Goal: Information Seeking & Learning: Find specific fact

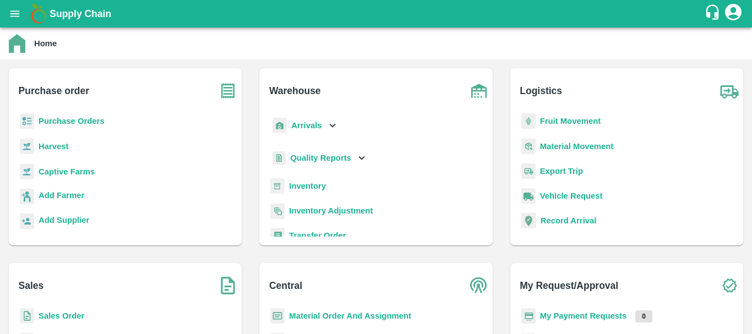
click at [313, 130] on p "Arrivals" at bounding box center [306, 125] width 30 height 12
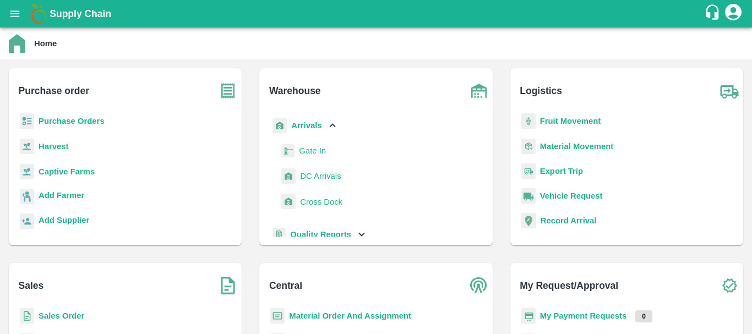
click at [321, 181] on span "DC Arrivals" at bounding box center [320, 176] width 41 height 12
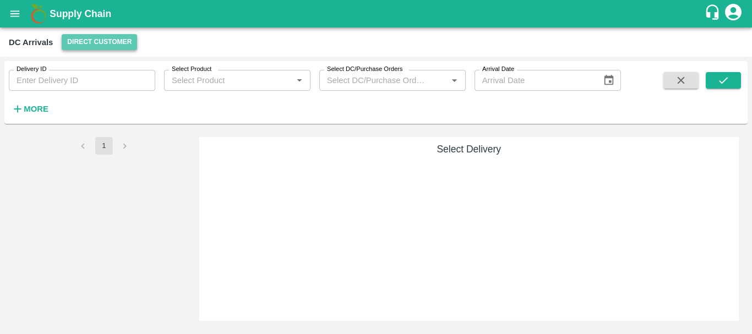
click at [90, 42] on button "Direct Customer" at bounding box center [99, 42] width 75 height 16
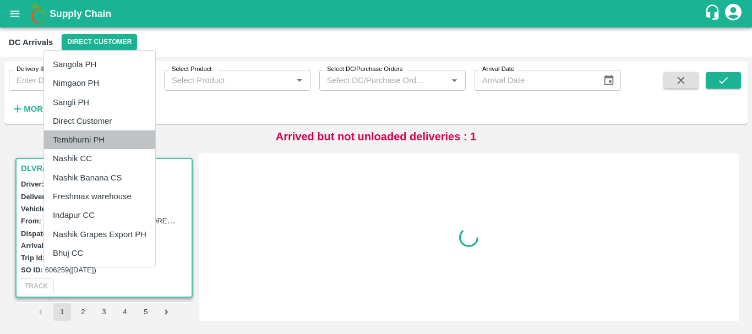
click at [96, 136] on li "Tembhurni PH" at bounding box center [99, 139] width 111 height 19
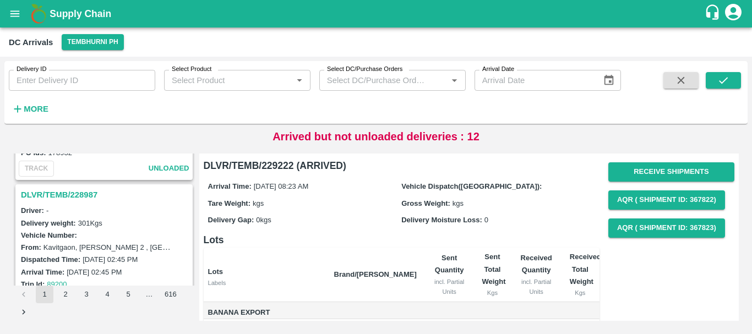
scroll to position [2993, 0]
click at [77, 193] on h3 "DLVR/TEMB/228987" at bounding box center [105, 195] width 169 height 14
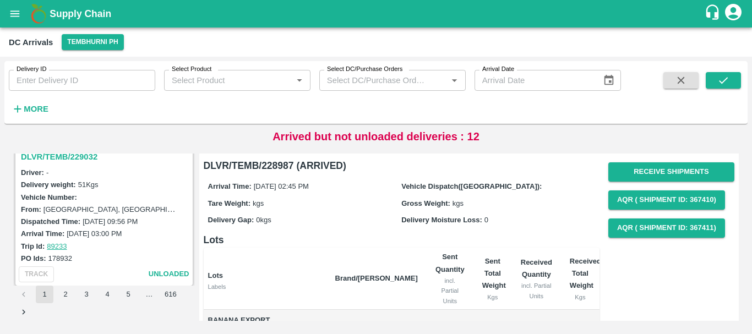
scroll to position [2844, 0]
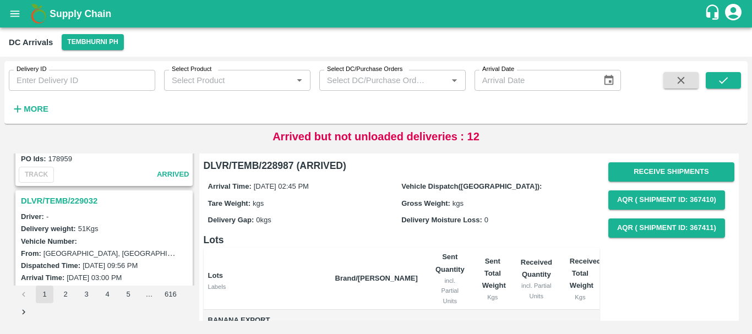
click at [94, 204] on h3 "DLVR/TEMB/229032" at bounding box center [105, 201] width 169 height 14
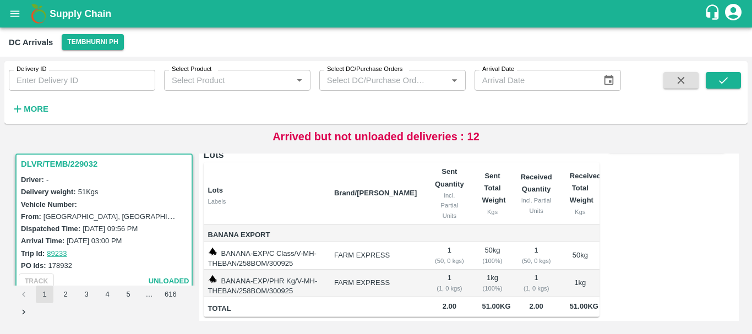
scroll to position [2954, 0]
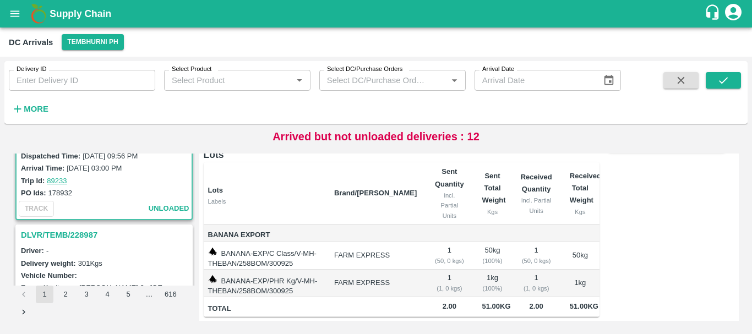
click at [84, 237] on h3 "DLVR/TEMB/228987" at bounding box center [105, 235] width 169 height 14
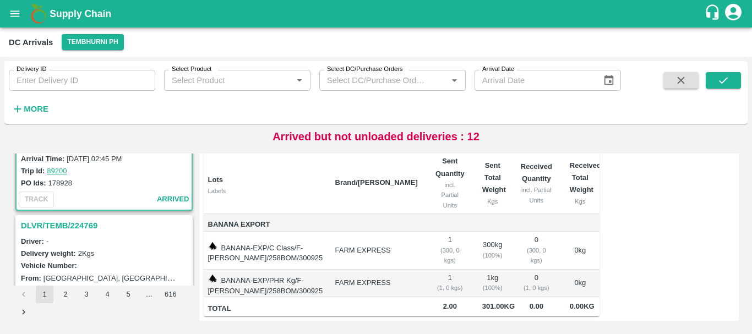
scroll to position [3108, 0]
click at [82, 220] on h3 "DLVR/TEMB/224769" at bounding box center [105, 225] width 169 height 14
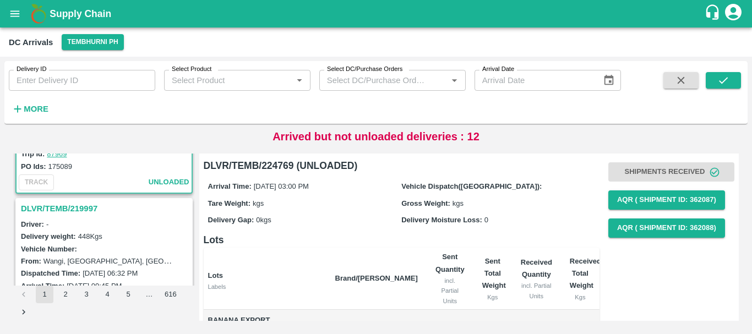
scroll to position [3268, 0]
click at [84, 213] on h3 "DLVR/TEMB/219997" at bounding box center [105, 208] width 169 height 14
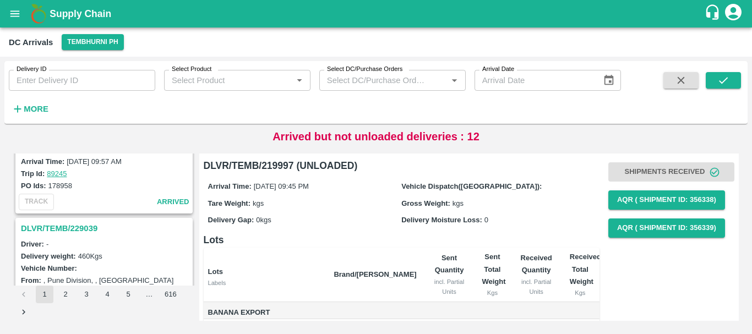
click at [82, 223] on h3 "DLVR/TEMB/229039" at bounding box center [105, 228] width 169 height 14
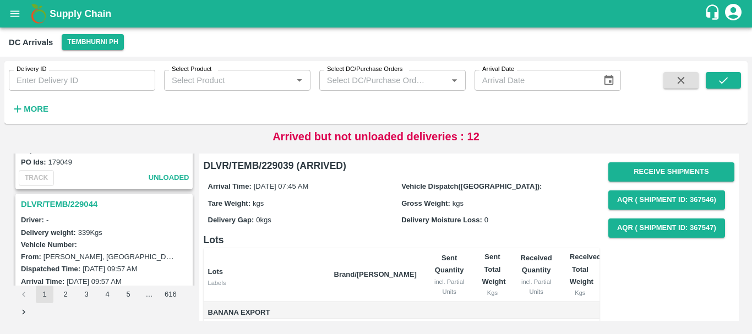
click at [87, 199] on h3 "DLVR/TEMB/229044" at bounding box center [105, 204] width 169 height 14
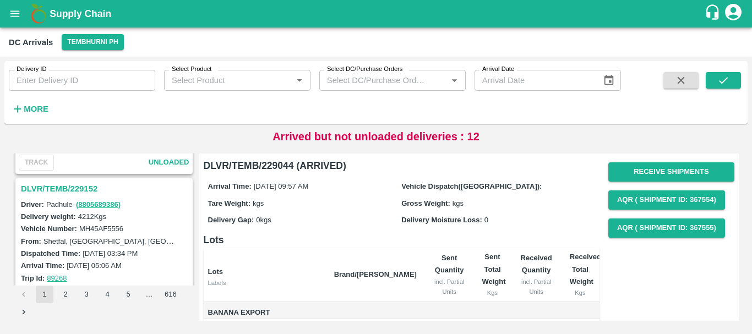
click at [80, 191] on h3 "DLVR/TEMB/229152" at bounding box center [105, 189] width 169 height 14
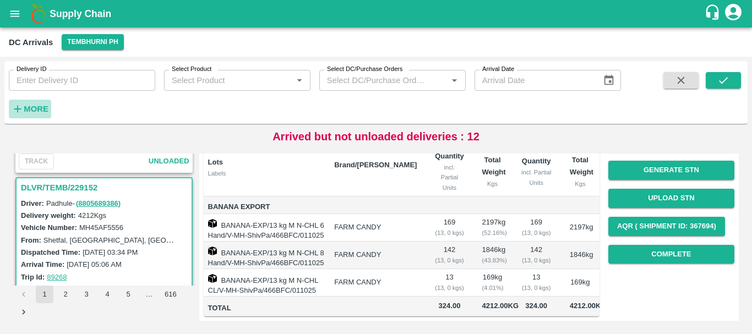
click at [24, 105] on strong "More" at bounding box center [36, 109] width 25 height 9
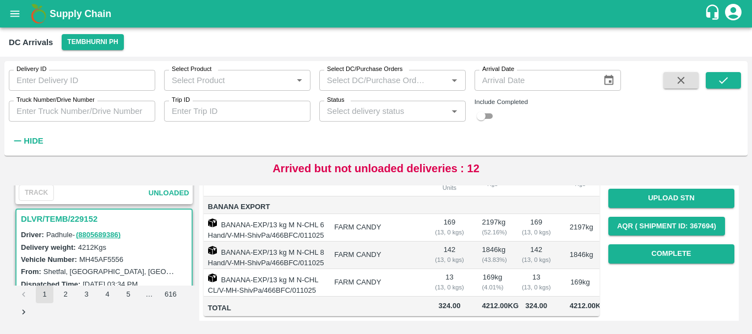
click at [96, 103] on input "Truck Number/Drive Number" at bounding box center [82, 111] width 146 height 21
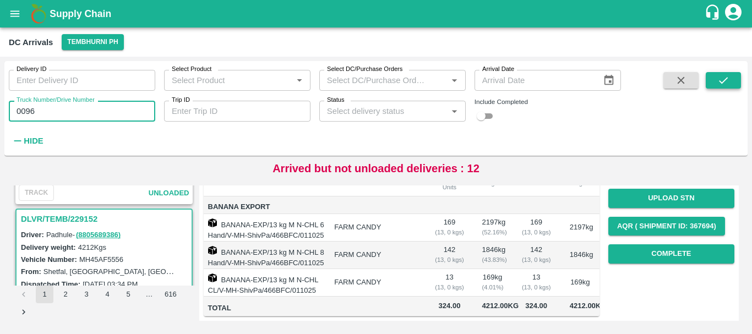
type input "0096"
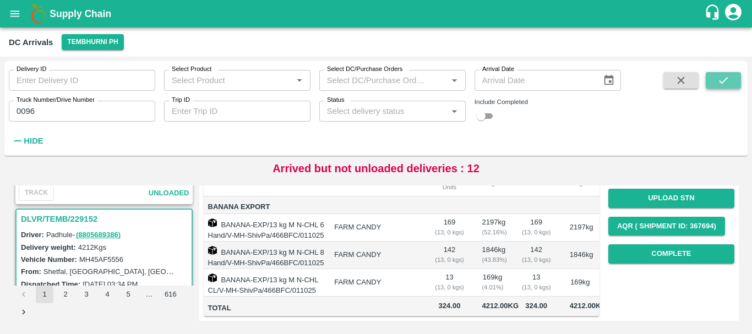
click at [711, 76] on button "submit" at bounding box center [722, 80] width 35 height 17
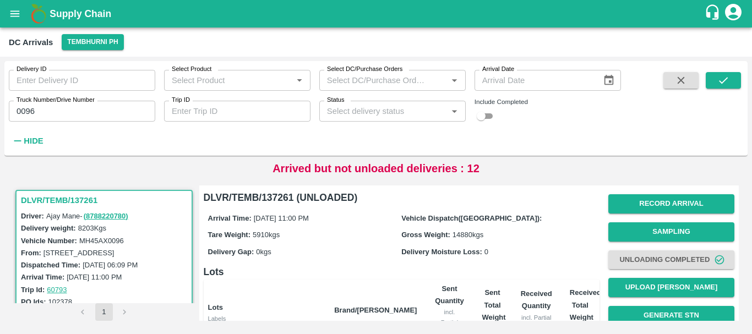
scroll to position [260, 0]
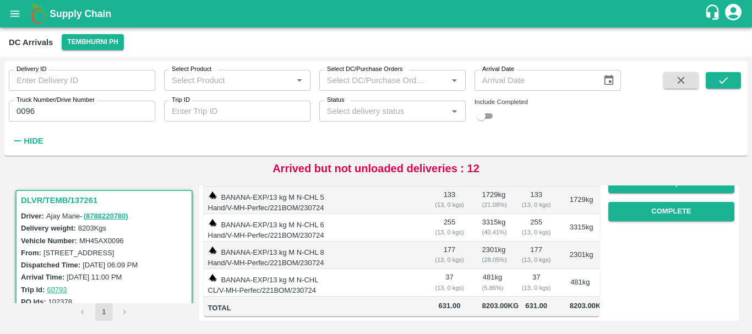
click at [502, 269] on td "481 kg ( 5.86 %)" at bounding box center [492, 283] width 39 height 28
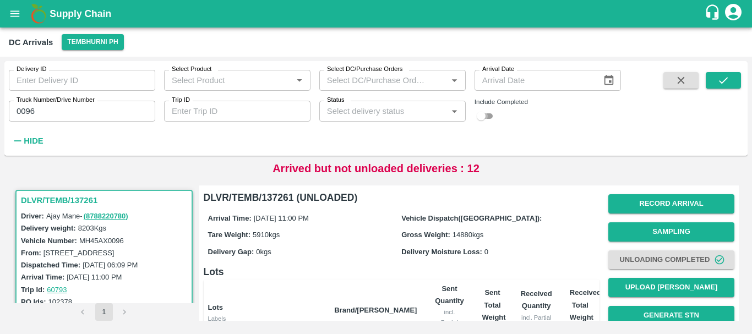
click at [489, 115] on input "checkbox" at bounding box center [481, 115] width 40 height 13
checkbox input "true"
click at [723, 83] on icon "submit" at bounding box center [723, 80] width 12 height 12
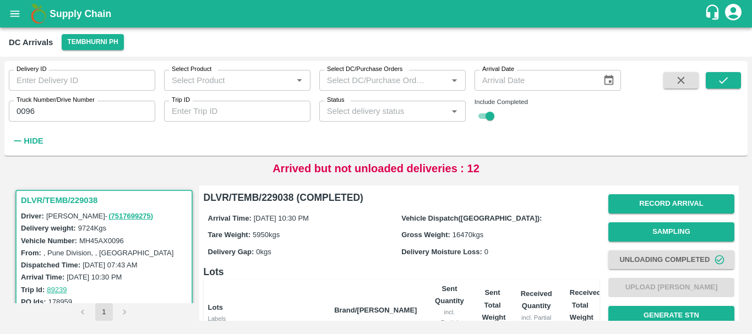
scroll to position [222, 0]
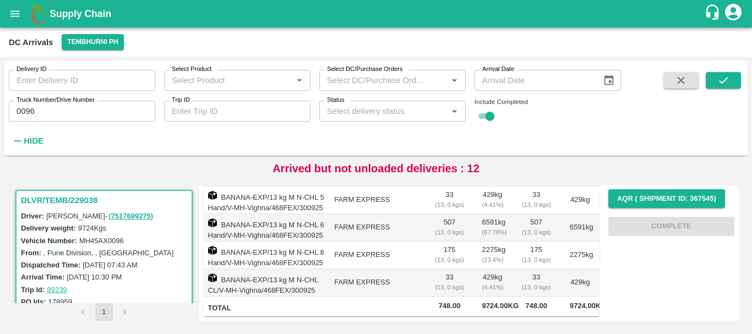
click at [54, 103] on label "Truck Number/Drive Number" at bounding box center [56, 100] width 78 height 9
click at [54, 103] on input "0096" at bounding box center [82, 111] width 146 height 21
click at [54, 103] on label "Truck Number/Drive Number" at bounding box center [56, 100] width 78 height 9
click at [54, 103] on input "0096" at bounding box center [82, 111] width 146 height 21
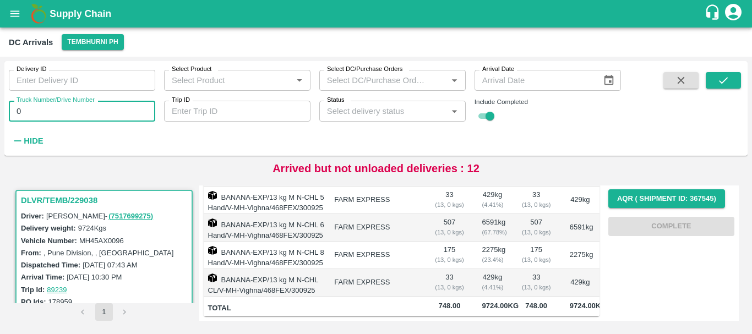
type input "0"
click at [733, 76] on button "submit" at bounding box center [722, 80] width 35 height 17
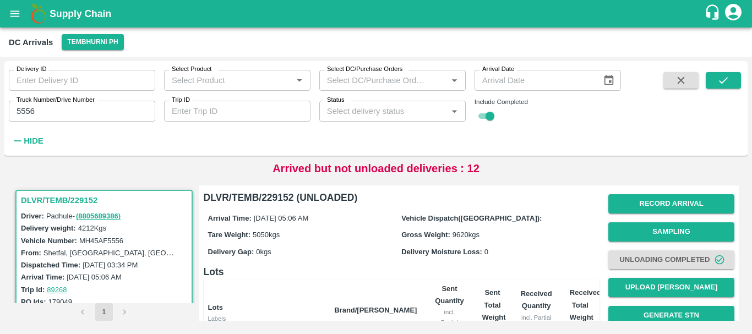
click at [495, 249] on div "Delivery Moisture Loss: 0" at bounding box center [498, 251] width 194 height 12
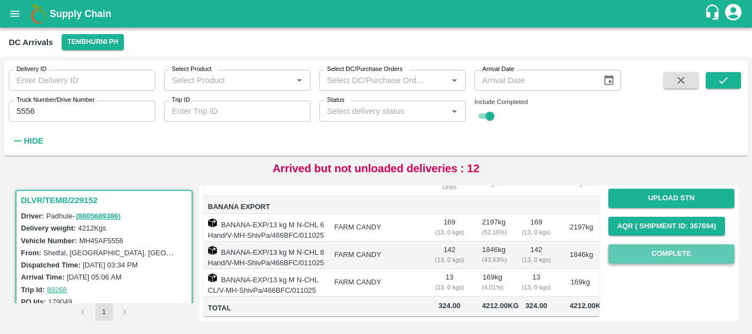
click at [645, 244] on button "Complete" at bounding box center [671, 253] width 126 height 19
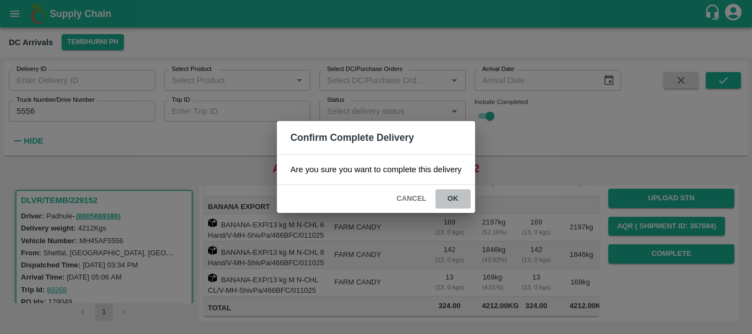
click at [443, 197] on button "ok" at bounding box center [452, 198] width 35 height 19
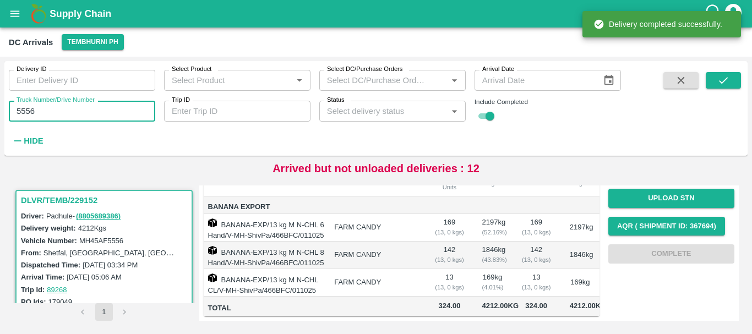
click at [46, 113] on input "5556" at bounding box center [82, 111] width 146 height 21
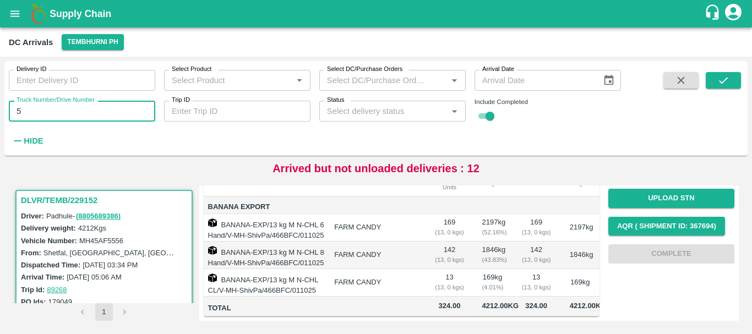
type input "5"
type input "1614"
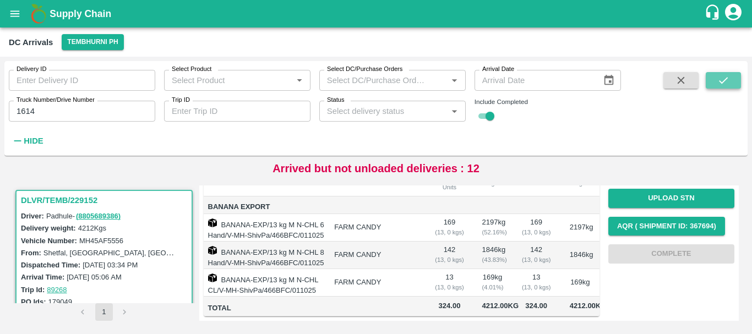
click at [731, 78] on button "submit" at bounding box center [722, 80] width 35 height 17
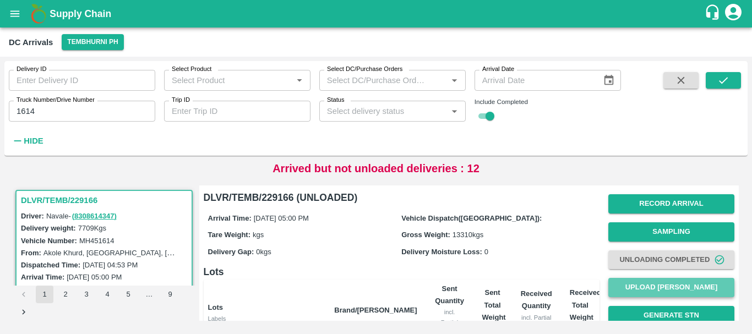
click at [642, 284] on button "Upload Tare Weight" at bounding box center [671, 287] width 126 height 19
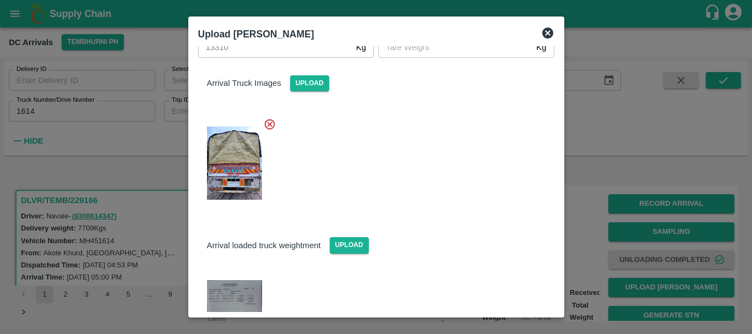
scroll to position [78, 0]
click at [243, 289] on img at bounding box center [234, 299] width 55 height 39
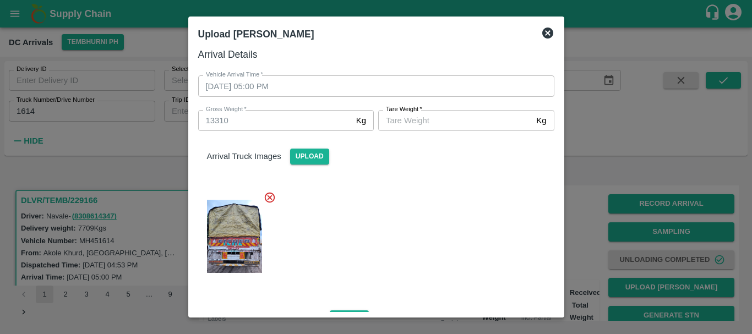
scroll to position [3, 0]
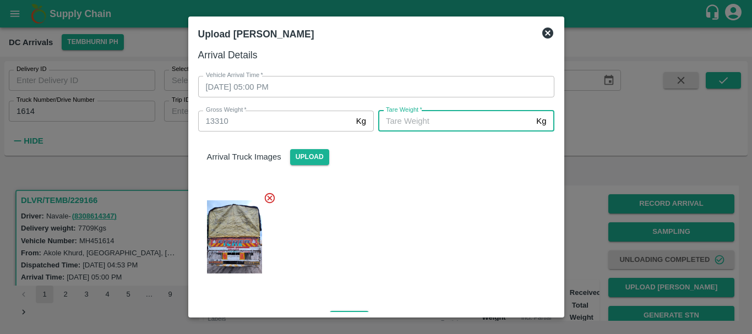
click at [426, 111] on input "Tare Weight   *" at bounding box center [455, 121] width 154 height 21
type input "4860"
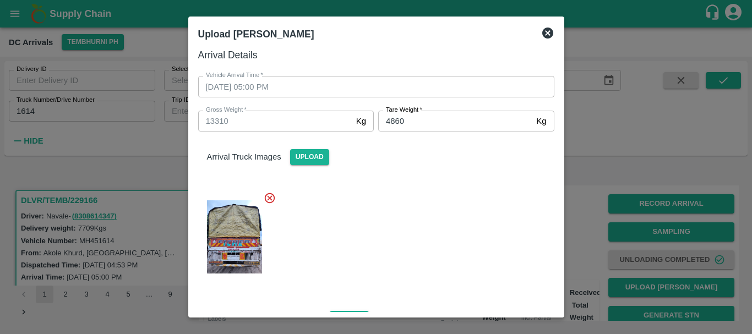
click at [432, 199] on div at bounding box center [371, 234] width 365 height 102
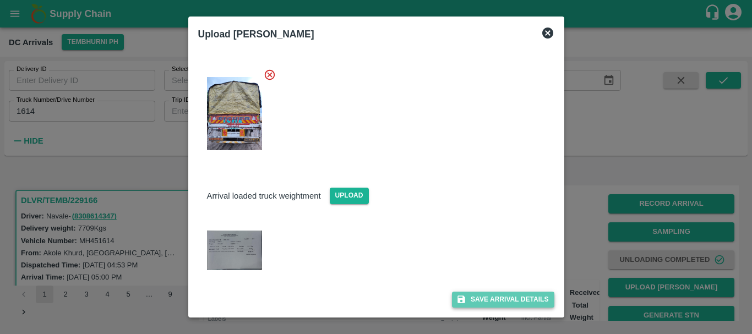
click at [473, 299] on button "Save Arrival Details" at bounding box center [503, 300] width 102 height 16
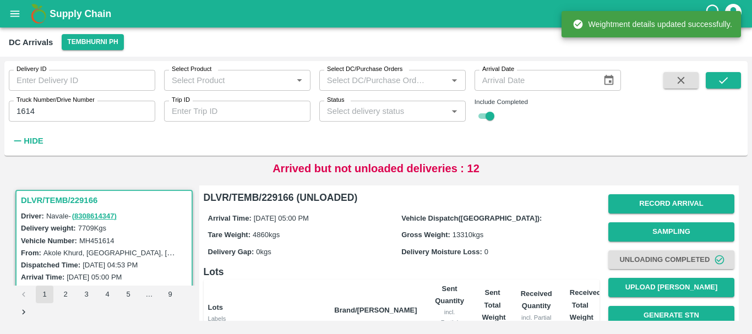
click at [489, 213] on div "Vehicle Dispatch(DC):" at bounding box center [498, 218] width 194 height 12
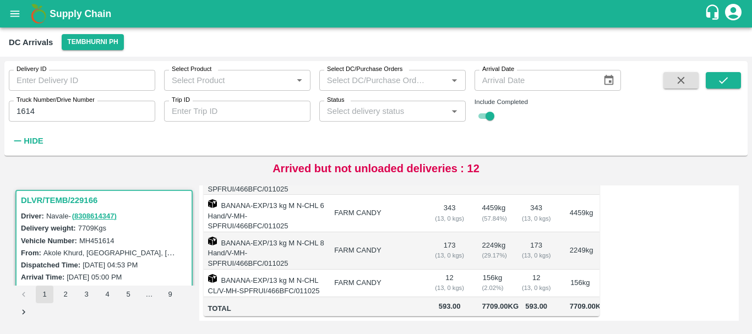
click at [661, 245] on div "Record Arrival Sampling Unloading Completed Upload Tare Weight Generate STN Upl…" at bounding box center [666, 129] width 135 height 374
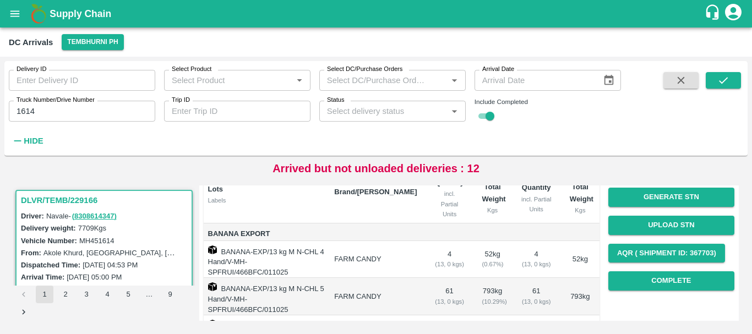
scroll to position [118, 0]
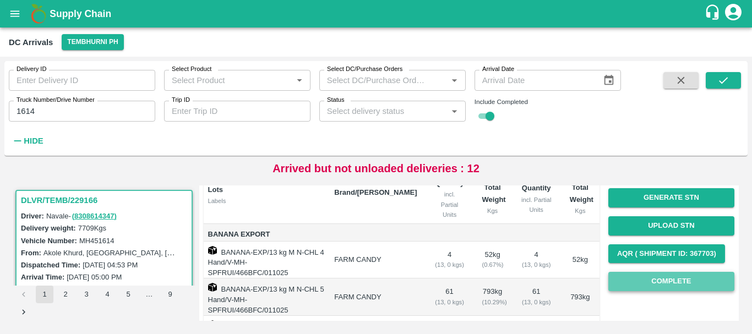
click at [650, 277] on button "Complete" at bounding box center [671, 281] width 126 height 19
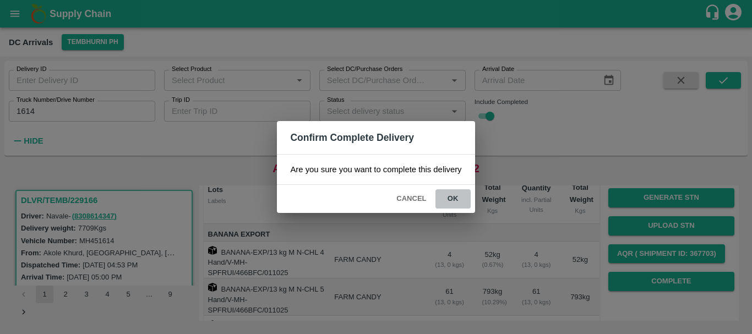
click at [458, 203] on button "ok" at bounding box center [452, 198] width 35 height 19
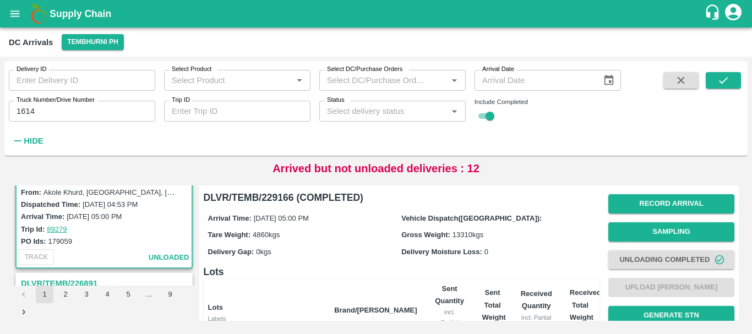
scroll to position [250, 0]
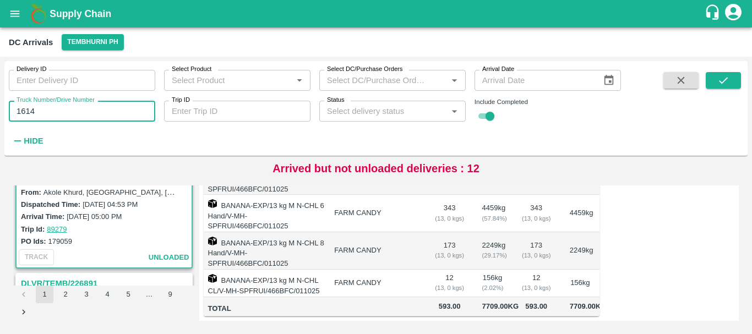
click at [80, 113] on input "1614" at bounding box center [82, 111] width 146 height 21
type input "1"
type input "5250"
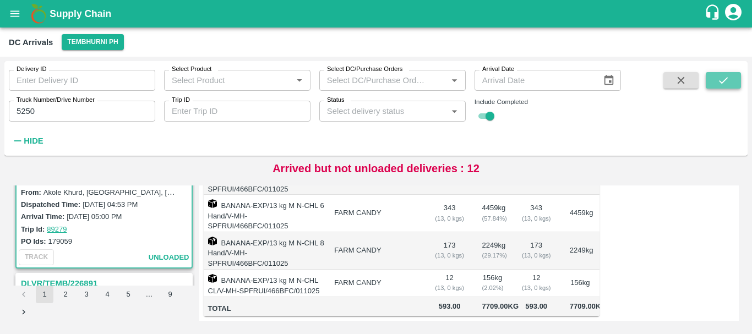
click at [733, 76] on button "submit" at bounding box center [722, 80] width 35 height 17
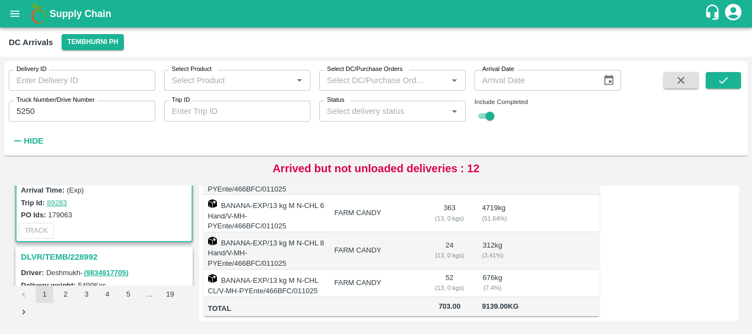
scroll to position [90, 0]
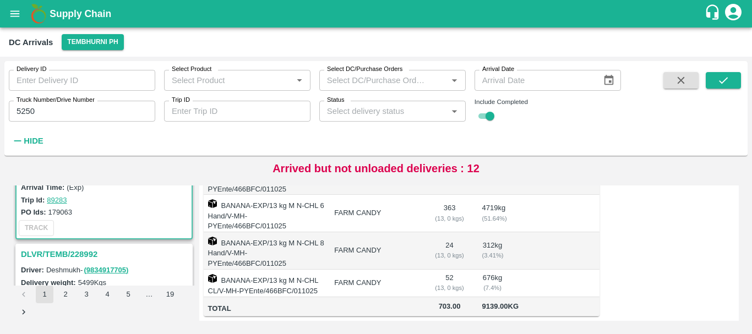
click at [90, 254] on h3 "DLVR/TEMB/228992" at bounding box center [105, 254] width 169 height 14
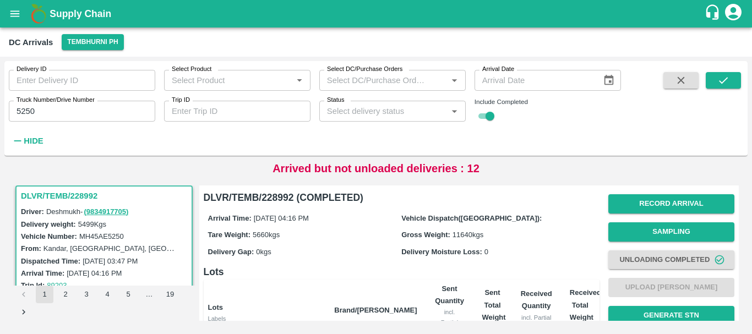
scroll to position [222, 0]
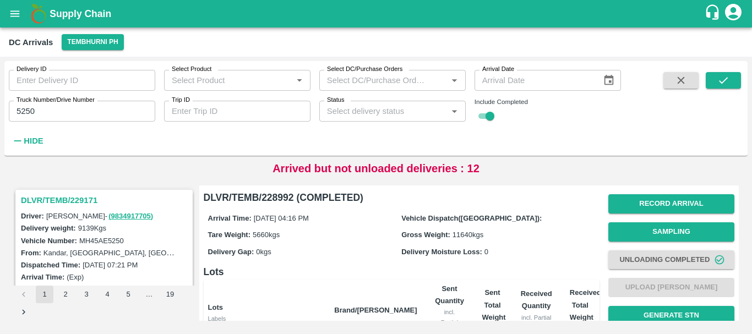
click at [74, 200] on h3 "DLVR/TEMB/229171" at bounding box center [105, 200] width 169 height 14
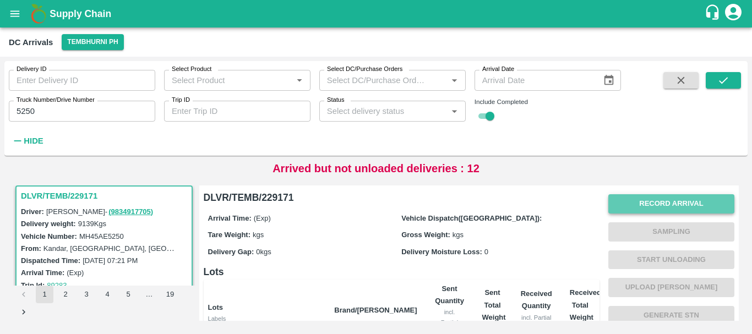
click at [644, 200] on button "Record Arrival" at bounding box center [671, 203] width 126 height 19
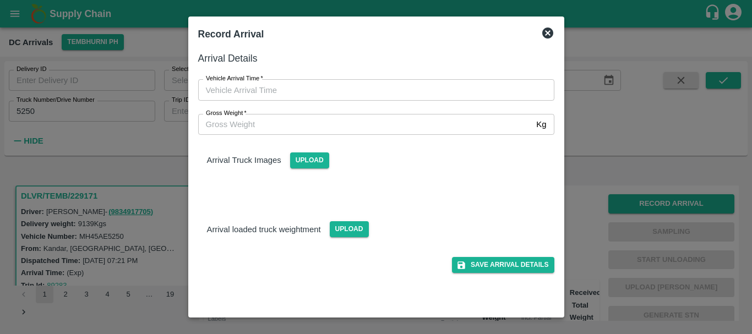
type input "DD/MM/YYYY hh:mm aa"
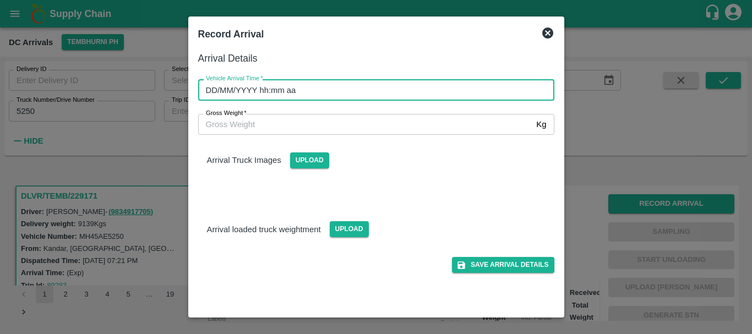
click at [441, 85] on input "DD/MM/YYYY hh:mm aa" at bounding box center [372, 89] width 348 height 21
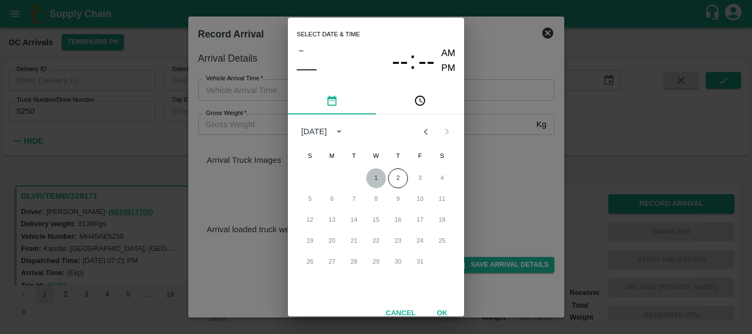
click at [379, 175] on button "1" at bounding box center [376, 178] width 20 height 20
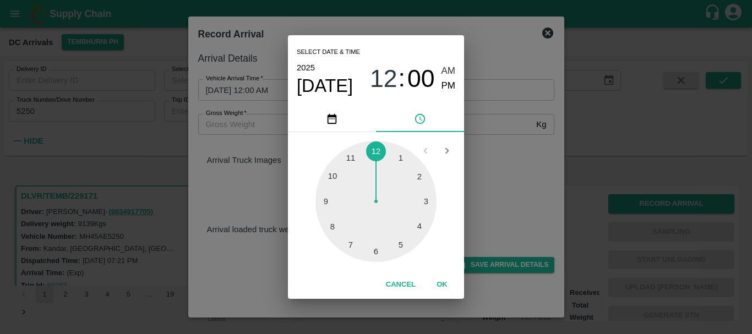
click at [404, 240] on div at bounding box center [375, 201] width 121 height 121
click at [416, 179] on div at bounding box center [375, 201] width 121 height 121
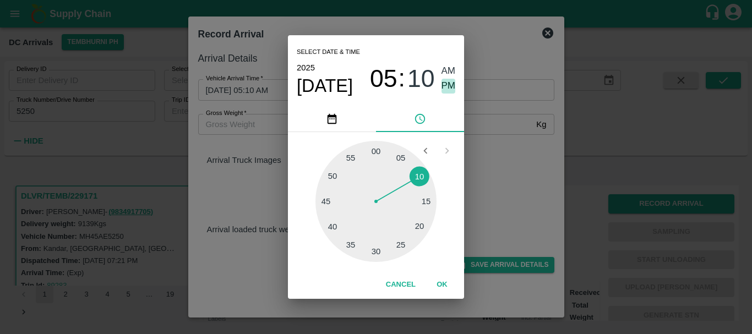
click at [443, 84] on span "PM" at bounding box center [448, 86] width 14 height 15
type input "01/10/2025 05:10 PM"
click at [494, 152] on div "Select date & time 2025 Oct 1 05 : 10 AM PM 05 10 15 20 25 30 35 40 45 50 55 00…" at bounding box center [376, 167] width 752 height 334
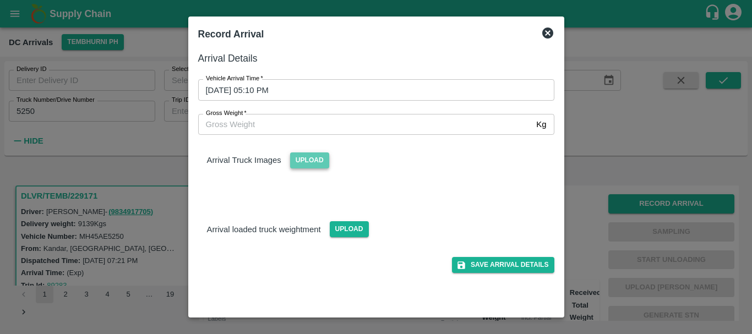
click at [320, 158] on span "Upload" at bounding box center [309, 160] width 39 height 16
click at [0, 0] on input "Upload" at bounding box center [0, 0] width 0 height 0
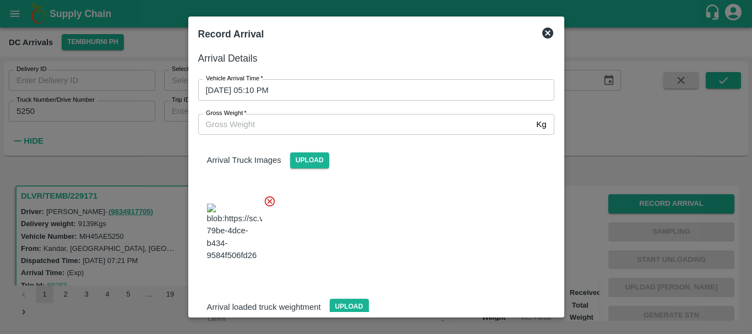
scroll to position [59, 0]
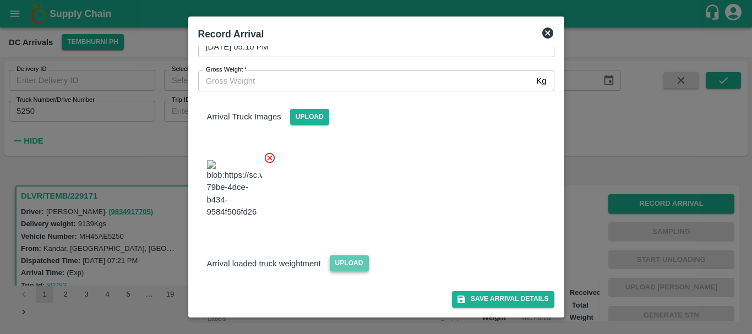
click at [347, 258] on span "Upload" at bounding box center [349, 263] width 39 height 16
click at [0, 0] on input "Upload" at bounding box center [0, 0] width 0 height 0
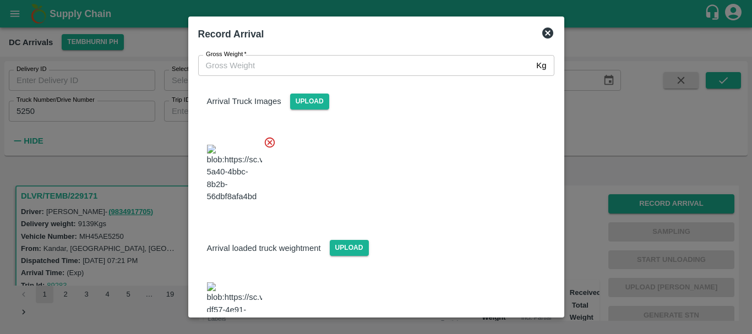
scroll to position [110, 0]
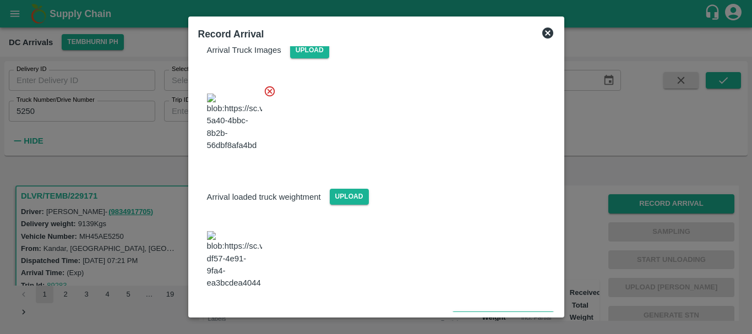
click at [249, 251] on img at bounding box center [234, 260] width 55 height 58
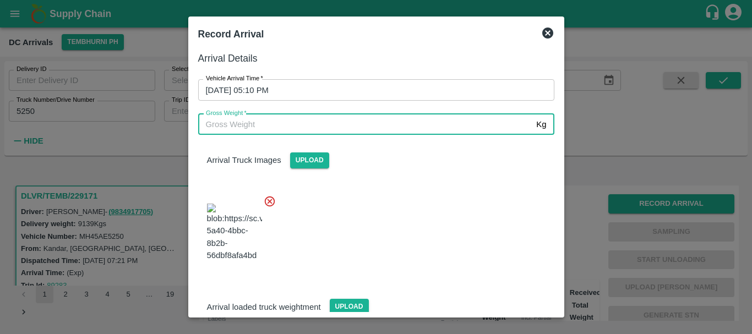
click at [314, 128] on input "Gross Weight   *" at bounding box center [365, 124] width 334 height 21
type input "15690"
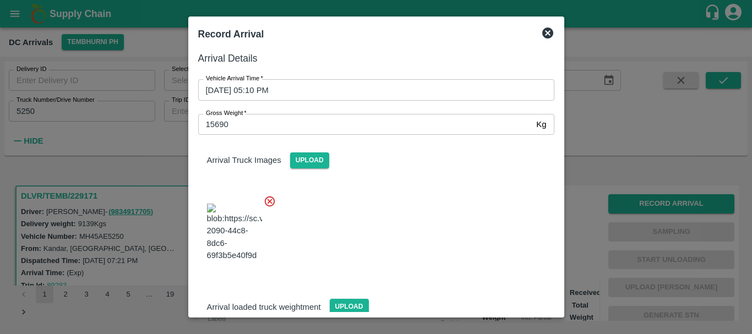
click at [459, 239] on div at bounding box center [371, 229] width 365 height 86
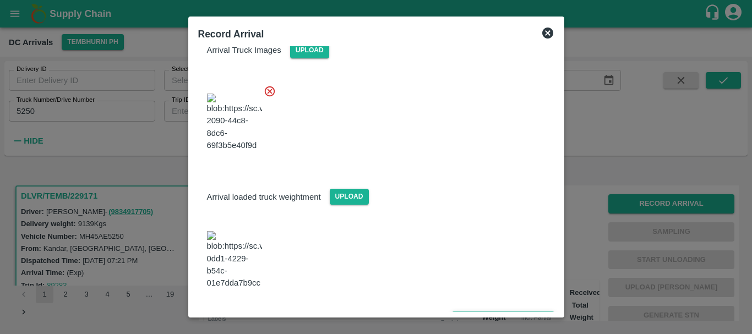
click at [481, 311] on button "Save Arrival Details" at bounding box center [503, 319] width 102 height 16
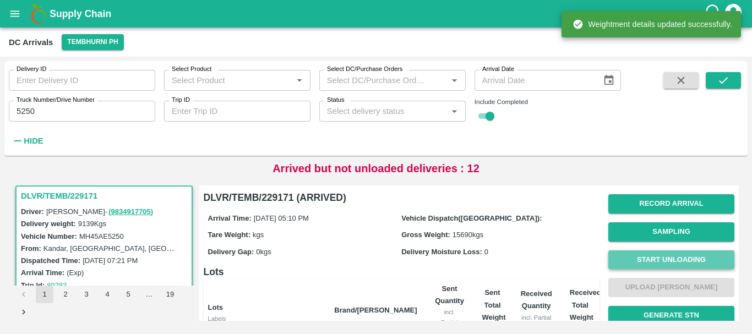
click at [627, 258] on button "Start Unloading" at bounding box center [671, 259] width 126 height 19
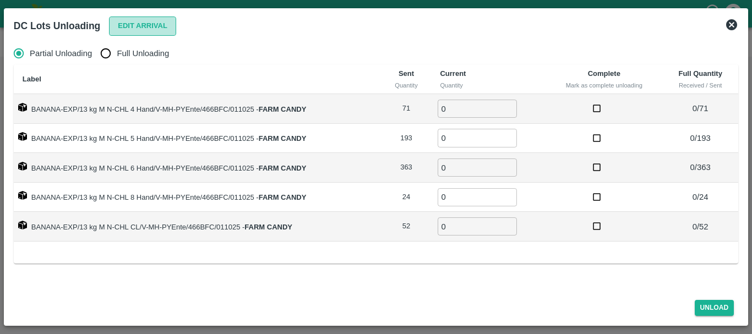
click at [119, 24] on button "Edit Arrival" at bounding box center [142, 26] width 67 height 19
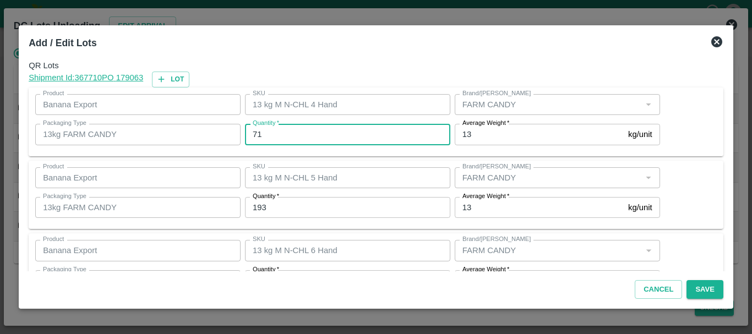
click at [306, 138] on input "71" at bounding box center [347, 134] width 205 height 21
type input "7"
type input "74"
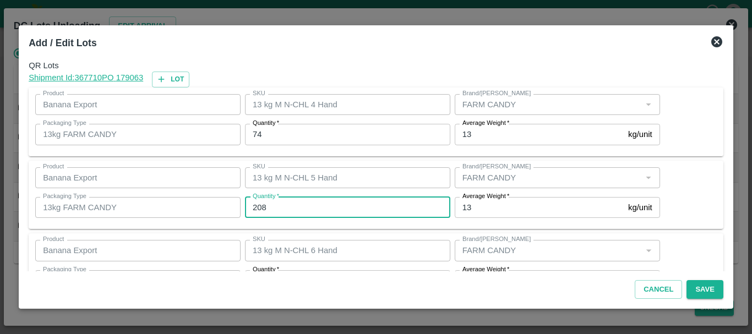
type input "208"
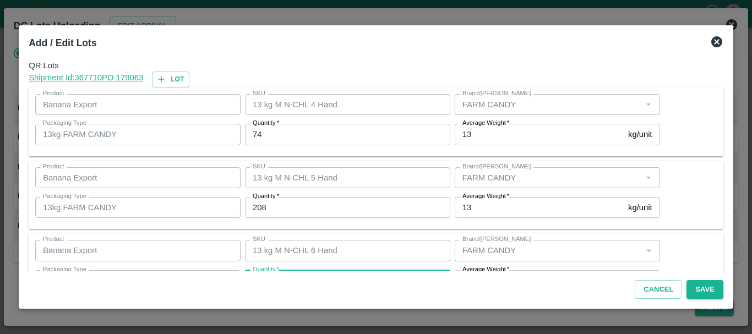
scroll to position [20, 0]
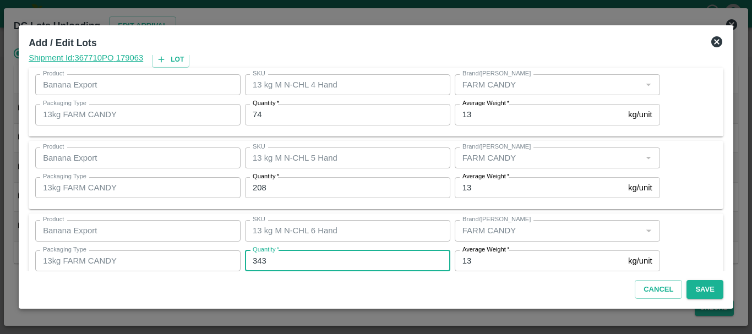
type input "343"
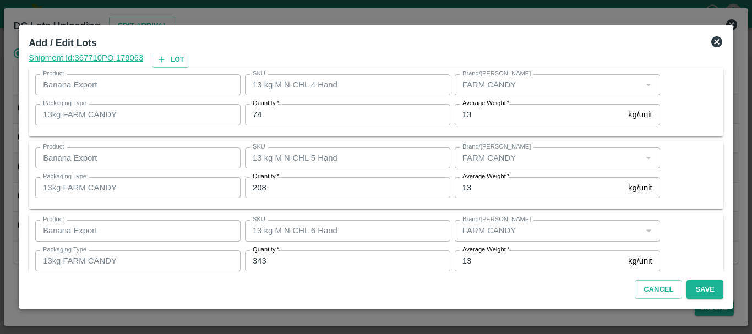
scroll to position [186, 0]
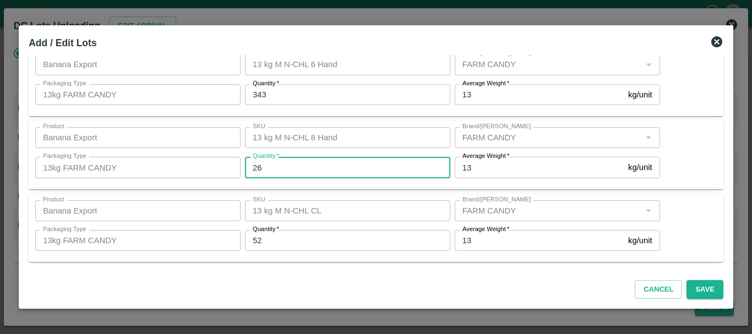
type input "26"
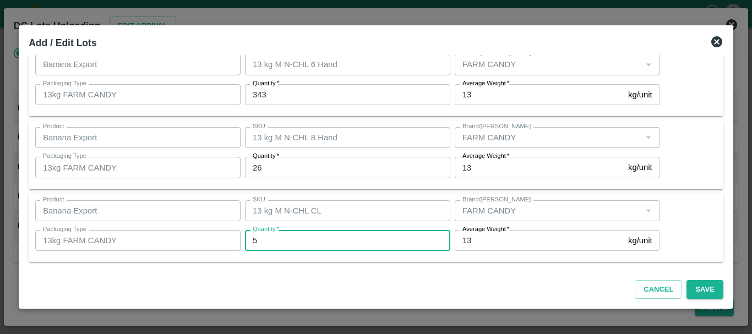
type input "52"
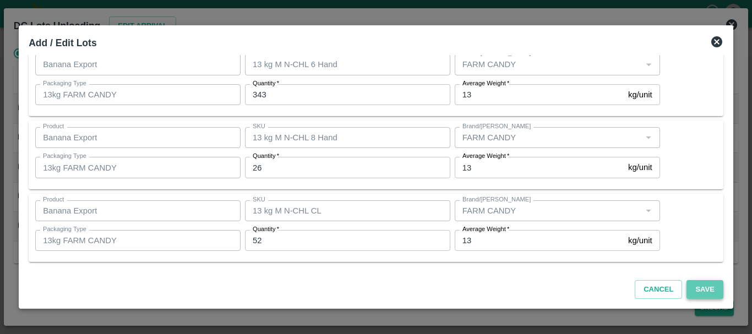
click at [703, 286] on button "Save" at bounding box center [704, 289] width 36 height 19
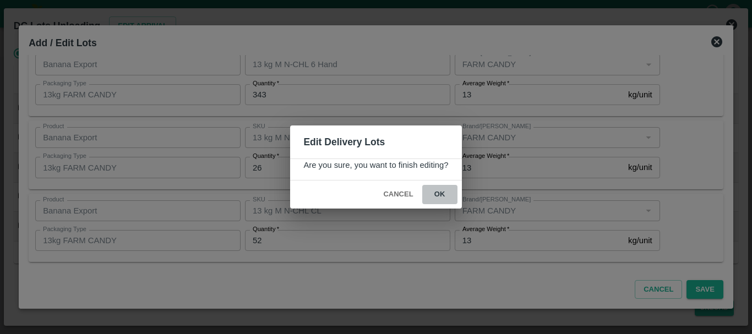
click at [448, 195] on button "ok" at bounding box center [439, 194] width 35 height 19
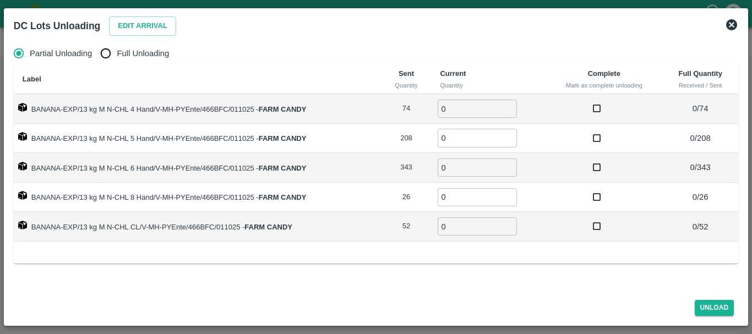
click at [156, 57] on span "Full Unloading" at bounding box center [143, 53] width 52 height 12
click at [117, 57] on input "Full Unloading" at bounding box center [106, 53] width 22 height 22
radio input "true"
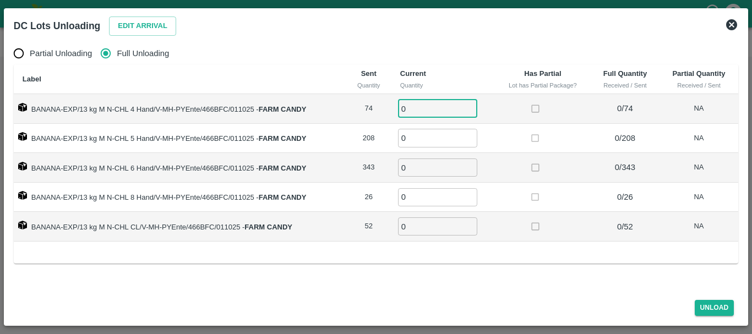
click at [430, 113] on input "0" at bounding box center [437, 109] width 79 height 18
type input "074"
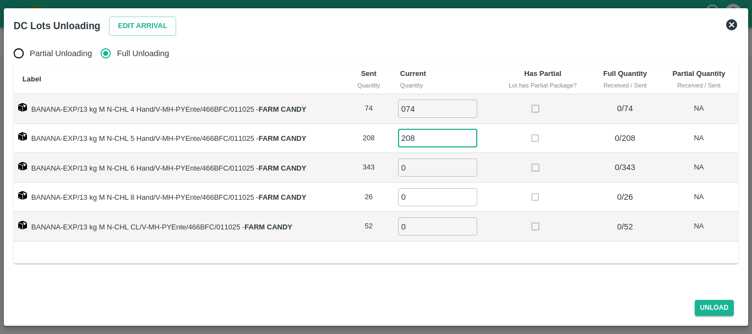
type input "208"
type input "343"
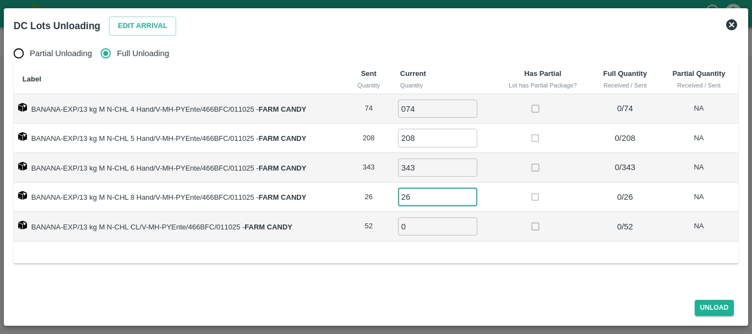
type input "26"
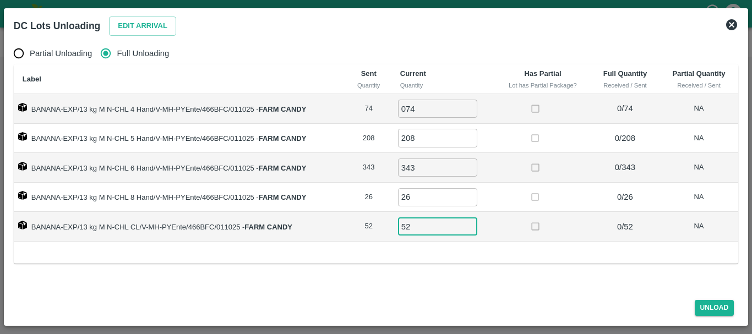
type input "52"
click at [561, 212] on td at bounding box center [543, 227] width 96 height 30
click at [721, 311] on button "Unload" at bounding box center [714, 308] width 40 height 16
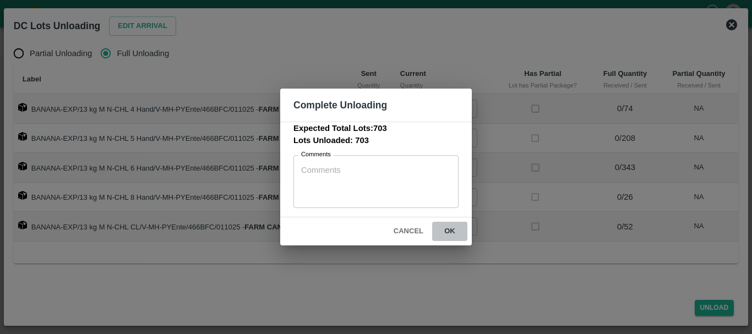
click at [451, 231] on button "ok" at bounding box center [449, 231] width 35 height 19
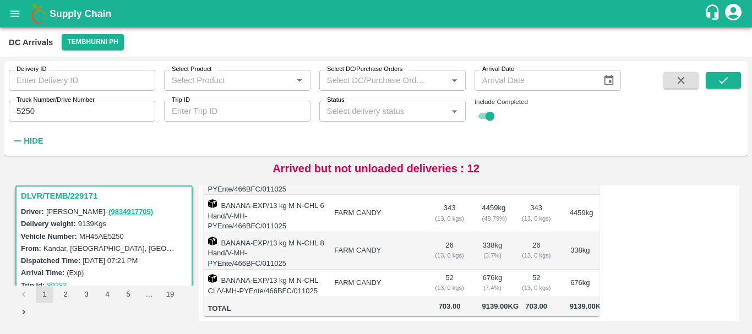
scroll to position [0, 0]
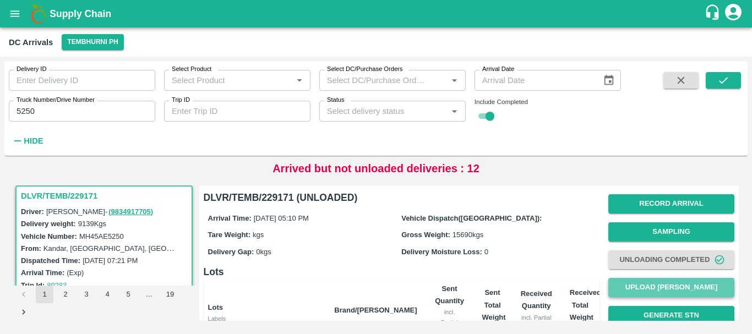
click at [640, 291] on button "Upload Tare Weight" at bounding box center [671, 287] width 126 height 19
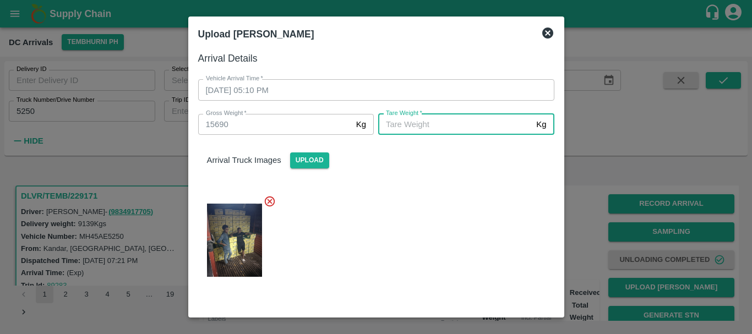
click at [429, 129] on input "Tare Weight   *" at bounding box center [455, 124] width 154 height 21
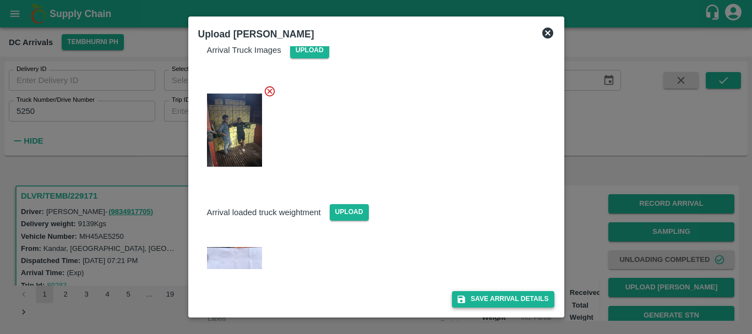
type input "5700"
click at [468, 293] on button "Save Arrival Details" at bounding box center [503, 299] width 102 height 16
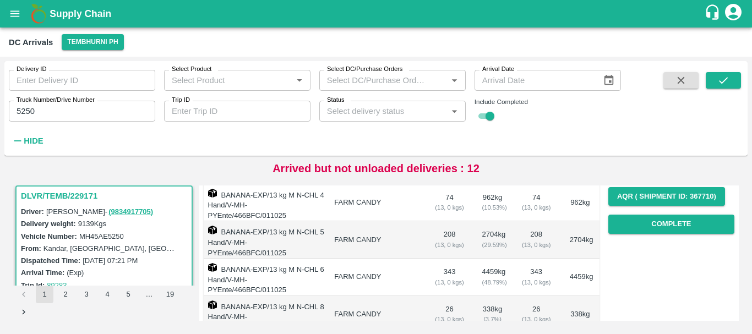
scroll to position [174, 0]
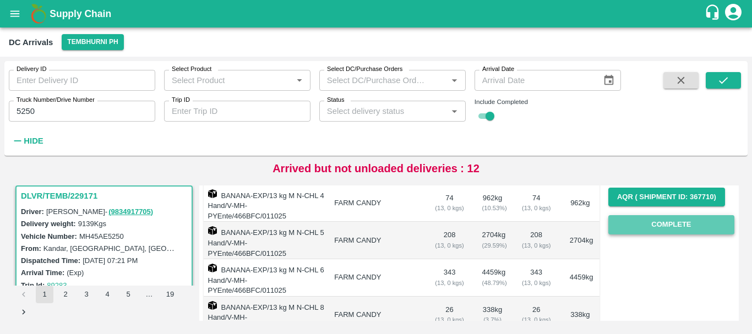
click at [639, 222] on button "Complete" at bounding box center [671, 224] width 126 height 19
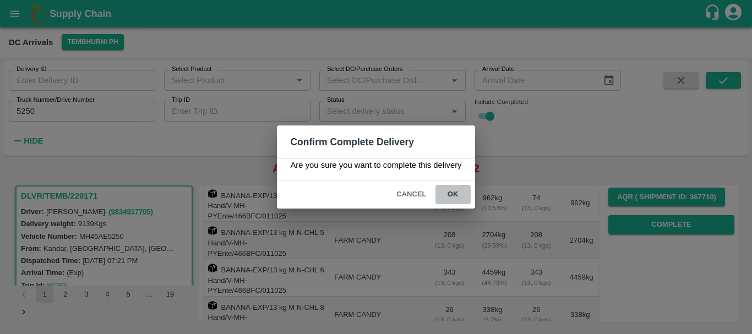
click at [451, 197] on button "ok" at bounding box center [452, 194] width 35 height 19
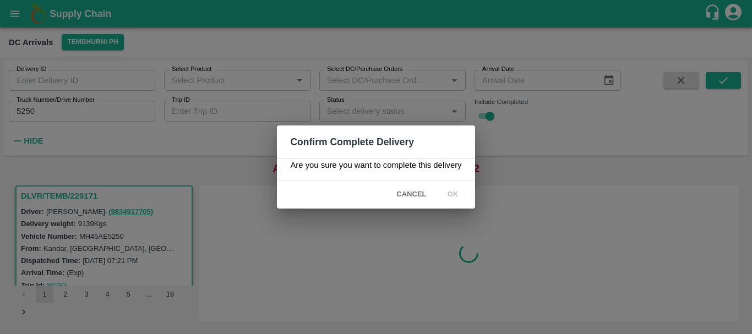
scroll to position [0, 0]
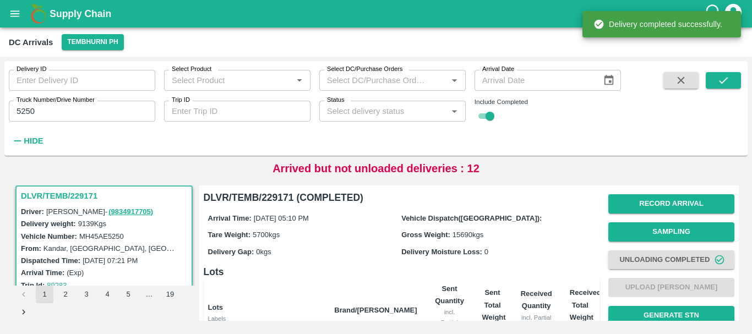
click at [65, 113] on input "5250" at bounding box center [82, 111] width 146 height 21
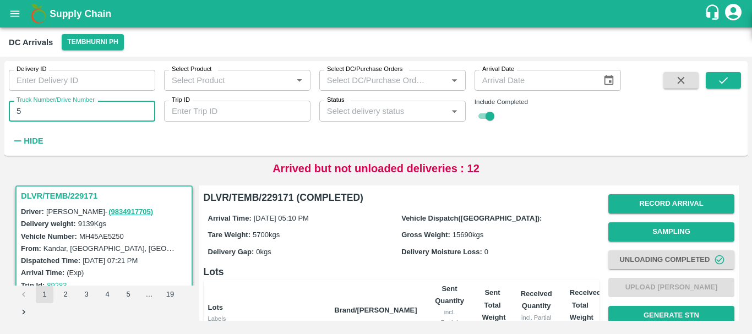
type input "5"
type input "1104"
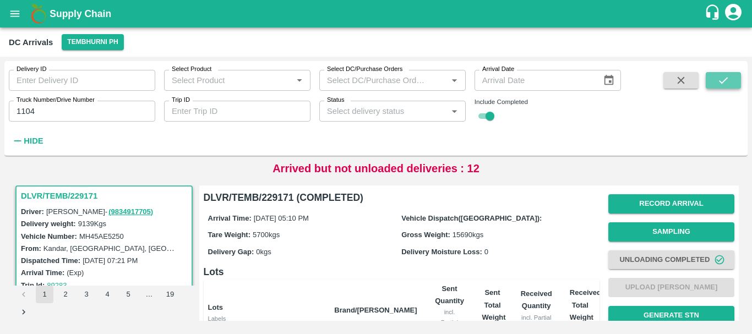
click at [720, 75] on icon "submit" at bounding box center [723, 80] width 12 height 12
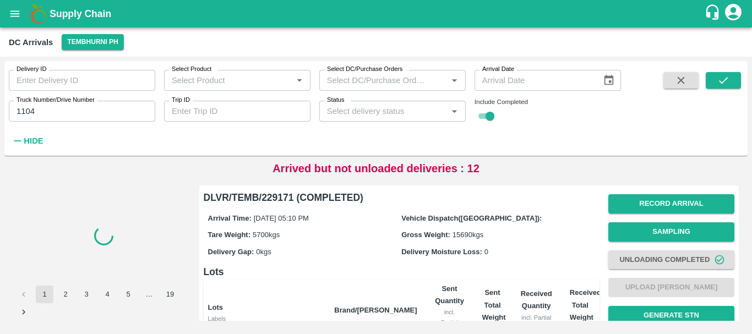
scroll to position [260, 0]
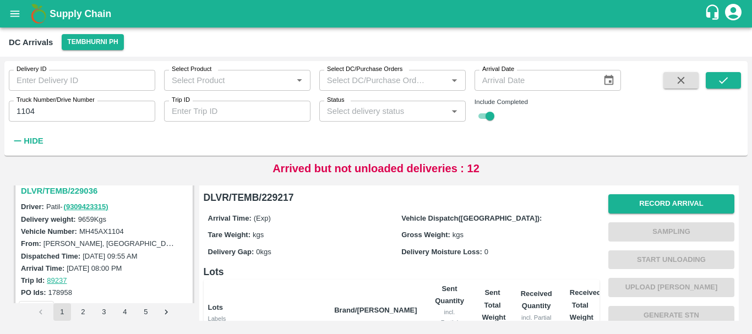
scroll to position [118, 0]
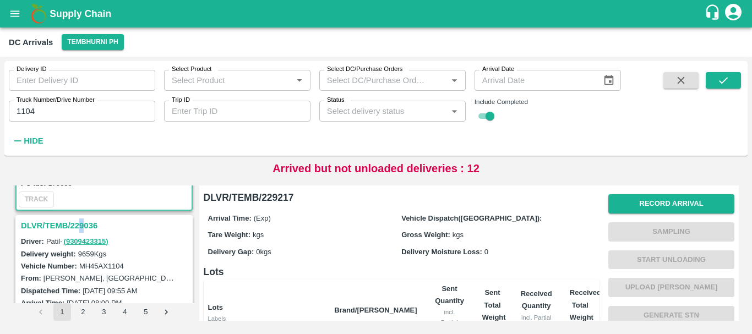
drag, startPoint x: 79, startPoint y: 217, endPoint x: 82, endPoint y: 226, distance: 9.2
click at [82, 226] on div "DLVR/TEMB/229036" at bounding box center [104, 225] width 175 height 19
click at [82, 226] on h3 "DLVR/TEMB/229036" at bounding box center [105, 225] width 169 height 14
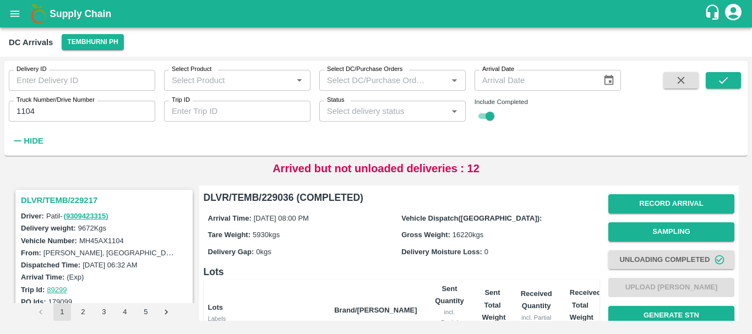
click at [78, 198] on h3 "DLVR/TEMB/229217" at bounding box center [105, 200] width 169 height 14
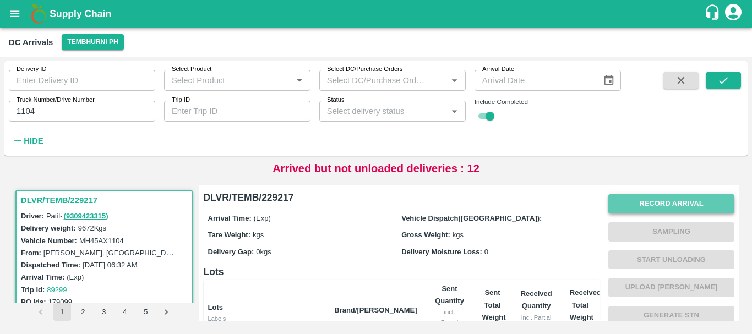
click at [621, 212] on button "Record Arrival" at bounding box center [671, 203] width 126 height 19
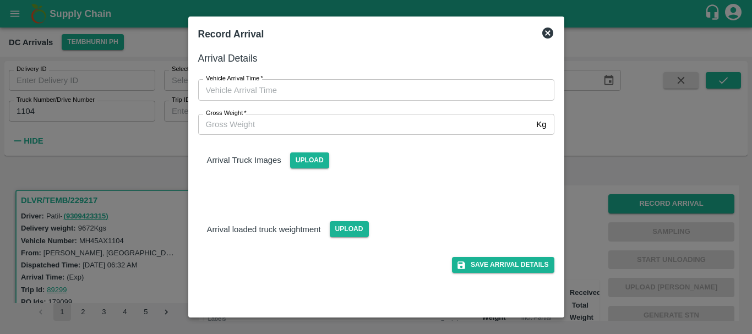
type input "DD/MM/YYYY hh:mm aa"
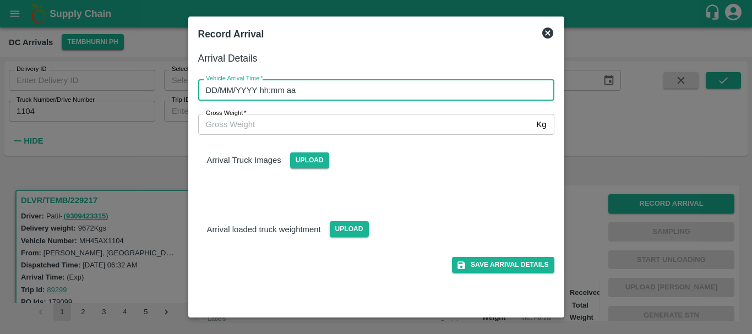
click at [459, 89] on input "DD/MM/YYYY hh:mm aa" at bounding box center [372, 89] width 348 height 21
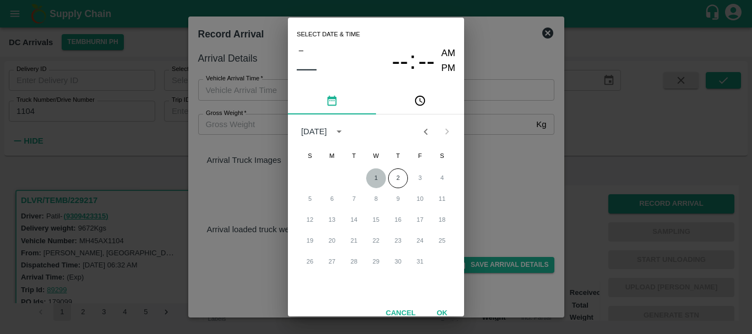
click at [380, 171] on button "1" at bounding box center [376, 178] width 20 height 20
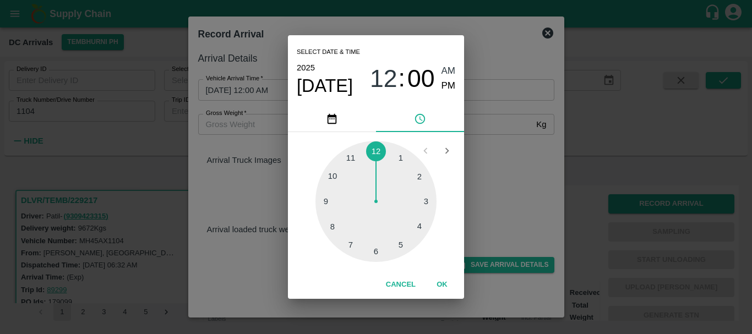
click at [375, 248] on div at bounding box center [375, 201] width 121 height 121
click at [415, 179] on div at bounding box center [375, 201] width 121 height 121
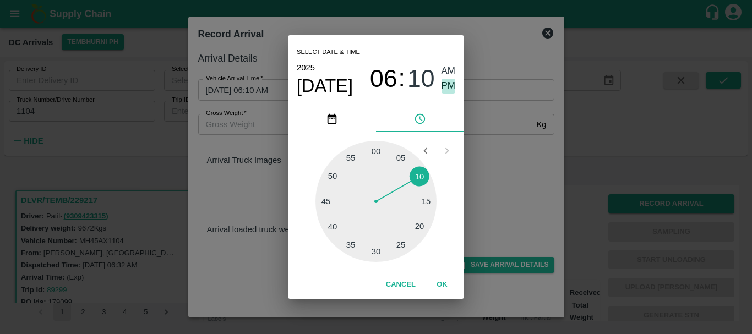
click at [447, 89] on span "PM" at bounding box center [448, 86] width 14 height 15
type input "01/10/2025 06:10 PM"
click at [496, 139] on div "Select date & time 2025 Oct 1 06 : 10 AM PM 05 10 15 20 25 30 35 40 45 50 55 00…" at bounding box center [376, 167] width 752 height 334
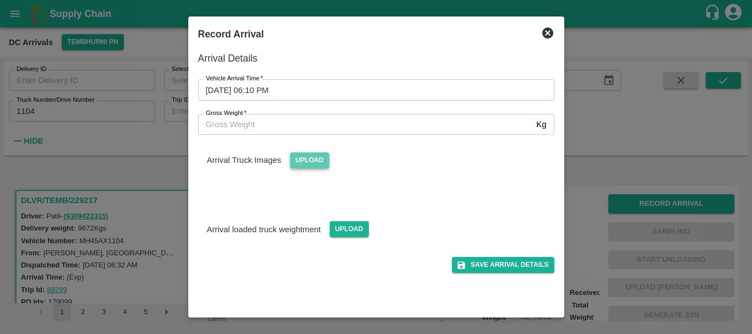
click at [308, 167] on span "Upload" at bounding box center [309, 160] width 39 height 16
click at [0, 0] on input "Upload" at bounding box center [0, 0] width 0 height 0
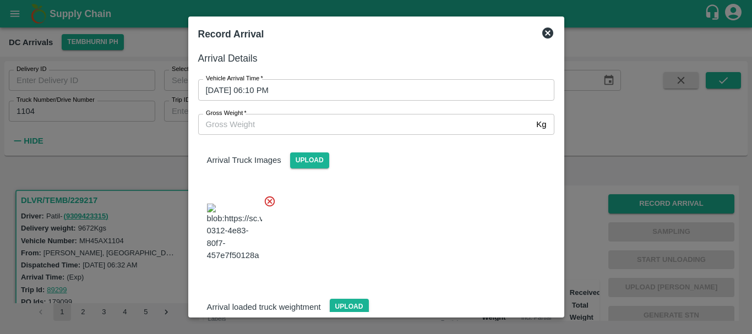
scroll to position [26, 0]
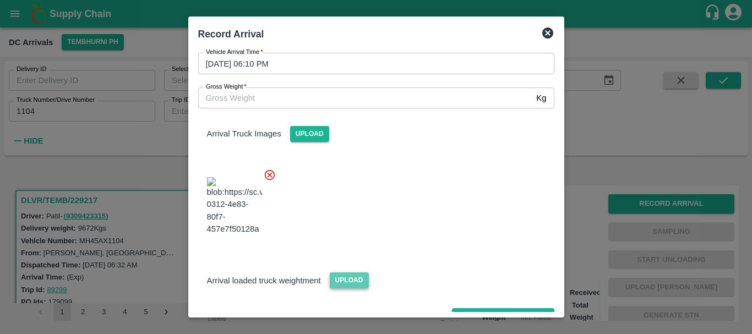
click at [351, 272] on span "Upload" at bounding box center [349, 280] width 39 height 16
click at [0, 0] on input "Upload" at bounding box center [0, 0] width 0 height 0
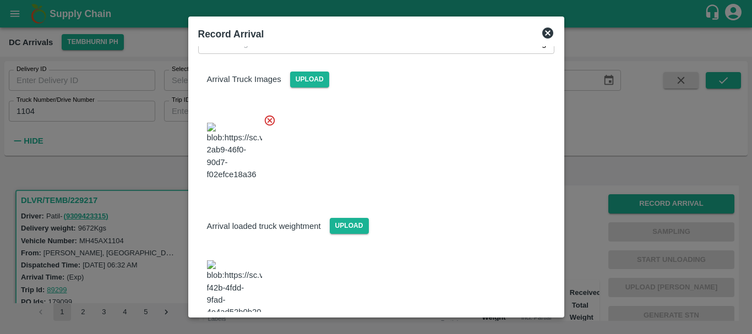
click at [228, 260] on img at bounding box center [234, 289] width 55 height 58
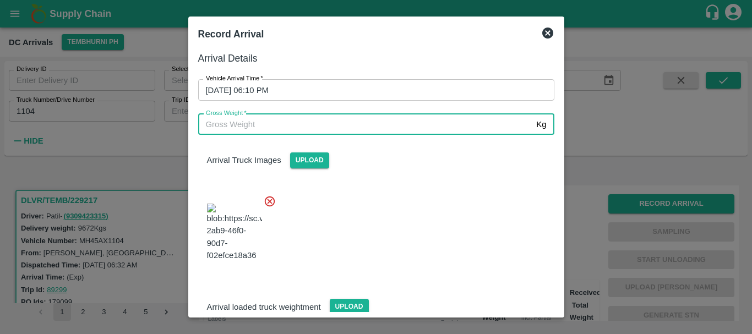
click at [305, 126] on input "Gross Weight   *" at bounding box center [365, 124] width 334 height 21
type input "16400"
click at [375, 171] on div "Arrival Truck Images Upload" at bounding box center [371, 203] width 365 height 155
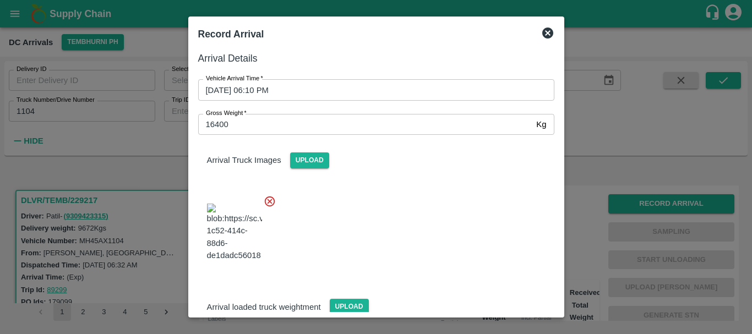
scroll to position [81, 0]
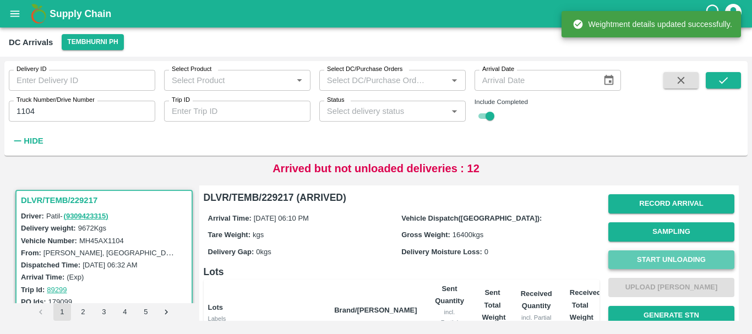
click at [643, 260] on button "Start Unloading" at bounding box center [671, 259] width 126 height 19
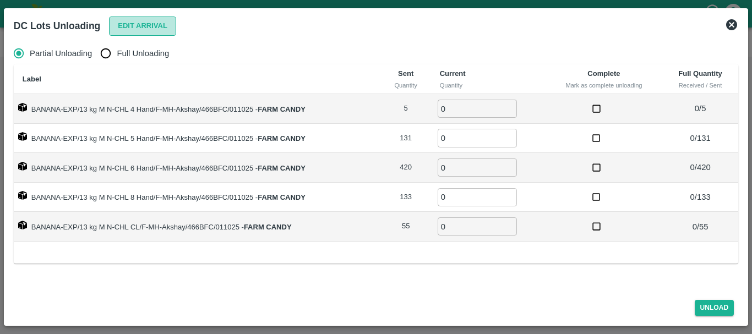
click at [129, 30] on button "Edit Arrival" at bounding box center [142, 26] width 67 height 19
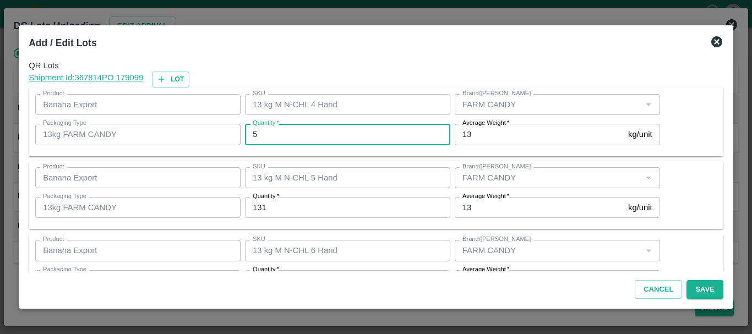
click at [292, 140] on input "5" at bounding box center [347, 134] width 205 height 21
type input "2"
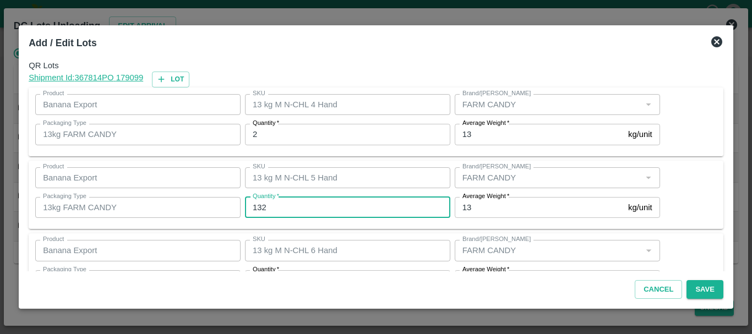
type input "132"
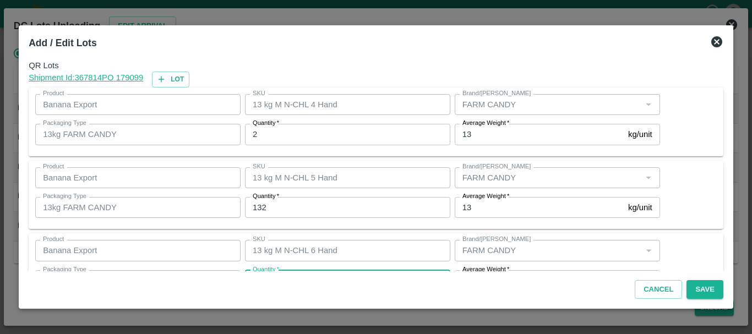
scroll to position [20, 0]
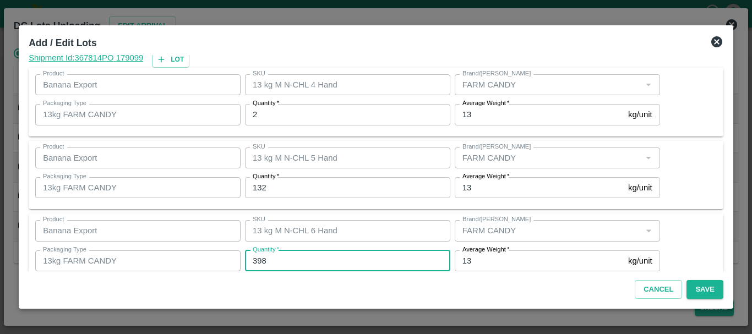
type input "398"
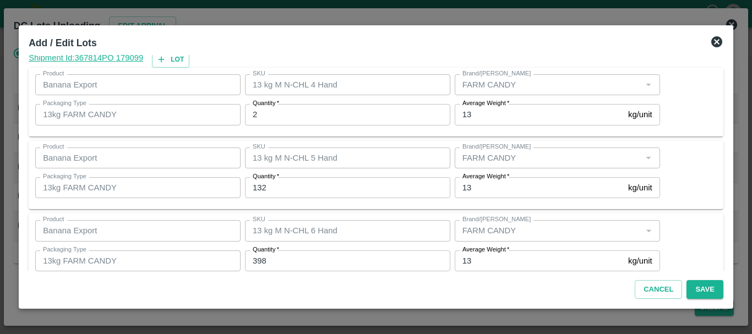
scroll to position [186, 0]
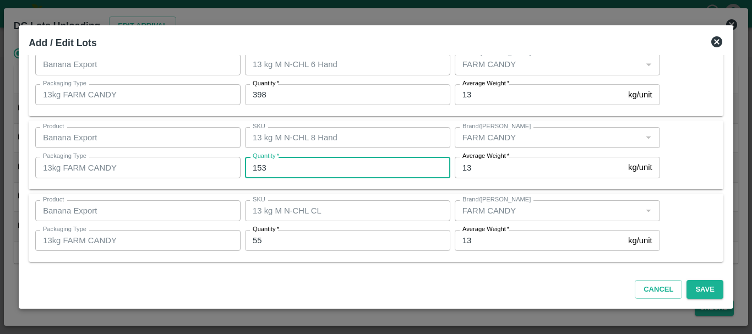
type input "153"
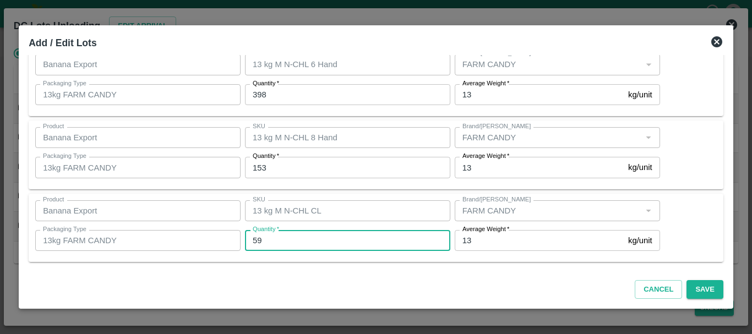
type input "59"
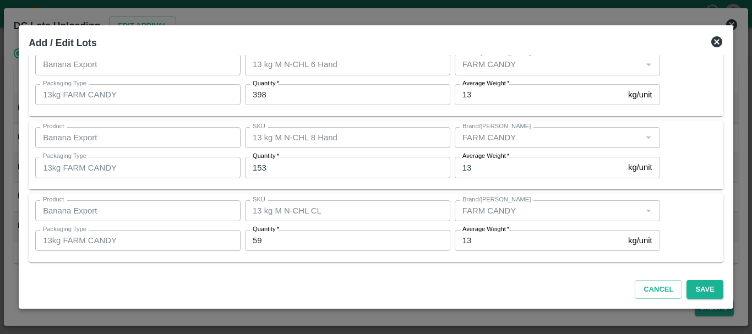
click at [348, 187] on div "Product Banana Export Product SKU 13 kg M N-CHL 8 Hand SKU Brand/Marka Brand/Ma…" at bounding box center [376, 155] width 694 height 69
click at [692, 286] on button "Save" at bounding box center [704, 289] width 36 height 19
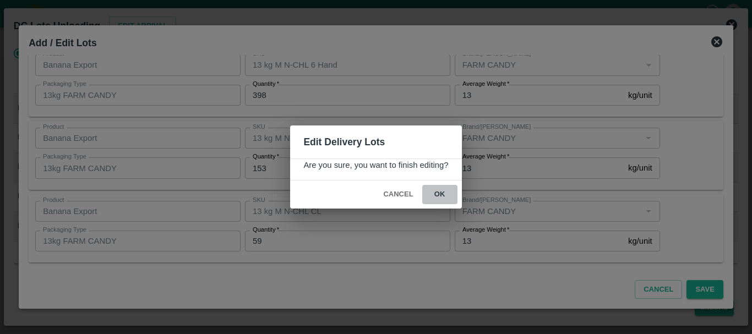
click at [433, 195] on button "ok" at bounding box center [439, 194] width 35 height 19
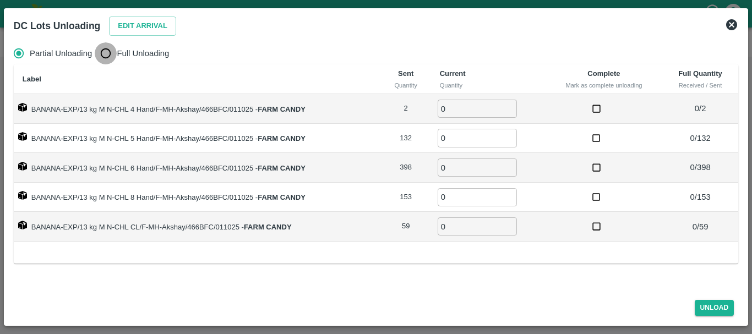
click at [104, 49] on input "Full Unloading" at bounding box center [106, 53] width 22 height 22
radio input "true"
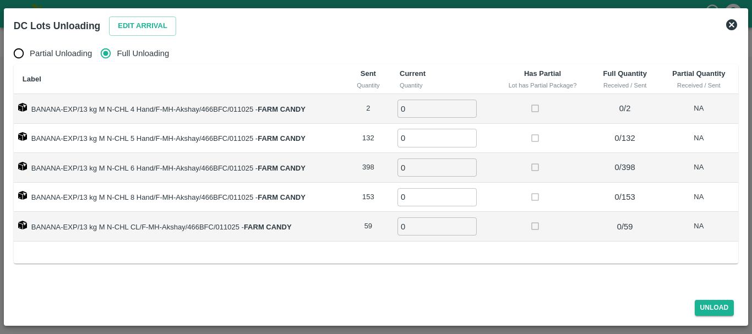
click at [434, 102] on input "0" at bounding box center [436, 109] width 79 height 18
type input "02"
type input "132"
type input "398"
type input "153"
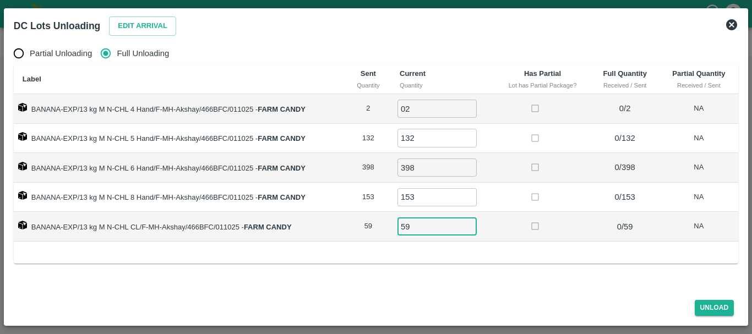
type input "59"
click at [528, 214] on td at bounding box center [542, 227] width 96 height 30
click at [707, 307] on button "Unload" at bounding box center [714, 308] width 40 height 16
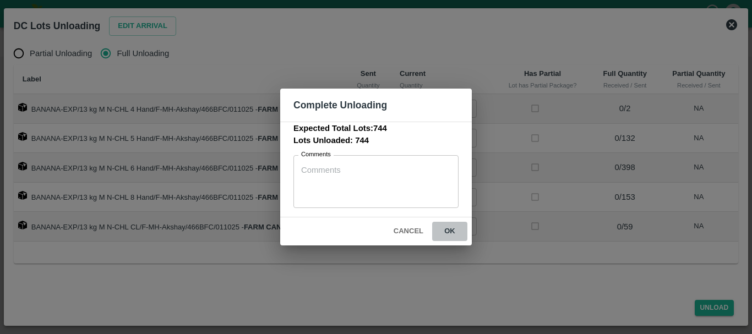
click at [448, 233] on button "ok" at bounding box center [449, 231] width 35 height 19
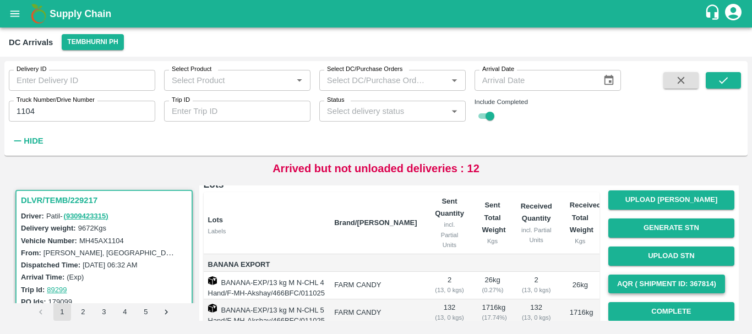
scroll to position [83, 0]
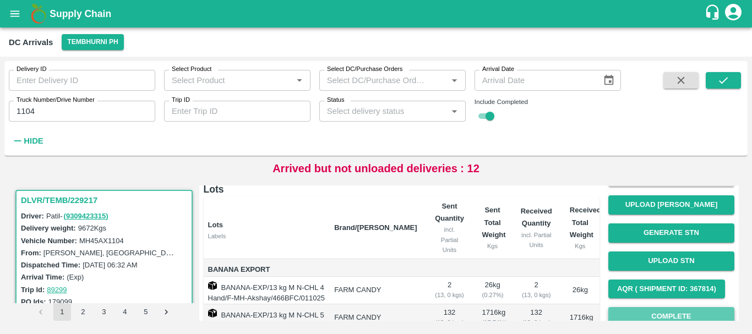
click at [625, 308] on button "Complete" at bounding box center [671, 316] width 126 height 19
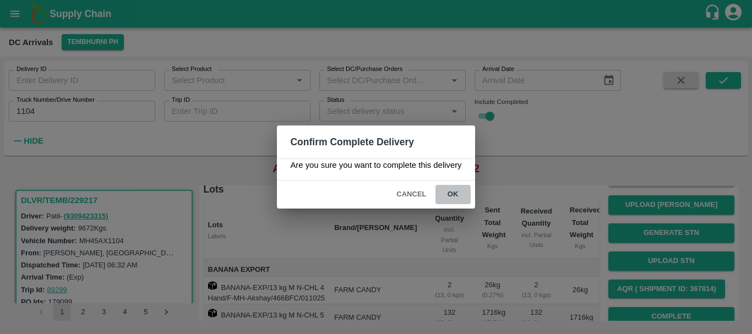
click at [456, 196] on button "ok" at bounding box center [452, 194] width 35 height 19
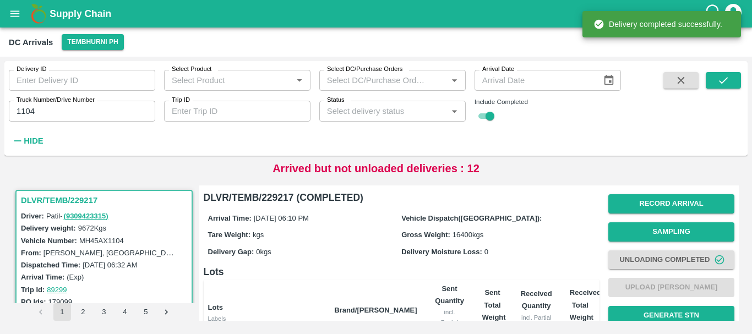
click at [461, 270] on h6 "Lots" at bounding box center [402, 271] width 396 height 15
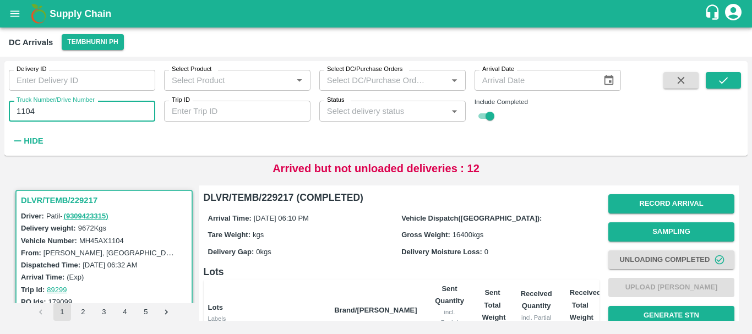
click at [96, 112] on input "1104" at bounding box center [82, 111] width 146 height 21
type input "1"
type input "3780"
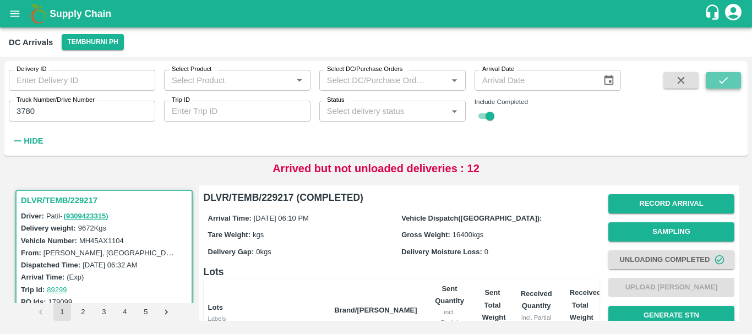
click at [724, 78] on icon "submit" at bounding box center [723, 80] width 12 height 12
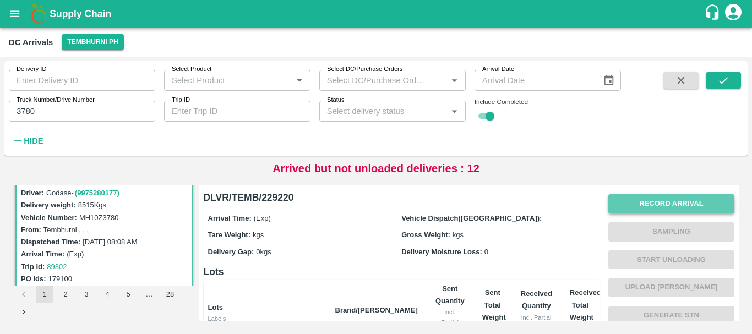
click at [656, 202] on button "Record Arrival" at bounding box center [671, 203] width 126 height 19
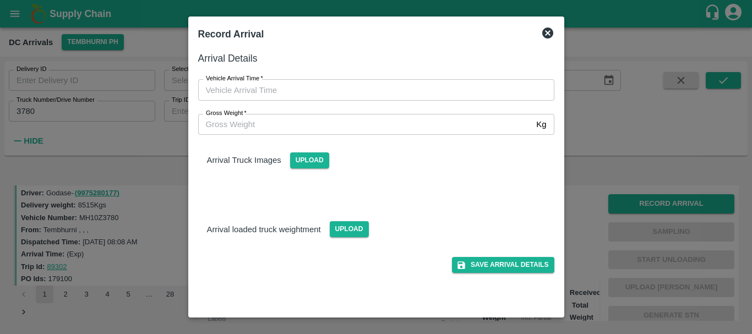
type input "DD/MM/YYYY hh:mm aa"
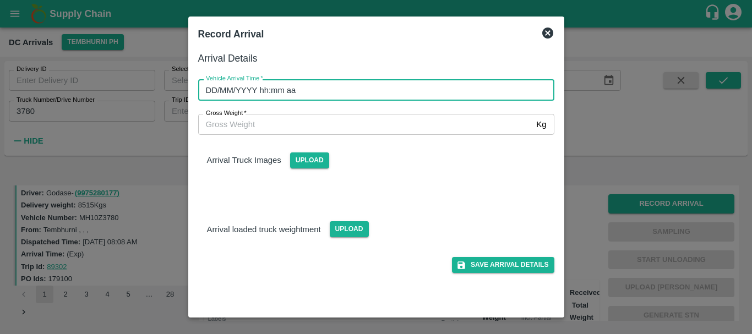
click at [446, 96] on input "DD/MM/YYYY hh:mm aa" at bounding box center [372, 89] width 348 height 21
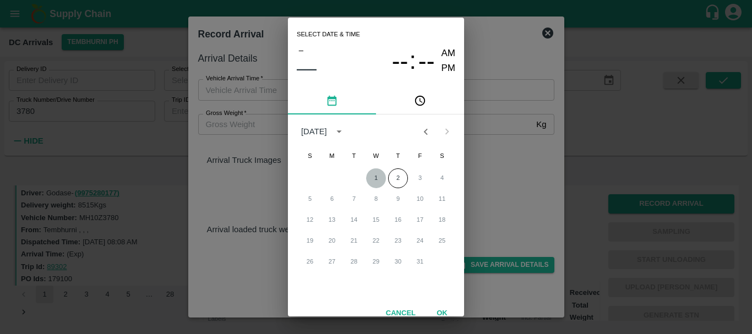
click at [375, 182] on button "1" at bounding box center [376, 178] width 20 height 20
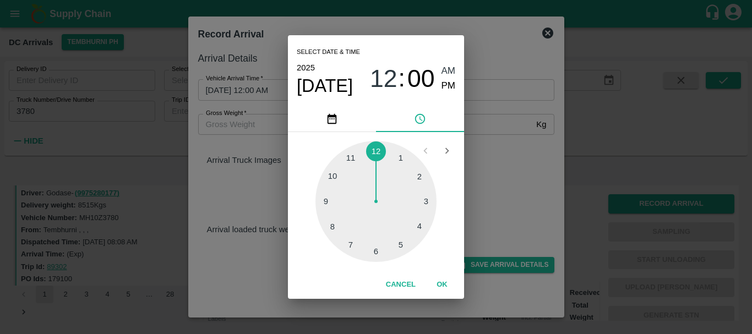
click at [375, 245] on div at bounding box center [375, 201] width 121 height 121
click at [335, 175] on div at bounding box center [375, 201] width 121 height 121
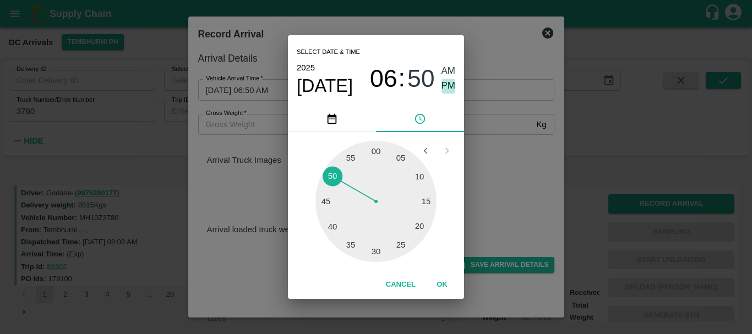
click at [441, 86] on span "PM" at bounding box center [448, 86] width 14 height 15
type input "01/10/2025 06:50 PM"
click at [552, 154] on div "Select date & time 2025 Oct 1 06 : 50 AM PM 05 10 15 20 25 30 35 40 45 50 55 00…" at bounding box center [376, 167] width 752 height 334
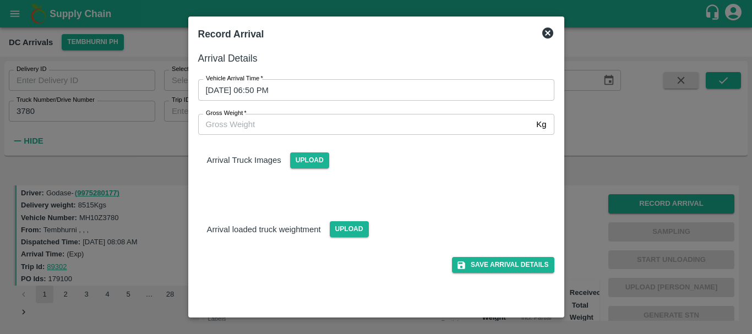
click at [315, 169] on div "Arrival Truck Images Upload" at bounding box center [371, 165] width 365 height 78
click at [298, 160] on span "Upload" at bounding box center [309, 160] width 39 height 16
click at [0, 0] on input "Upload" at bounding box center [0, 0] width 0 height 0
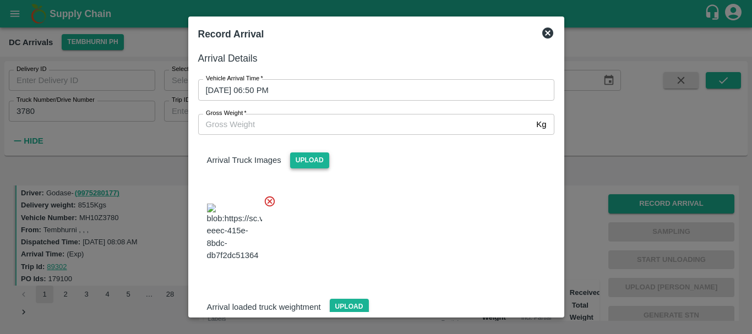
scroll to position [8, 0]
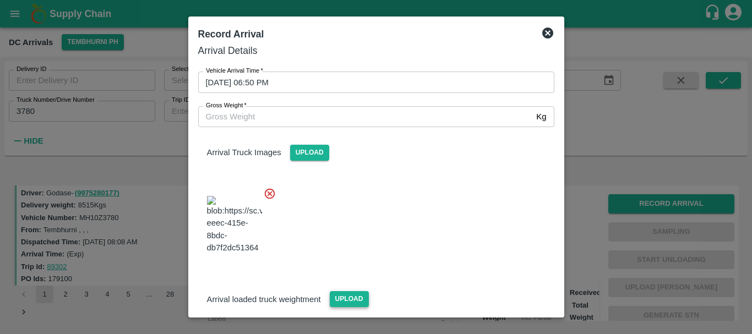
click at [353, 291] on span "Upload" at bounding box center [349, 299] width 39 height 16
click at [0, 0] on input "Upload" at bounding box center [0, 0] width 0 height 0
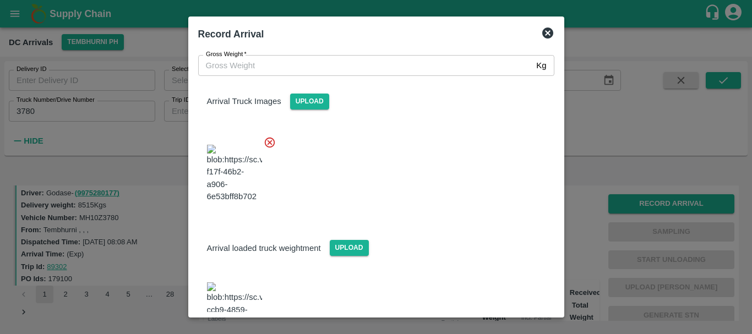
click at [236, 282] on img at bounding box center [234, 311] width 55 height 58
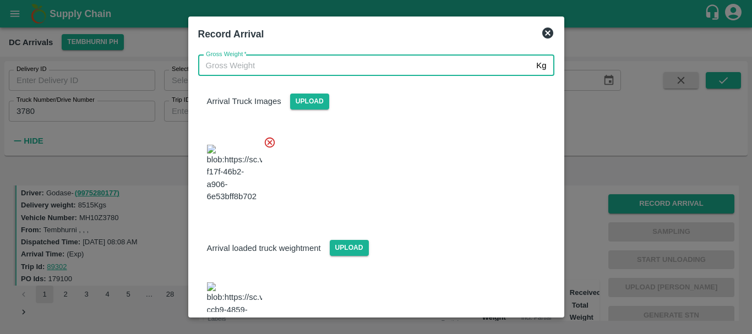
click at [253, 67] on input "Gross Weight   *" at bounding box center [365, 65] width 334 height 21
type input "14680"
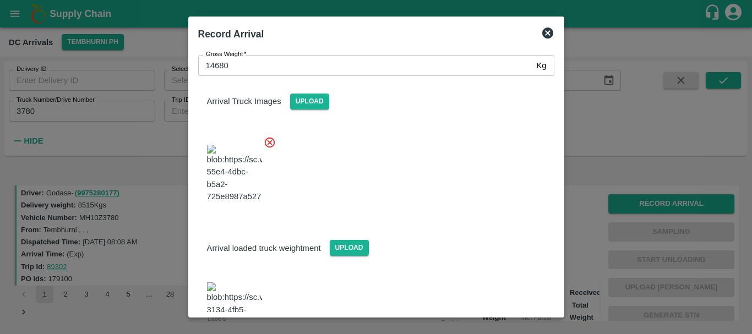
click at [404, 164] on div at bounding box center [371, 170] width 365 height 86
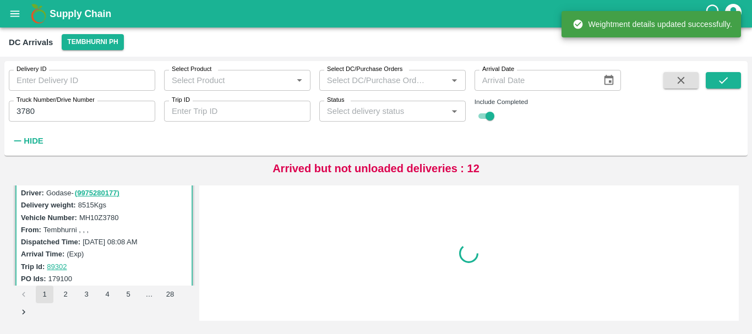
click at [374, 166] on p "Arrived but not unloaded deliveries : 12" at bounding box center [375, 168] width 207 height 17
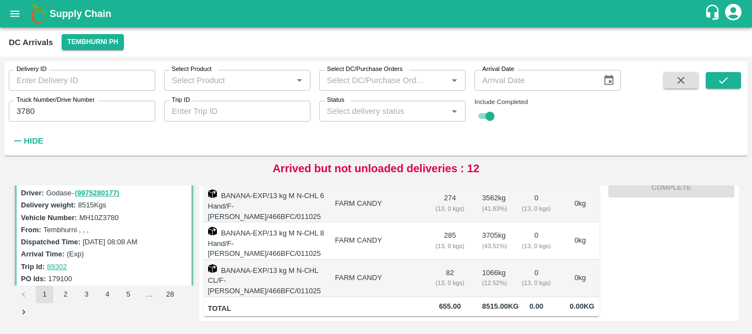
scroll to position [0, 0]
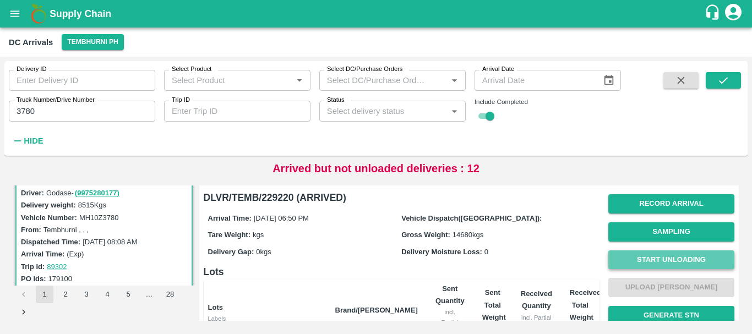
click at [653, 262] on button "Start Unloading" at bounding box center [671, 259] width 126 height 19
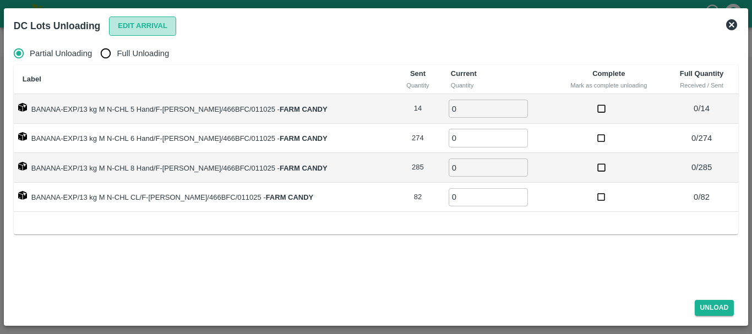
click at [125, 29] on button "Edit Arrival" at bounding box center [142, 26] width 67 height 19
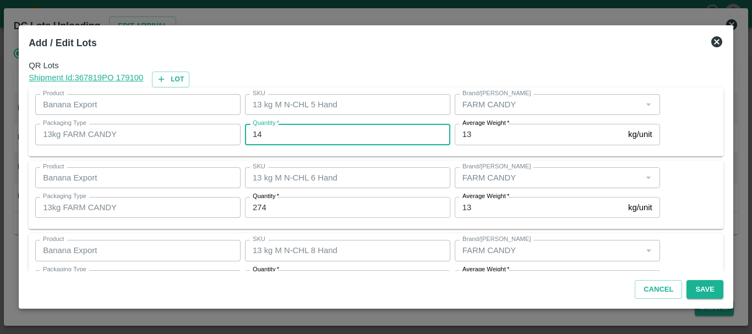
click at [295, 133] on input "14" at bounding box center [347, 134] width 205 height 21
type input "1"
type input "10"
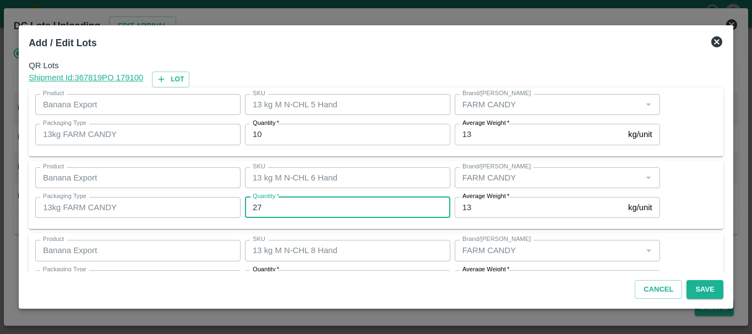
type input "274"
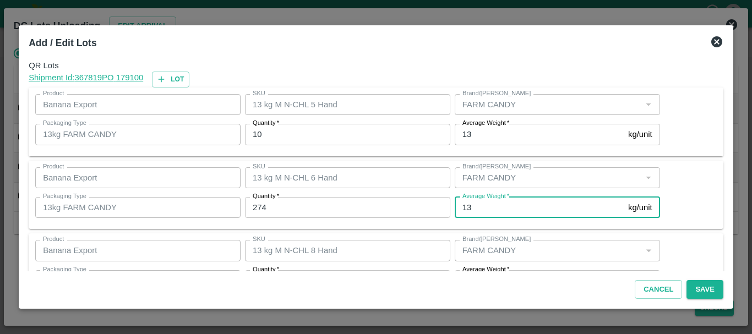
scroll to position [20, 0]
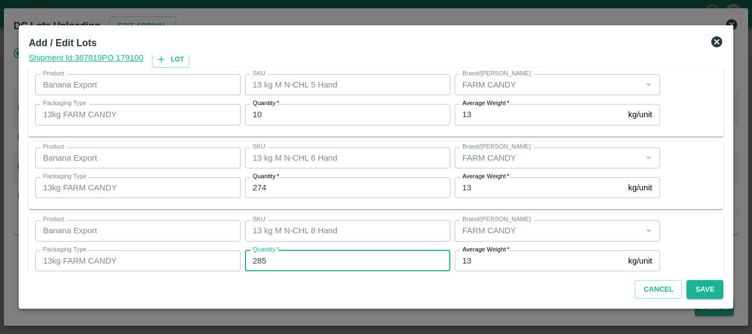
click at [291, 260] on input "285" at bounding box center [347, 260] width 205 height 21
type input "2"
type input "297"
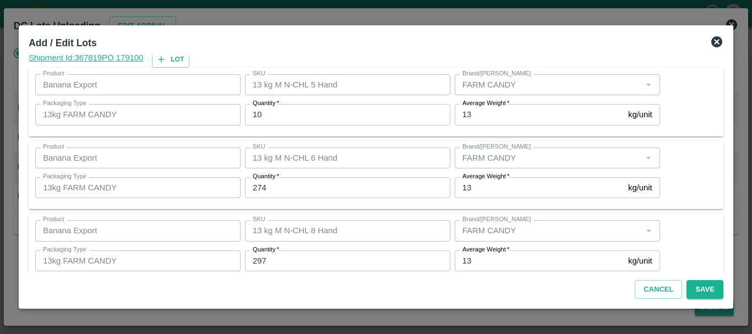
scroll to position [113, 0]
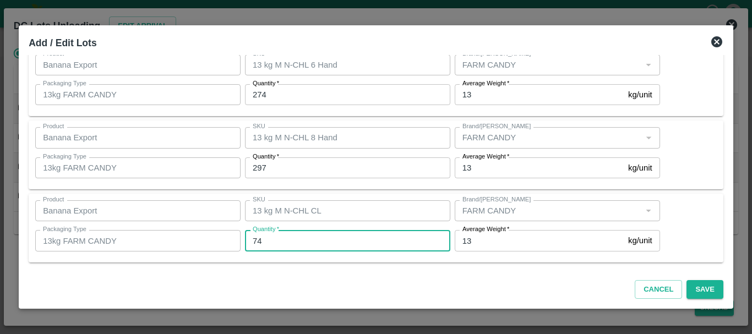
type input "74"
click at [371, 272] on div "Cancel Save" at bounding box center [375, 287] width 703 height 32
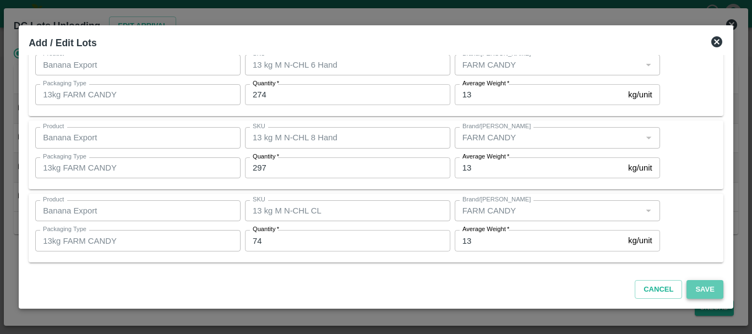
click at [694, 288] on button "Save" at bounding box center [704, 289] width 36 height 19
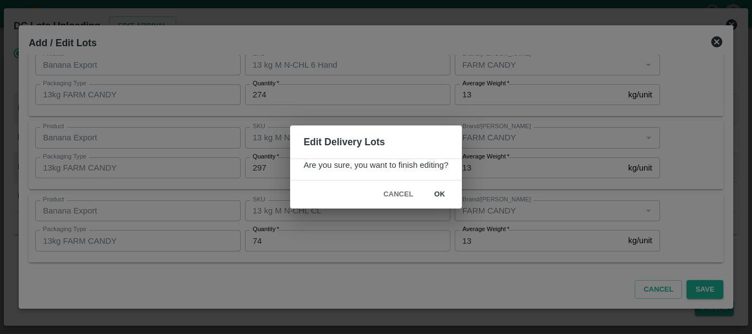
click at [439, 192] on button "ok" at bounding box center [439, 194] width 35 height 19
click at [439, 199] on icon at bounding box center [439, 194] width 13 height 13
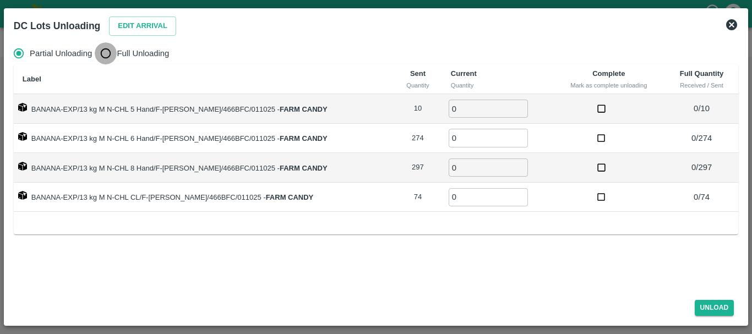
click at [106, 54] on input "Full Unloading" at bounding box center [106, 53] width 22 height 22
radio input "true"
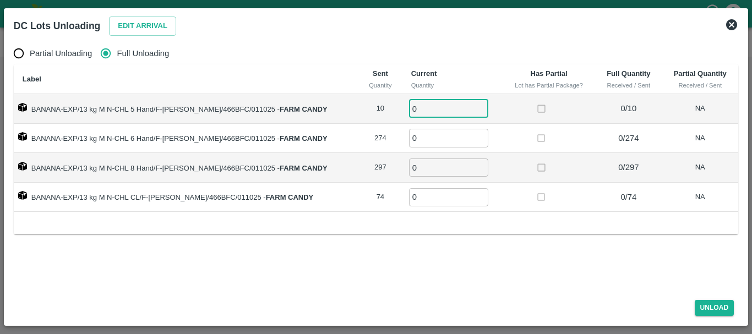
click at [412, 112] on input "0" at bounding box center [448, 109] width 79 height 18
type input "010"
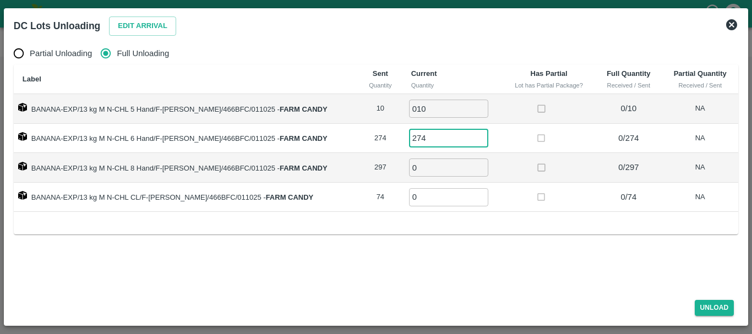
type input "274"
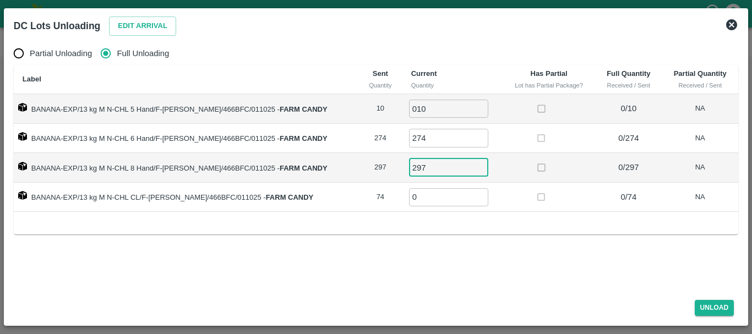
type input "297"
type input "74"
click at [507, 209] on td at bounding box center [548, 198] width 93 height 30
click at [708, 306] on button "Unload" at bounding box center [714, 308] width 40 height 16
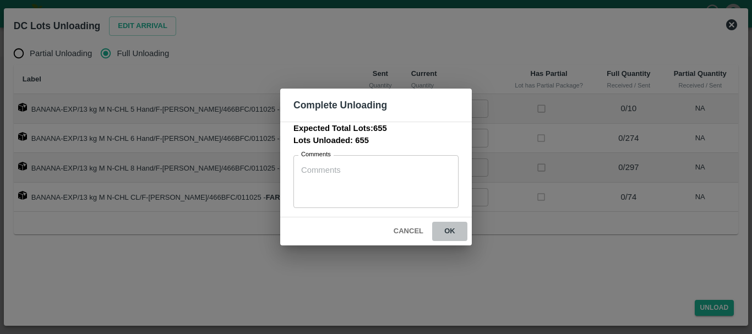
click at [448, 231] on button "ok" at bounding box center [449, 231] width 35 height 19
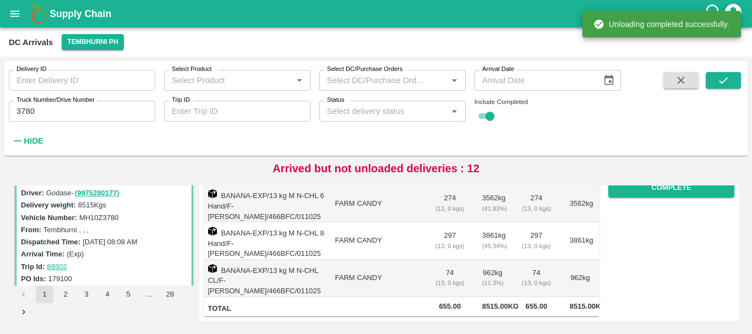
scroll to position [166, 0]
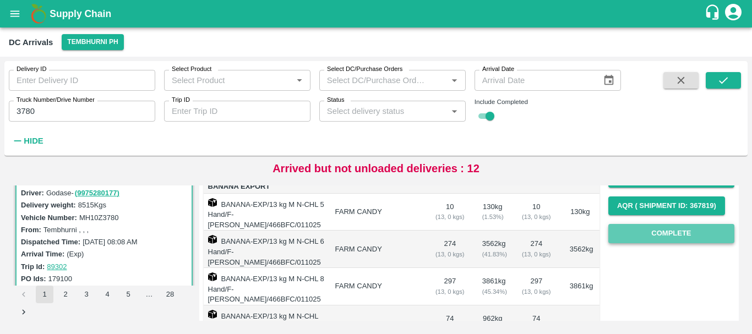
click at [665, 226] on button "Complete" at bounding box center [671, 233] width 126 height 19
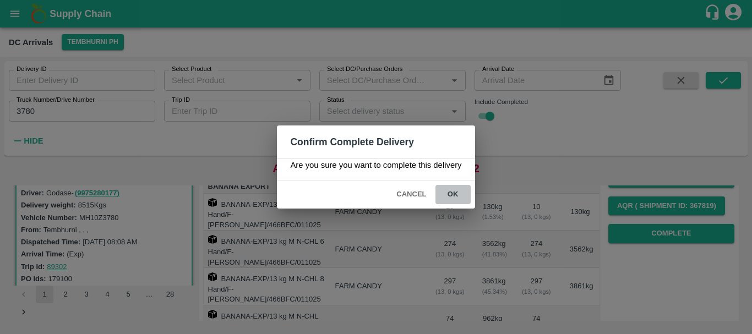
click at [447, 193] on button "ok" at bounding box center [452, 194] width 35 height 19
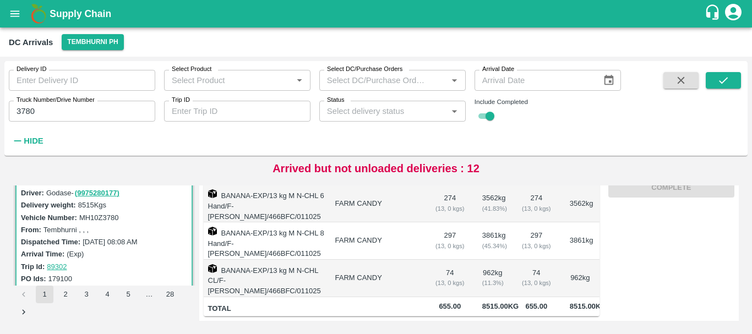
scroll to position [0, 0]
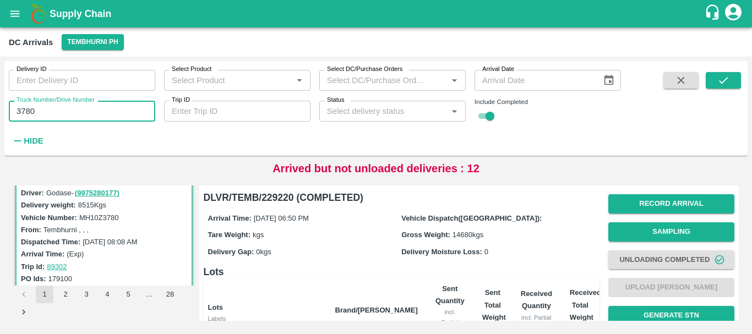
click at [102, 108] on input "3780" at bounding box center [82, 111] width 146 height 21
type input "3"
type input "3485"
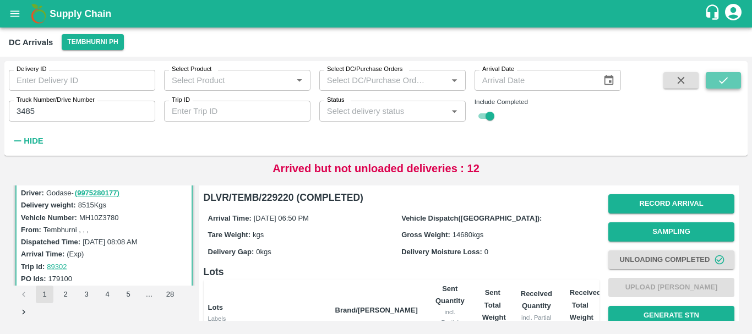
click at [726, 72] on button "submit" at bounding box center [722, 80] width 35 height 17
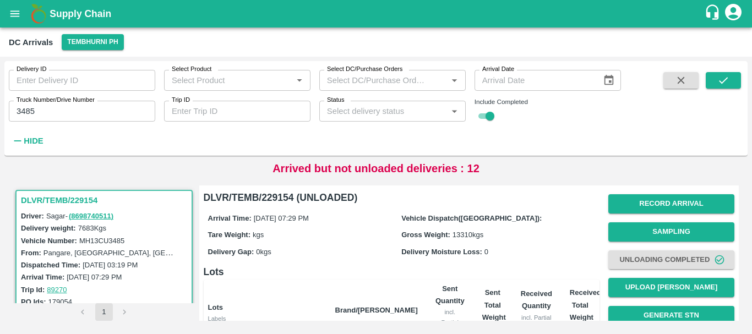
scroll to position [8, 0]
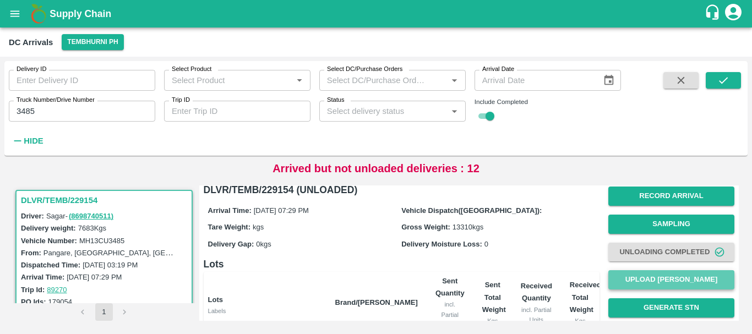
click at [664, 278] on button "Upload Tare Weight" at bounding box center [671, 279] width 126 height 19
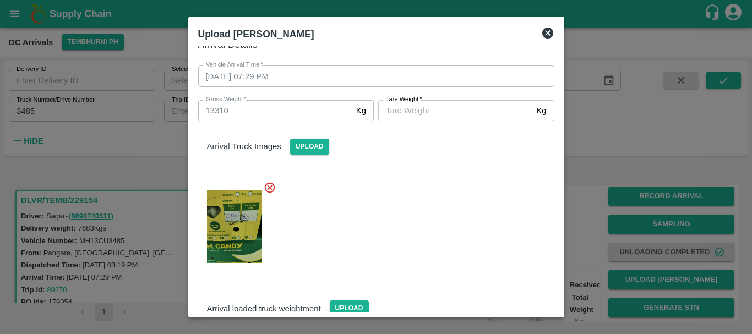
scroll to position [218, 0]
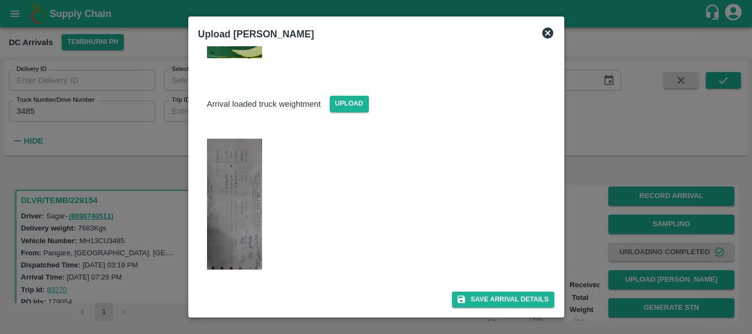
click at [237, 204] on img at bounding box center [234, 204] width 55 height 131
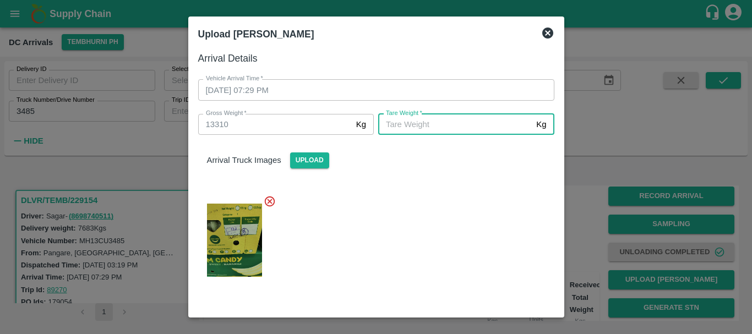
click at [418, 123] on input "Tare Weight   *" at bounding box center [455, 124] width 154 height 21
type input "4930"
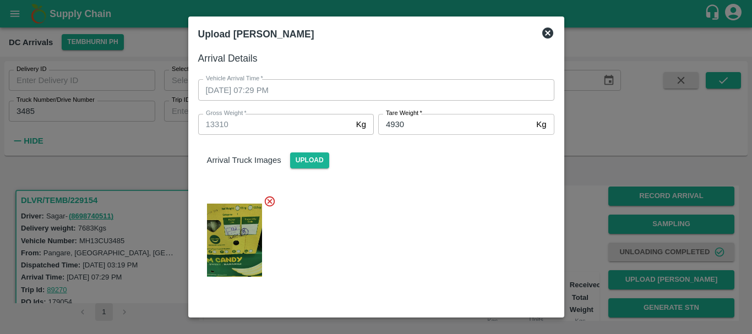
click at [442, 223] on div at bounding box center [371, 237] width 365 height 102
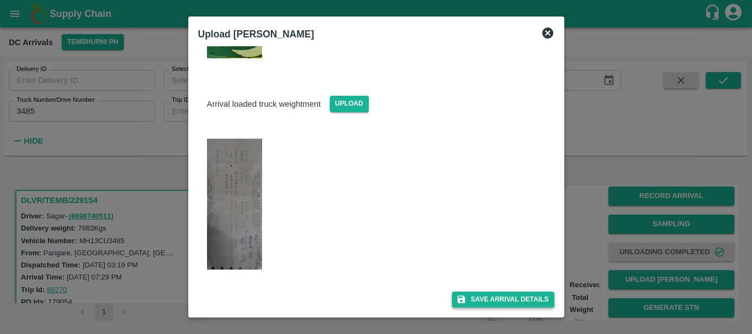
click at [483, 298] on button "Save Arrival Details" at bounding box center [503, 300] width 102 height 16
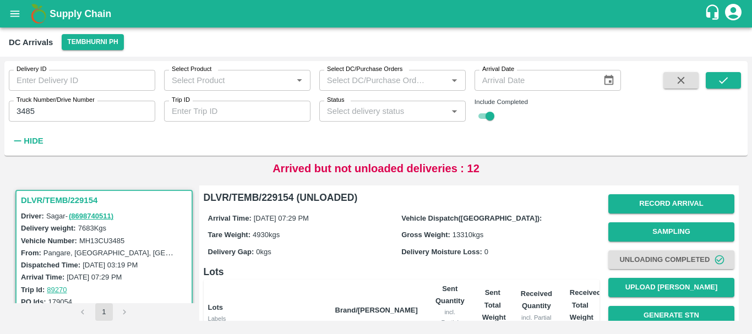
scroll to position [171, 0]
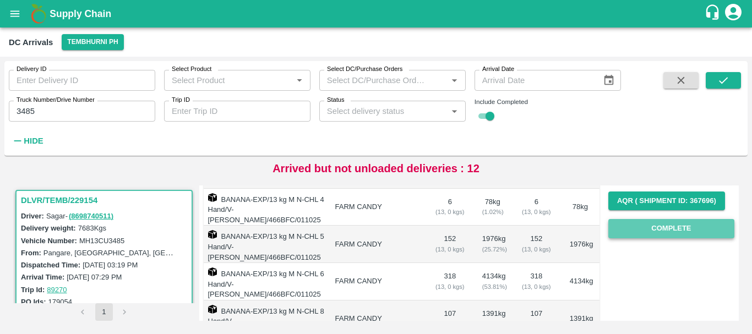
click at [633, 233] on button "Complete" at bounding box center [671, 228] width 126 height 19
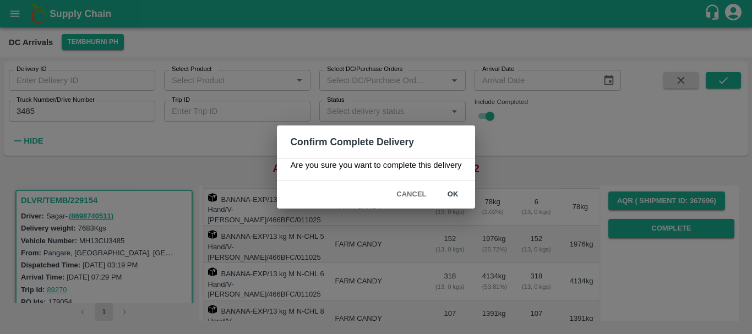
click at [452, 193] on button "ok" at bounding box center [452, 194] width 35 height 19
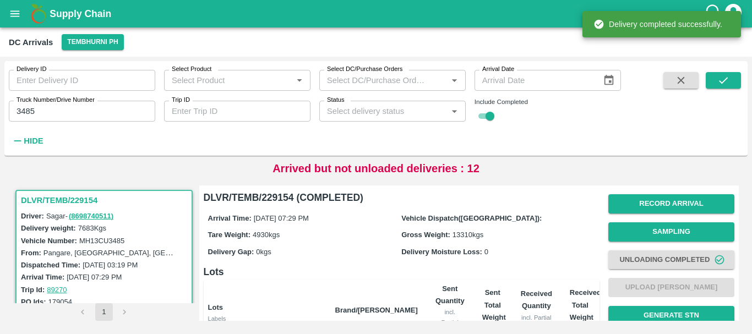
scroll to position [250, 0]
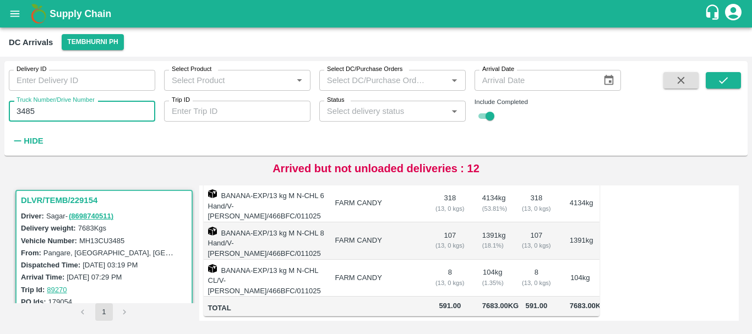
click at [74, 114] on input "3485" at bounding box center [82, 111] width 146 height 21
type input "3"
type input "5926"
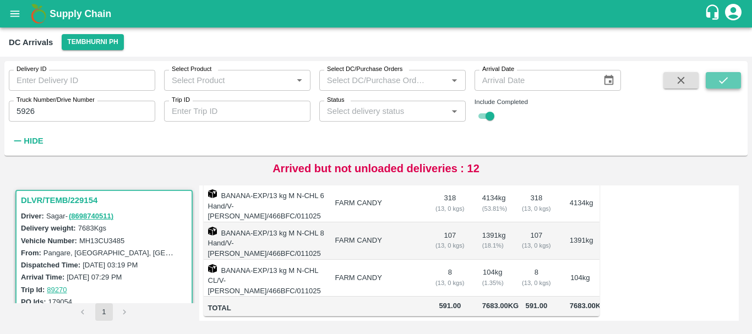
click at [726, 80] on icon "submit" at bounding box center [723, 80] width 12 height 12
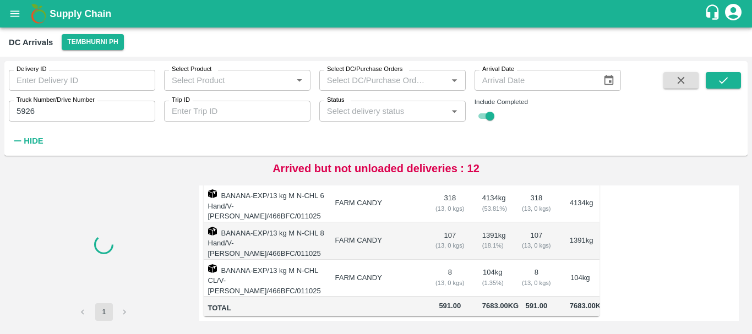
click at [488, 240] on div "( 18.1 %)" at bounding box center [492, 245] width 21 height 10
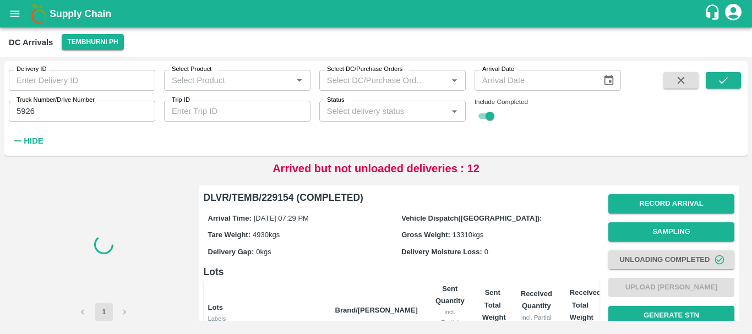
scroll to position [250, 0]
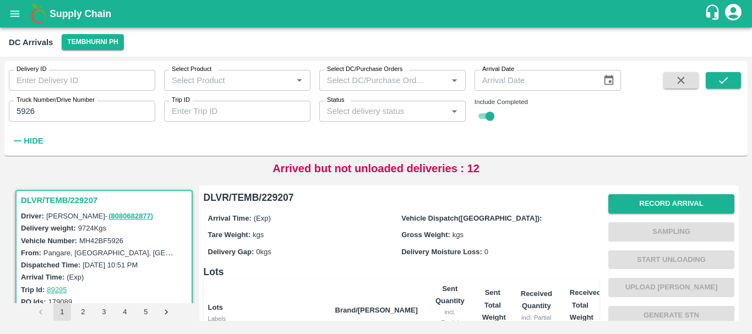
drag, startPoint x: 143, startPoint y: 239, endPoint x: 405, endPoint y: 232, distance: 262.5
click at [405, 232] on div "DLVR/TEMB/229207 Driver: Devakar - ( 8080682877 ) Delivery weight: 9724 Kgs Veh…" at bounding box center [376, 253] width 734 height 144
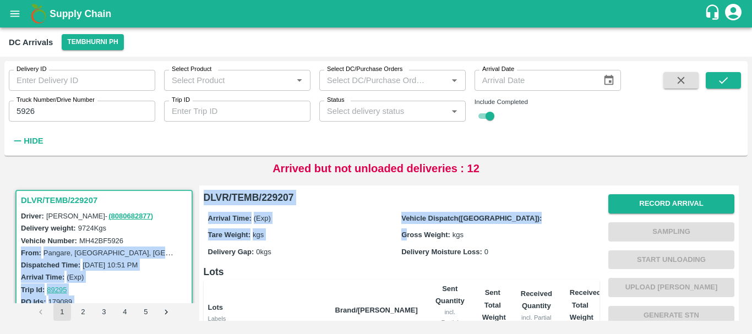
scroll to position [260, 0]
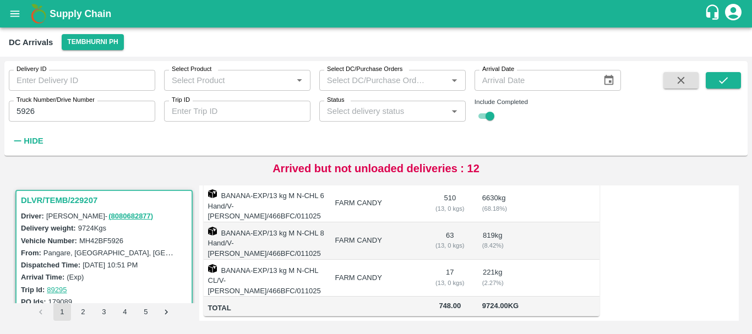
click at [457, 237] on td "63 ( 13, 0 kgs)" at bounding box center [449, 240] width 47 height 37
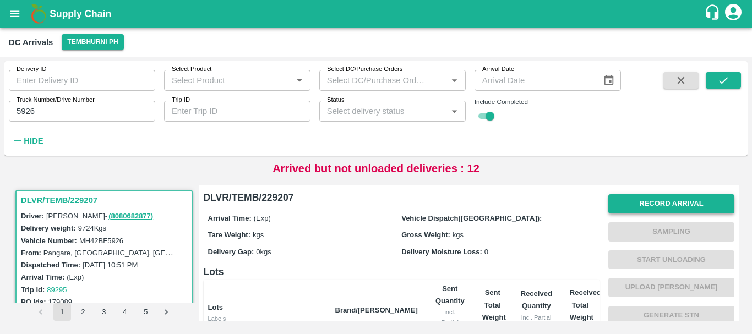
click at [614, 200] on button "Record Arrival" at bounding box center [671, 203] width 126 height 19
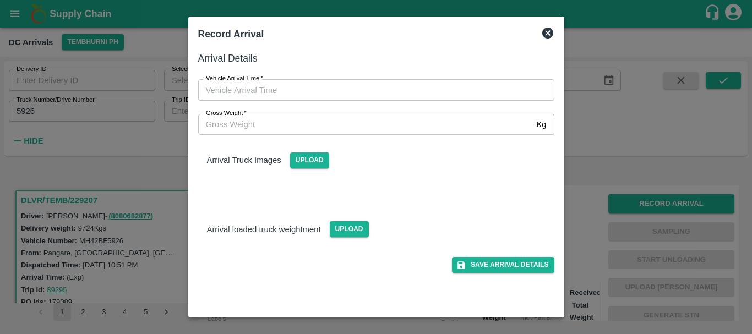
type input "DD/MM/YYYY hh:mm aa"
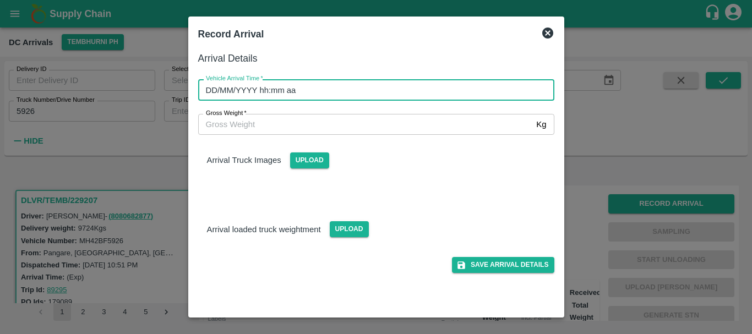
click at [399, 89] on input "DD/MM/YYYY hh:mm aa" at bounding box center [372, 89] width 348 height 21
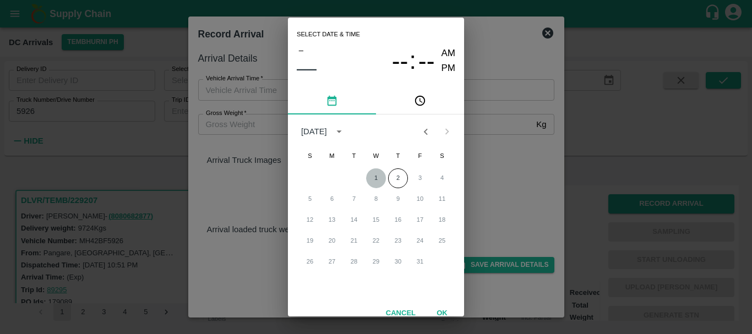
click at [374, 174] on button "1" at bounding box center [376, 178] width 20 height 20
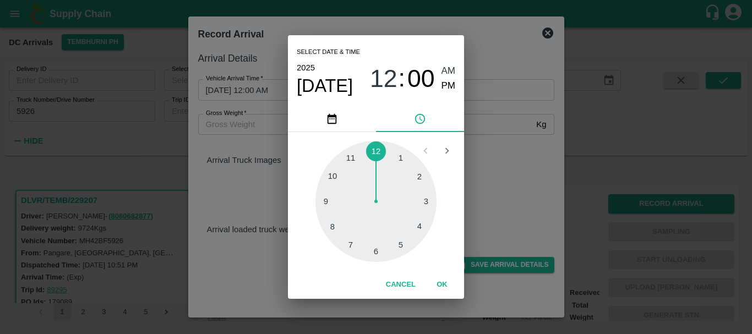
click at [348, 244] on div at bounding box center [375, 201] width 121 height 121
click at [325, 200] on div at bounding box center [375, 201] width 121 height 121
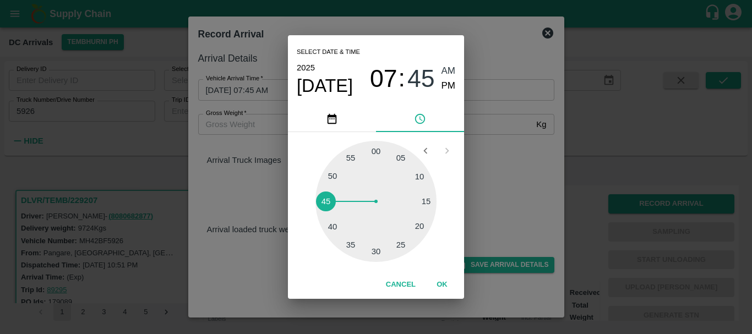
click at [451, 83] on span "PM" at bounding box center [448, 86] width 14 height 15
type input "01/10/2025 07:45 PM"
click at [477, 129] on div "Select date & time 2025 Oct 1 07 : 45 AM PM 05 10 15 20 25 30 35 40 45 50 55 00…" at bounding box center [376, 167] width 752 height 334
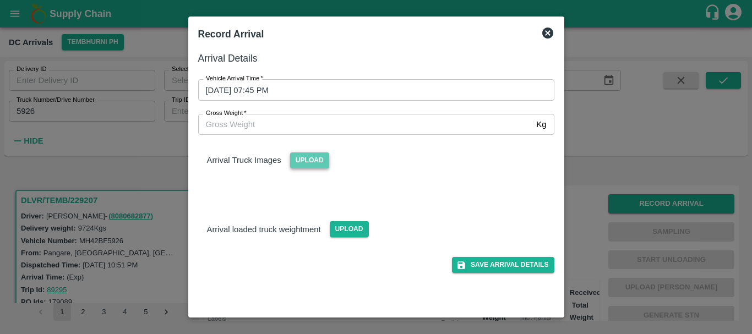
click at [321, 168] on span "Upload" at bounding box center [309, 160] width 39 height 16
click at [0, 0] on input "Upload" at bounding box center [0, 0] width 0 height 0
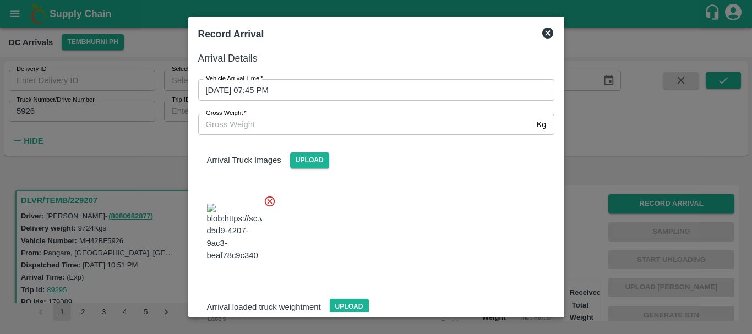
scroll to position [83, 0]
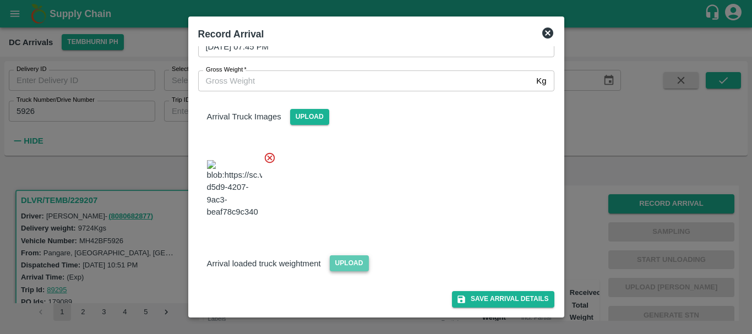
click at [355, 261] on span "Upload" at bounding box center [349, 263] width 39 height 16
click at [0, 0] on input "Upload" at bounding box center [0, 0] width 0 height 0
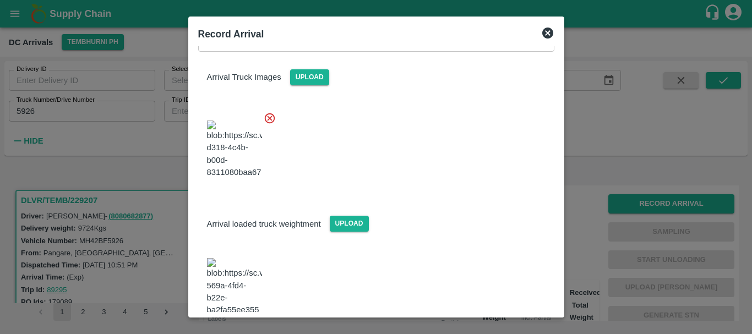
scroll to position [148, 0]
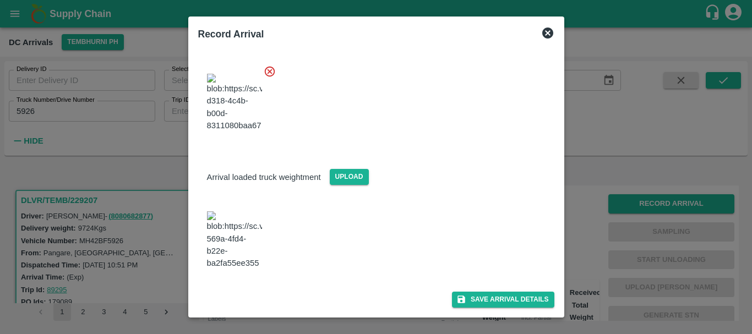
click at [237, 239] on img at bounding box center [234, 240] width 55 height 58
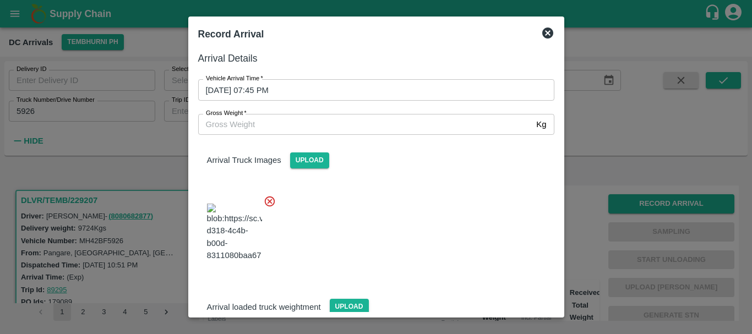
click at [308, 119] on input "Gross Weight   *" at bounding box center [365, 124] width 334 height 21
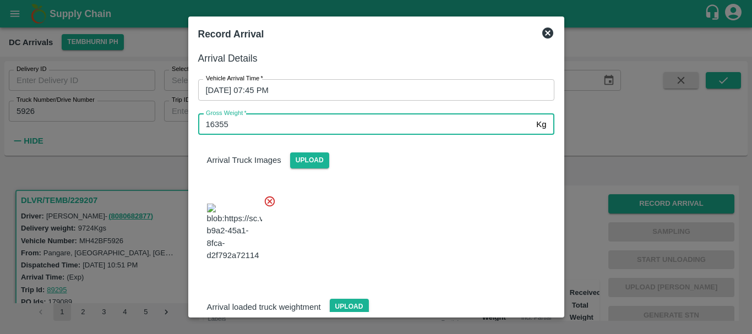
type input "16355"
click at [398, 223] on div at bounding box center [371, 229] width 365 height 86
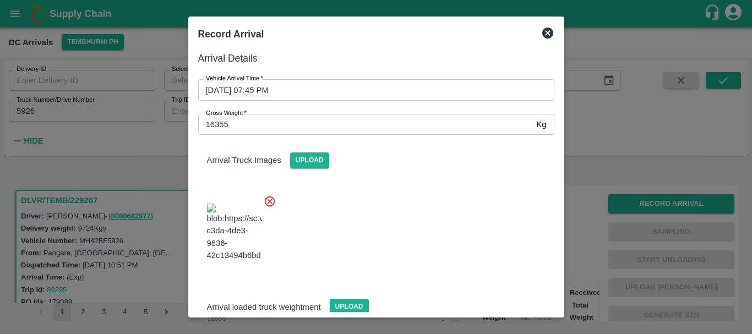
scroll to position [148, 0]
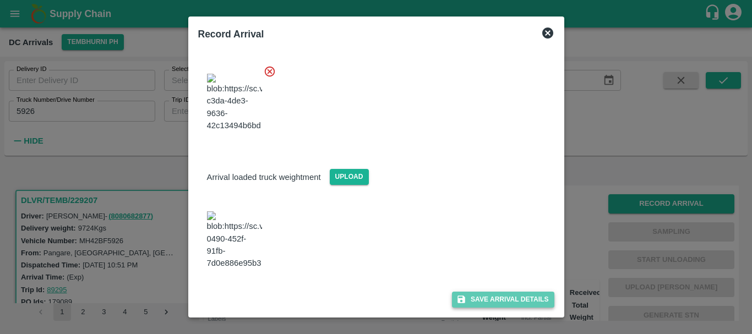
click at [481, 297] on button "Save Arrival Details" at bounding box center [503, 300] width 102 height 16
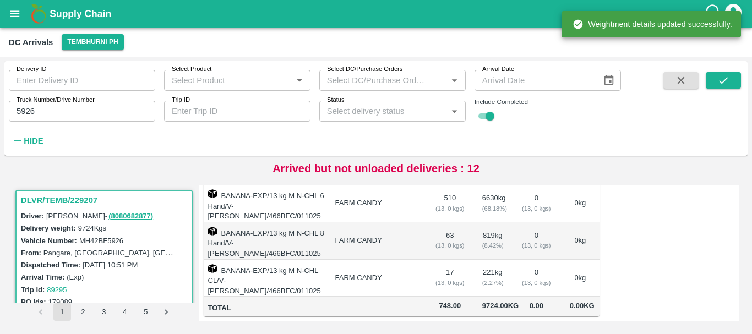
scroll to position [0, 0]
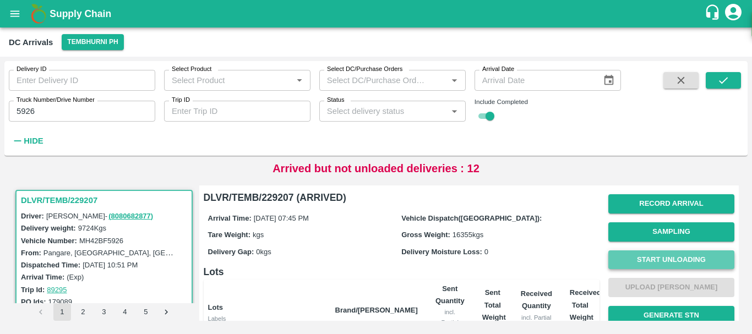
click at [644, 261] on button "Start Unloading" at bounding box center [671, 259] width 126 height 19
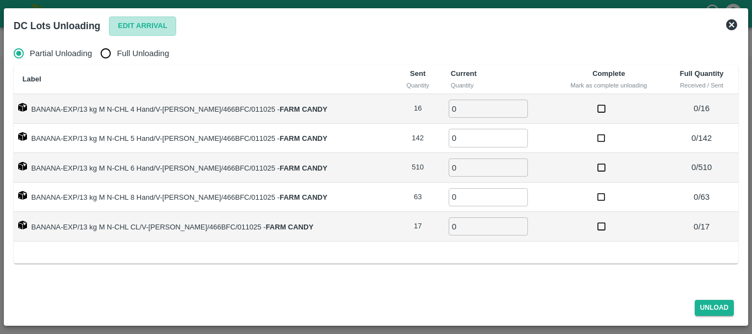
click at [146, 24] on button "Edit Arrival" at bounding box center [142, 26] width 67 height 19
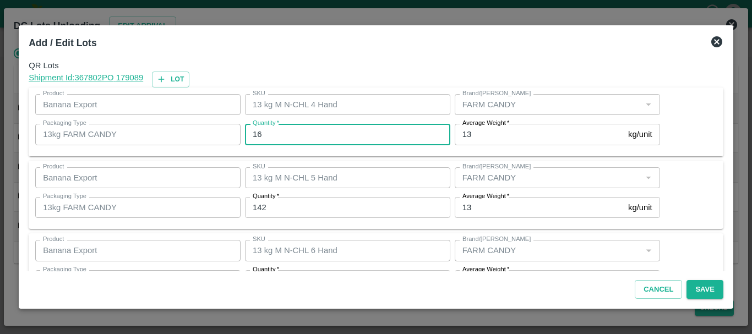
click at [331, 130] on input "16" at bounding box center [347, 134] width 205 height 21
type input "1"
type input "15"
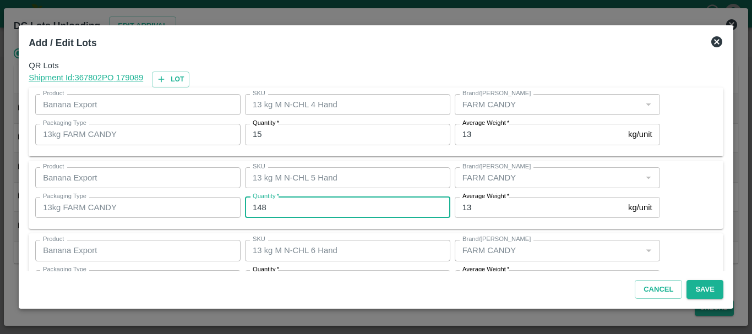
type input "148"
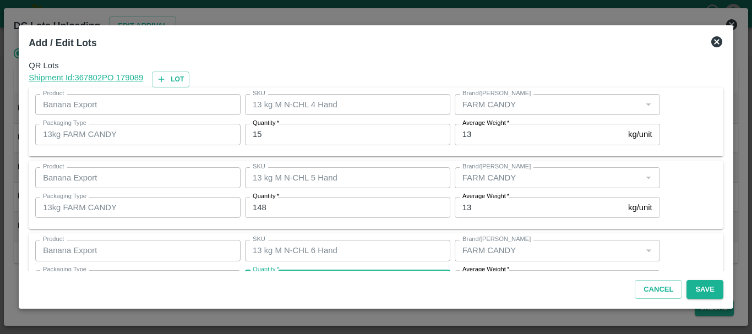
scroll to position [20, 0]
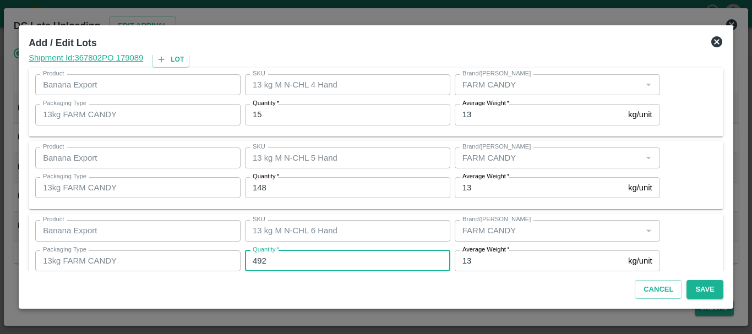
type input "492"
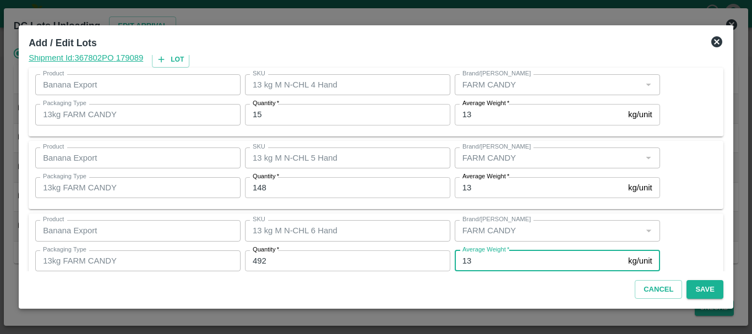
scroll to position [186, 0]
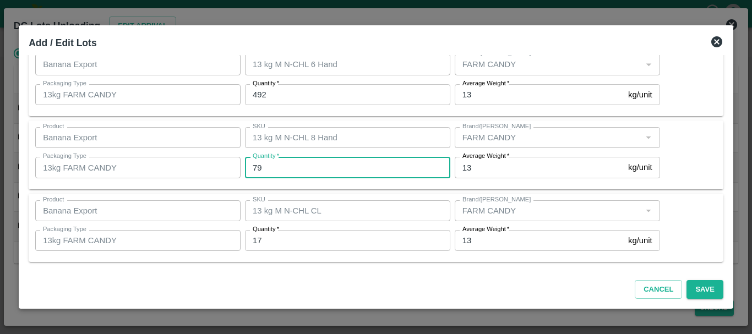
type input "79"
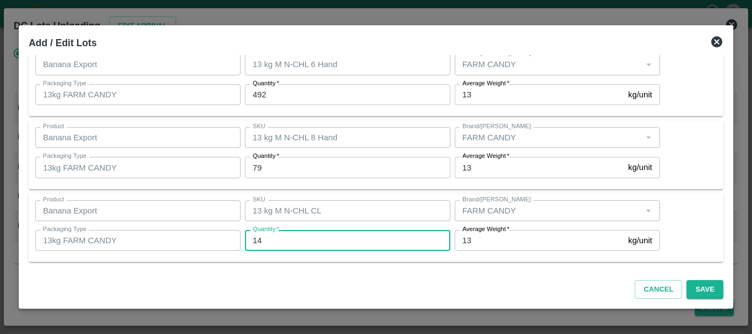
type input "14"
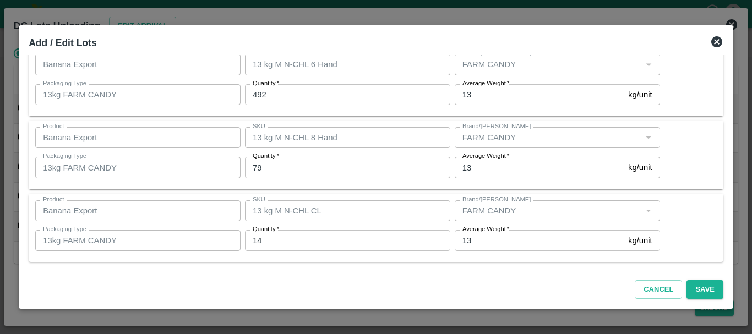
scroll to position [185, 0]
click at [696, 290] on button "Save" at bounding box center [704, 289] width 36 height 19
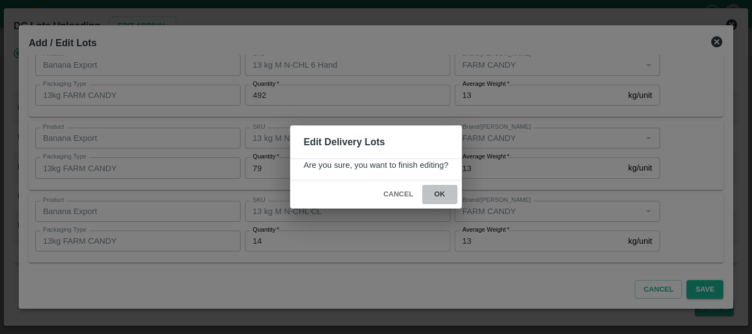
click at [447, 204] on button "ok" at bounding box center [439, 194] width 35 height 19
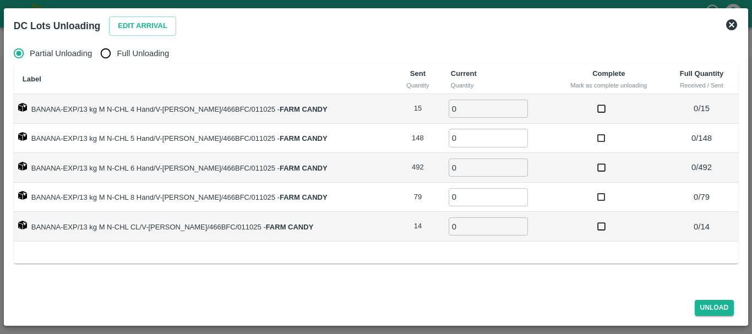
click at [121, 57] on span "Full Unloading" at bounding box center [143, 53] width 52 height 12
click at [117, 57] on input "Full Unloading" at bounding box center [106, 53] width 22 height 22
radio input "true"
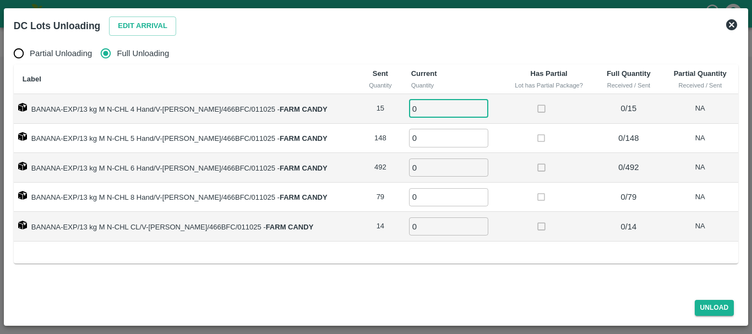
click at [413, 105] on input "0" at bounding box center [448, 109] width 79 height 18
type input "015"
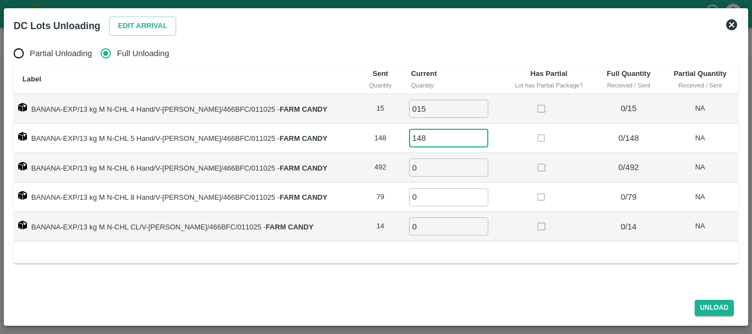
type input "148"
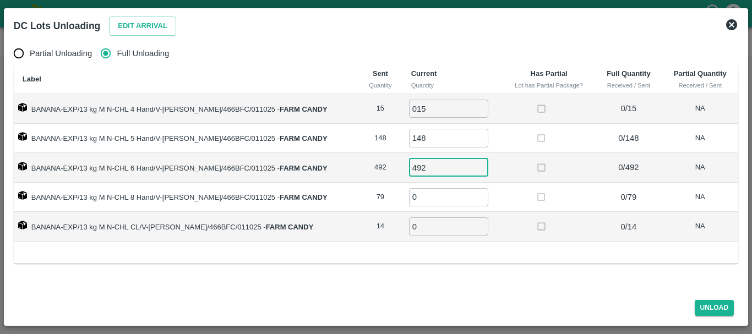
type input "492"
type input "79"
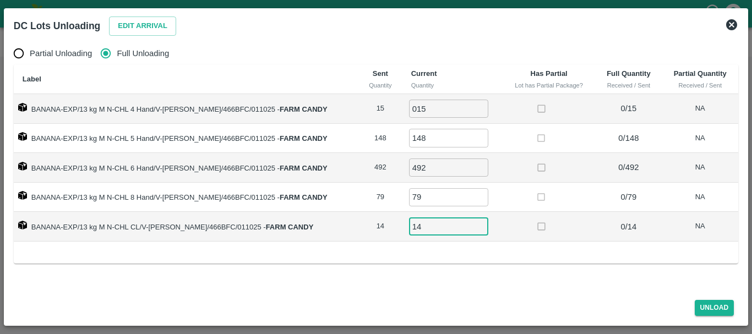
type input "14"
click at [502, 190] on td at bounding box center [548, 198] width 93 height 30
click at [706, 305] on button "Unload" at bounding box center [714, 308] width 40 height 16
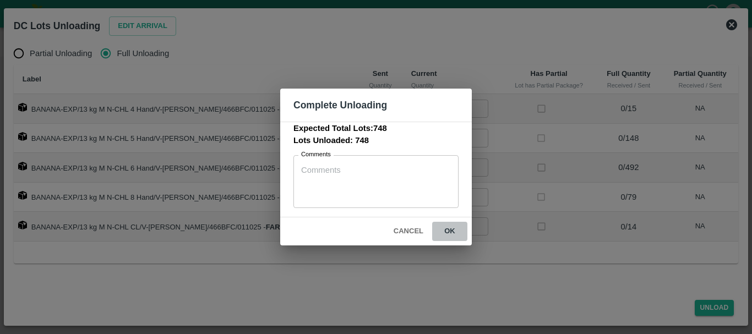
click at [450, 233] on button "ok" at bounding box center [449, 231] width 35 height 19
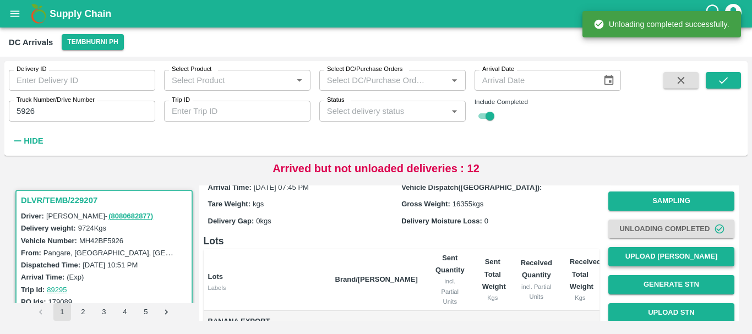
scroll to position [30, 0]
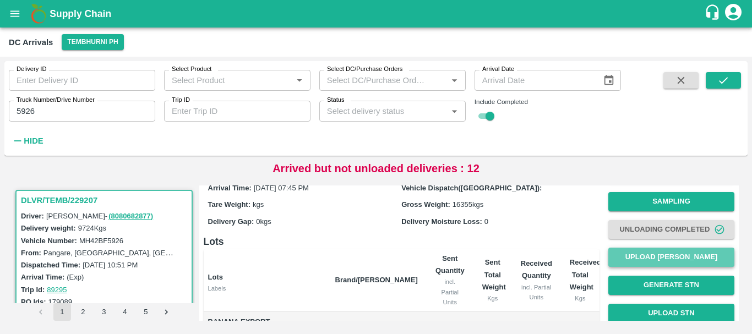
click at [623, 253] on button "Upload Tare Weight" at bounding box center [671, 257] width 126 height 19
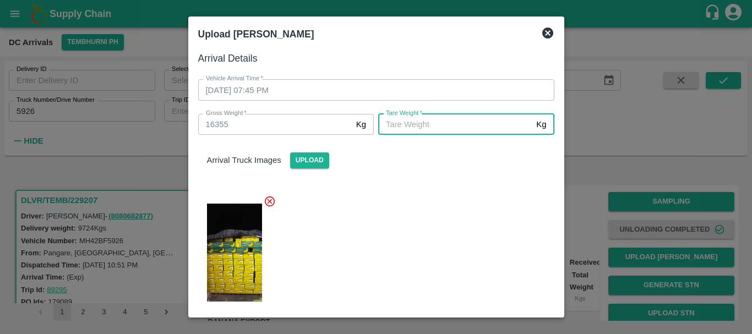
click at [408, 124] on input "Tare Weight   *" at bounding box center [455, 124] width 154 height 21
type input "5750"
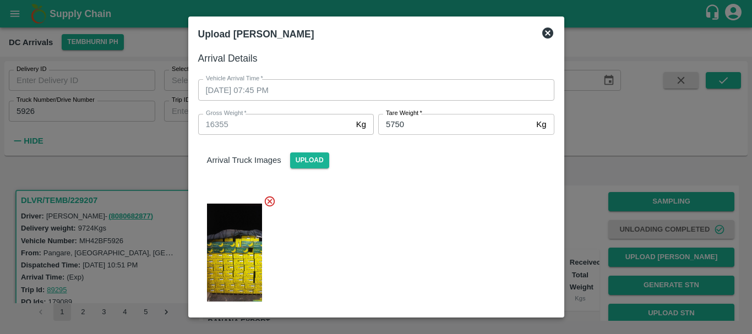
click at [424, 230] on div at bounding box center [371, 249] width 365 height 127
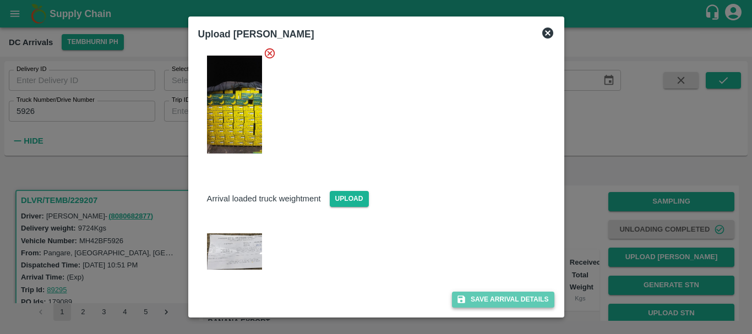
click at [485, 297] on button "Save Arrival Details" at bounding box center [503, 300] width 102 height 16
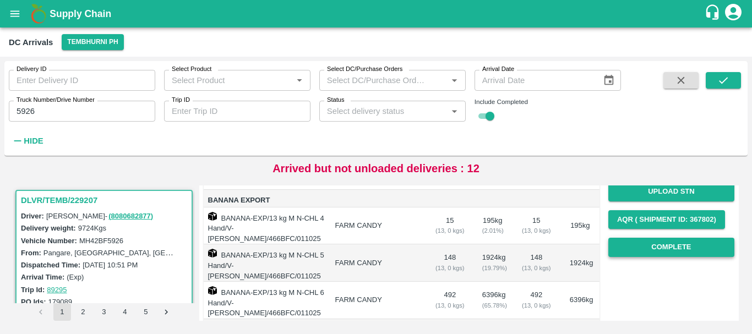
scroll to position [145, 0]
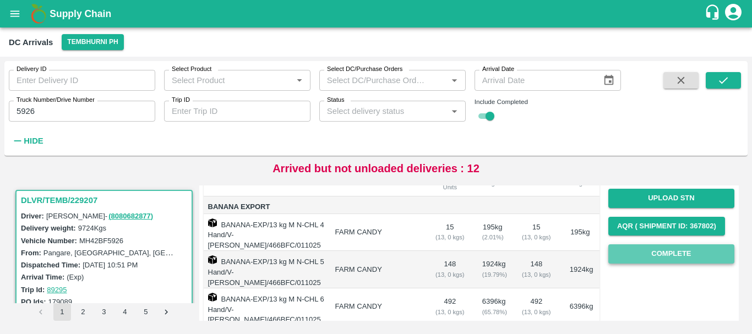
click at [648, 256] on button "Complete" at bounding box center [671, 253] width 126 height 19
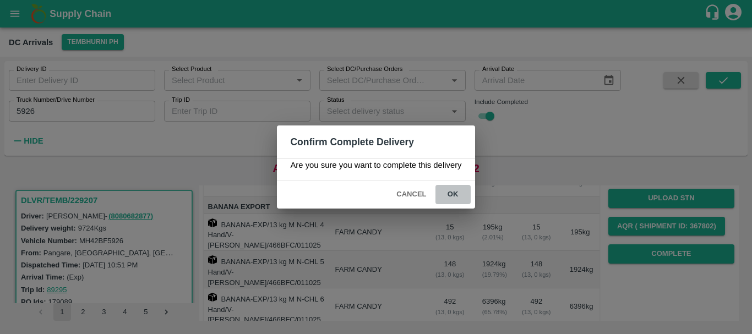
click at [457, 193] on button "ok" at bounding box center [452, 194] width 35 height 19
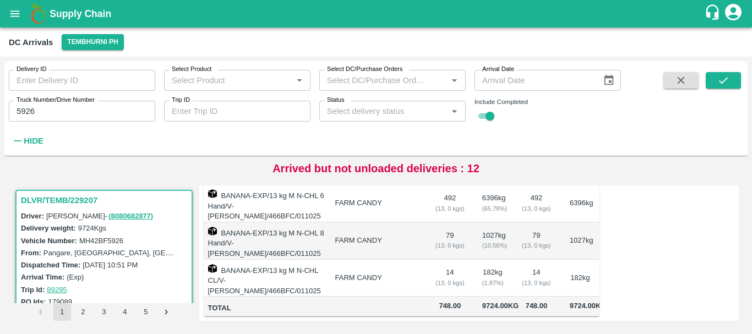
scroll to position [10, 0]
click at [72, 116] on input "5926" at bounding box center [82, 111] width 146 height 21
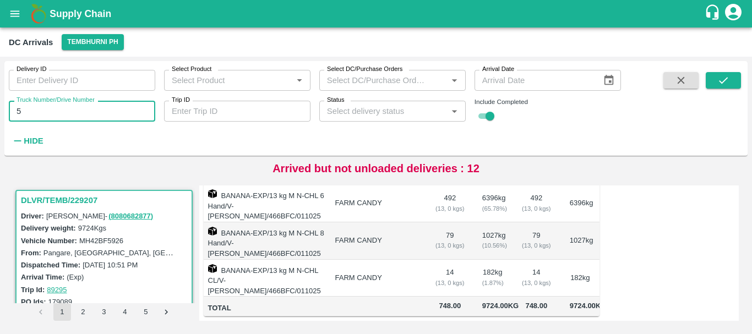
type input "5"
type input "3780"
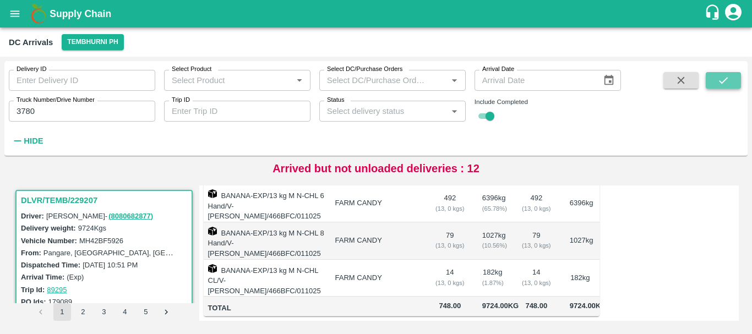
click at [724, 74] on icon "submit" at bounding box center [723, 80] width 12 height 12
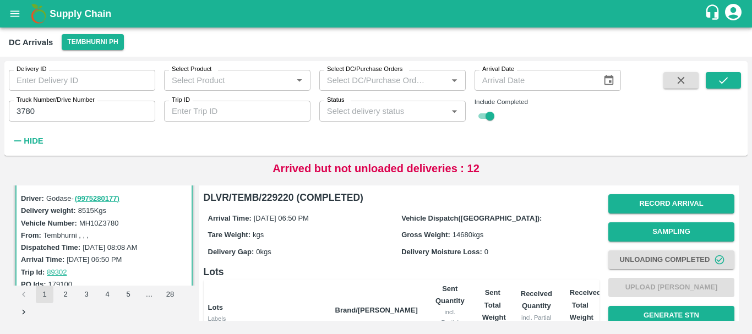
scroll to position [222, 0]
click at [638, 207] on button "Record Arrival" at bounding box center [671, 203] width 126 height 19
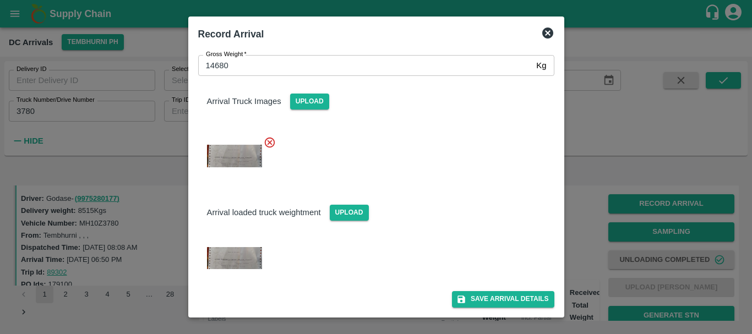
click at [620, 251] on div at bounding box center [376, 167] width 752 height 334
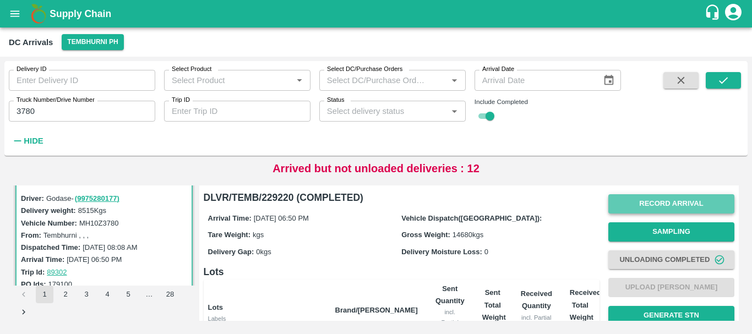
click at [633, 205] on button "Record Arrival" at bounding box center [671, 203] width 126 height 19
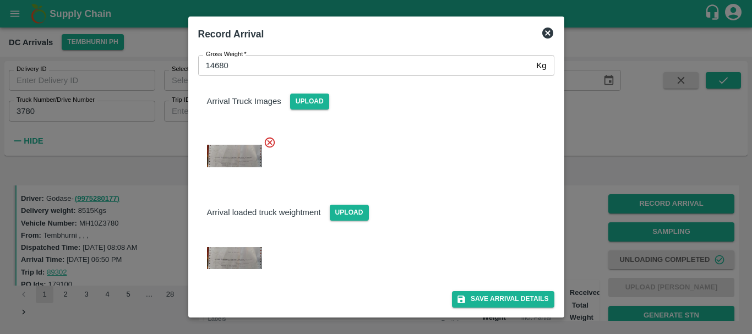
click at [588, 224] on div at bounding box center [376, 167] width 752 height 334
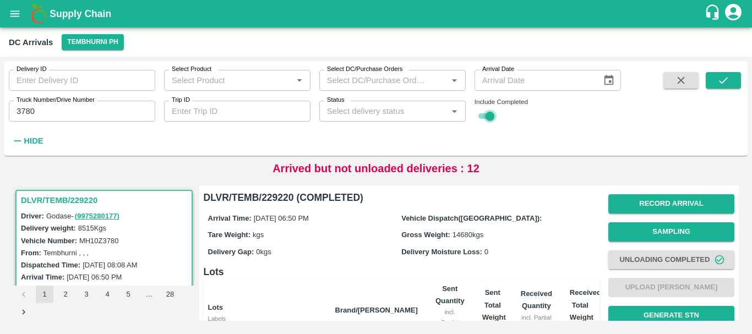
click at [484, 117] on input "checkbox" at bounding box center [490, 115] width 40 height 13
checkbox input "false"
click at [732, 85] on button "submit" at bounding box center [722, 80] width 35 height 17
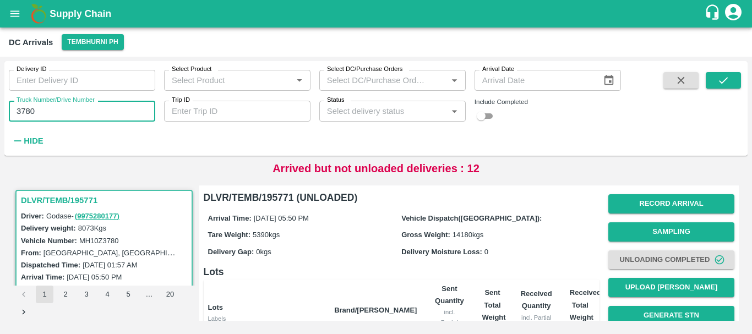
click at [72, 109] on input "3780" at bounding box center [82, 111] width 146 height 21
type input "3"
click at [95, 108] on input "Truck Number/Drive Number" at bounding box center [82, 111] width 146 height 21
type input "7018"
click at [488, 112] on input "checkbox" at bounding box center [481, 115] width 40 height 13
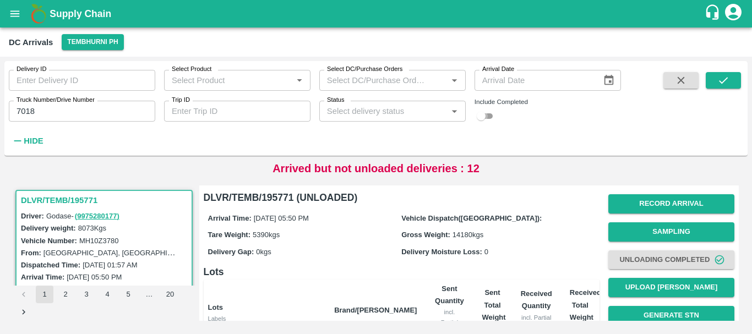
checkbox input "true"
click at [729, 84] on icon "submit" at bounding box center [723, 80] width 12 height 12
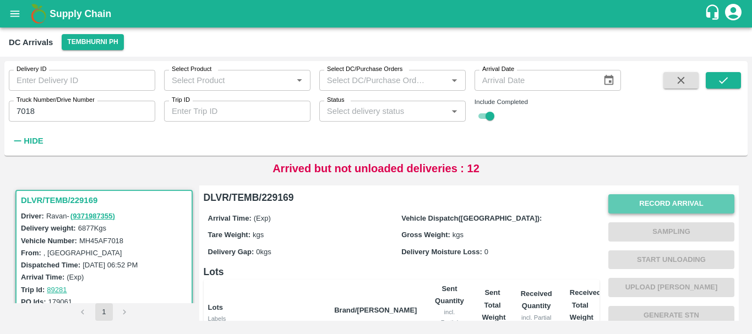
click at [671, 202] on button "Record Arrival" at bounding box center [671, 203] width 126 height 19
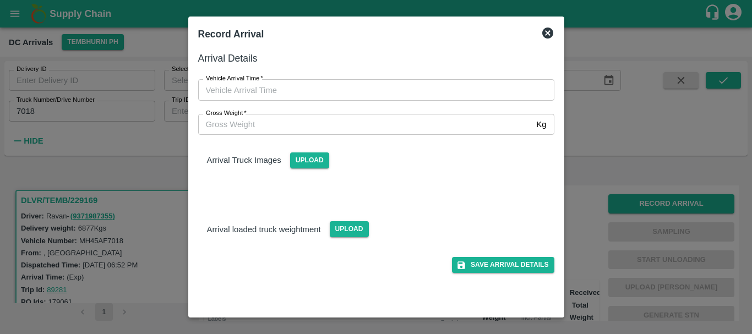
type input "DD/MM/YYYY hh:mm aa"
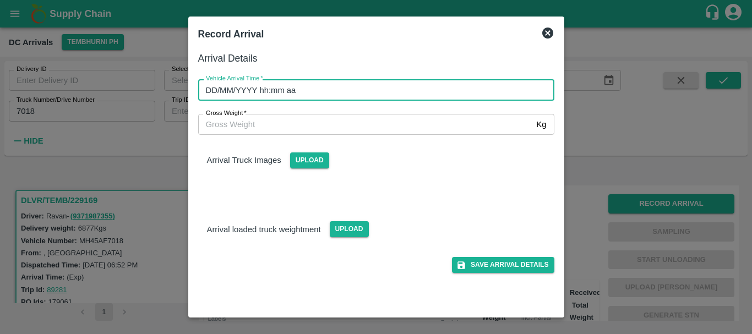
click at [384, 90] on input "DD/MM/YYYY hh:mm aa" at bounding box center [372, 89] width 348 height 21
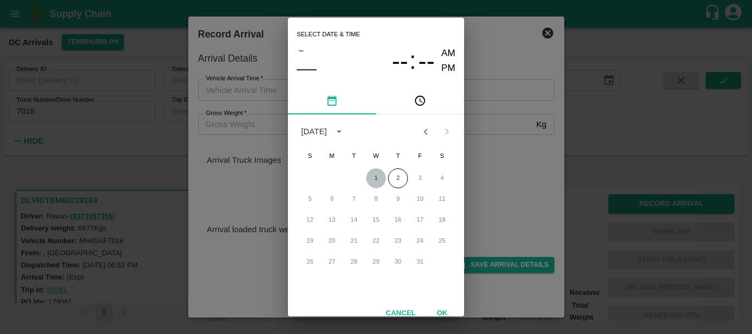
click at [369, 179] on button "1" at bounding box center [376, 178] width 20 height 20
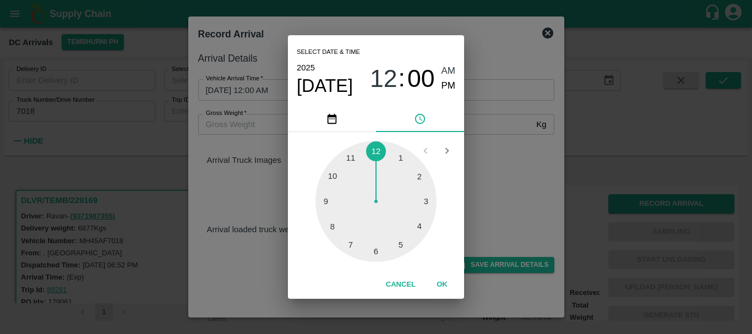
click at [325, 198] on div at bounding box center [375, 201] width 121 height 121
click at [333, 228] on div at bounding box center [375, 201] width 121 height 121
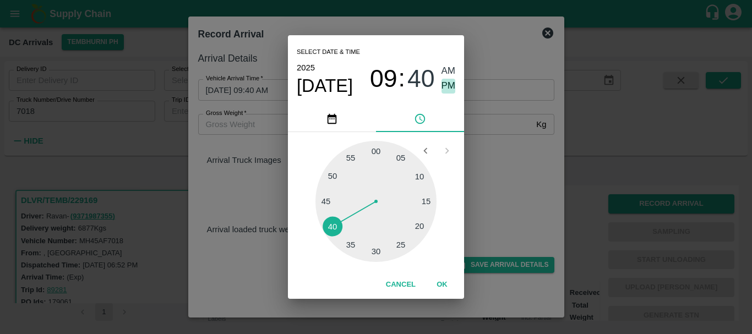
click at [446, 81] on span "PM" at bounding box center [448, 86] width 14 height 15
type input "01/10/2025 09:40 PM"
click at [489, 125] on div "Select date & time 2025 Oct 1 09 : 40 AM PM 05 10 15 20 25 30 35 40 45 50 55 00…" at bounding box center [376, 167] width 752 height 334
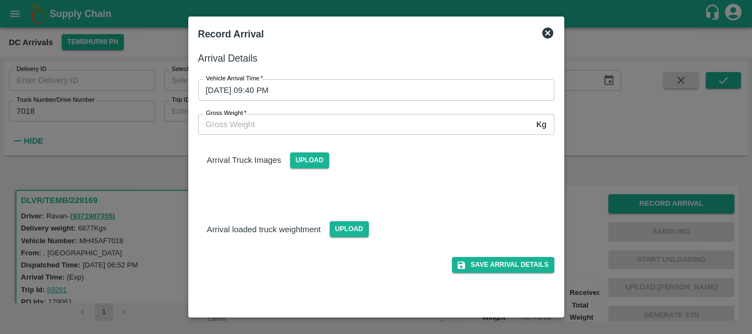
click at [290, 169] on div "Arrival Truck Images Upload" at bounding box center [371, 165] width 365 height 78
click at [299, 166] on span "Upload" at bounding box center [309, 160] width 39 height 16
click at [0, 0] on input "Upload" at bounding box center [0, 0] width 0 height 0
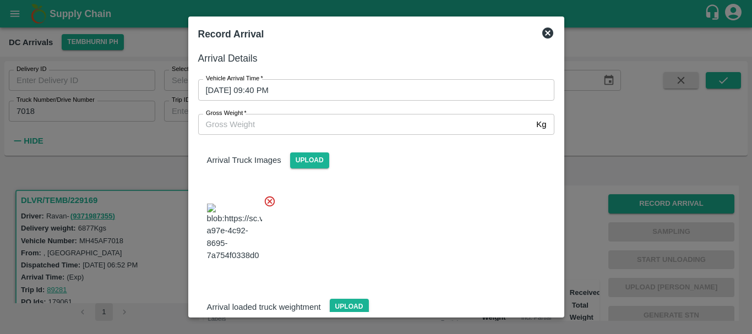
scroll to position [26, 0]
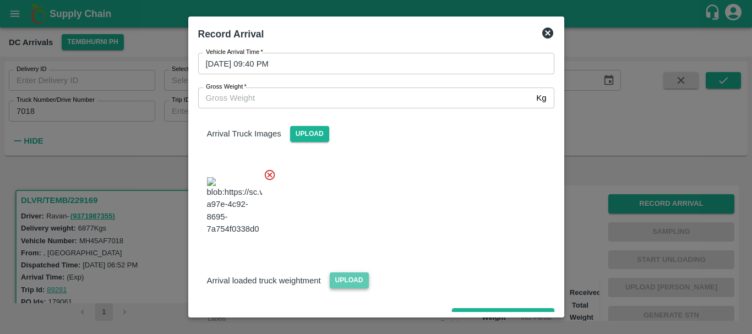
drag, startPoint x: 348, startPoint y: 267, endPoint x: 343, endPoint y: 265, distance: 5.7
click at [343, 272] on span "Upload" at bounding box center [349, 280] width 39 height 16
click at [0, 0] on input "Upload" at bounding box center [0, 0] width 0 height 0
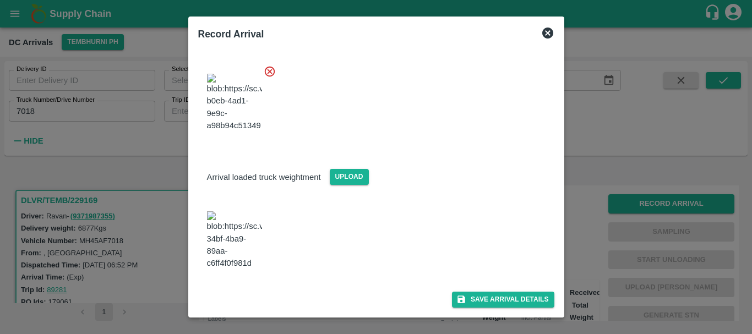
click at [233, 228] on img at bounding box center [234, 240] width 55 height 58
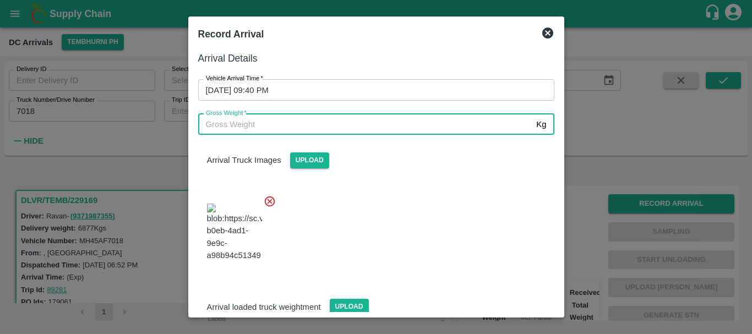
click at [313, 129] on input "Gross Weight   *" at bounding box center [365, 124] width 334 height 21
type input "13100"
click at [478, 234] on div at bounding box center [371, 229] width 365 height 86
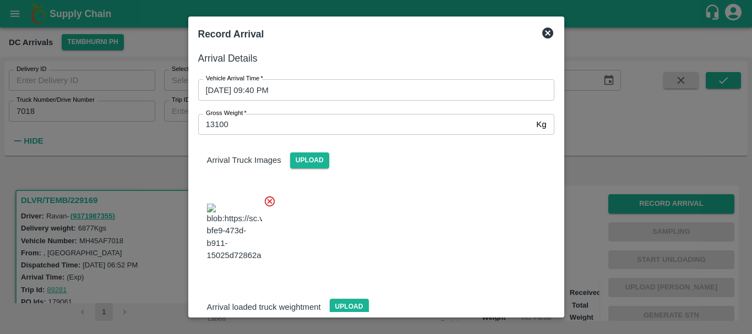
scroll to position [153, 0]
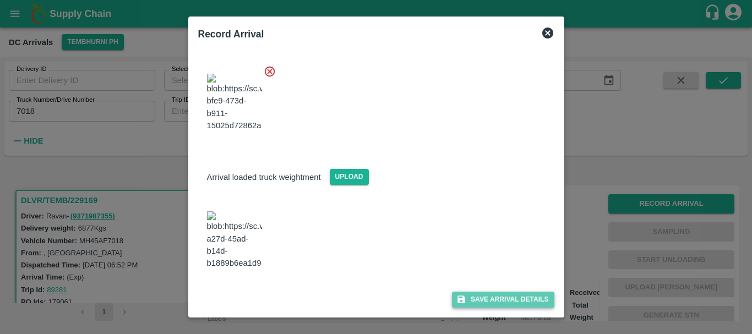
click at [489, 297] on button "Save Arrival Details" at bounding box center [503, 300] width 102 height 16
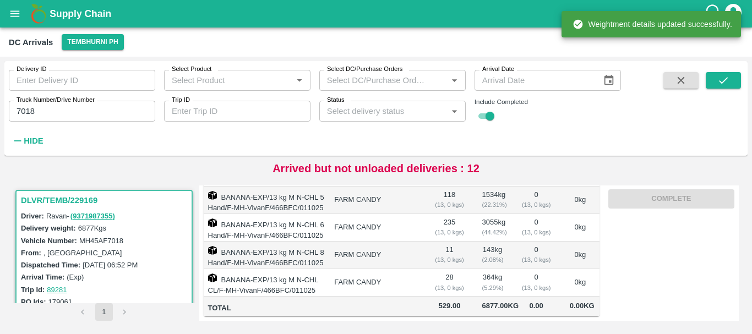
scroll to position [0, 0]
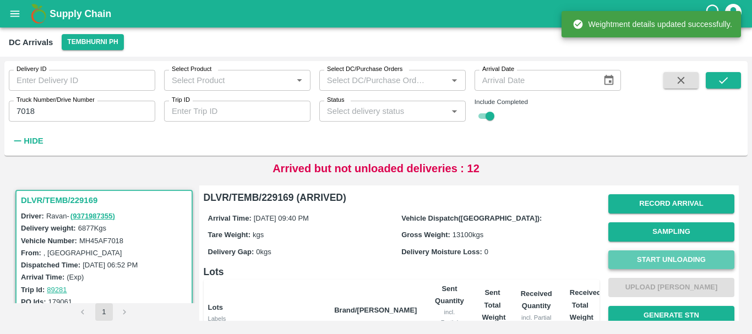
click at [635, 258] on button "Start Unloading" at bounding box center [671, 259] width 126 height 19
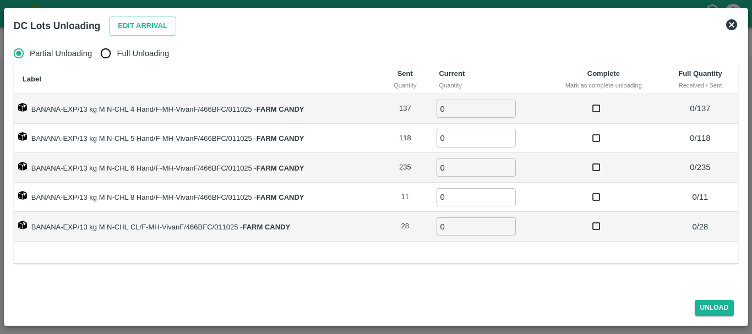
click at [138, 54] on span "Full Unloading" at bounding box center [143, 53] width 52 height 12
click at [117, 54] on input "Full Unloading" at bounding box center [106, 53] width 22 height 22
radio input "true"
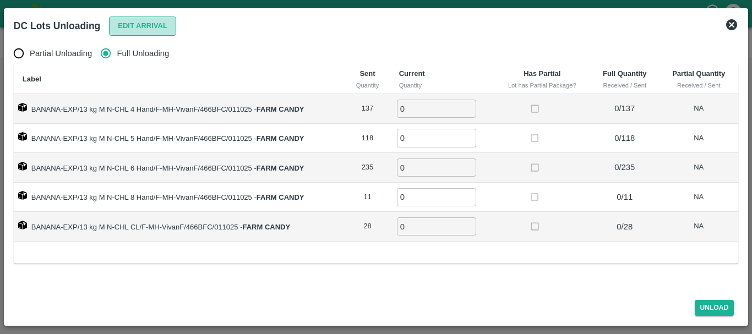
click at [136, 28] on button "Edit Arrival" at bounding box center [142, 26] width 67 height 19
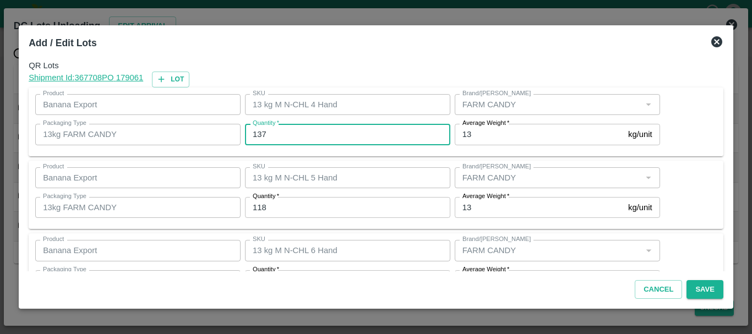
click at [337, 136] on input "137" at bounding box center [347, 134] width 205 height 21
type input "1"
type input "149"
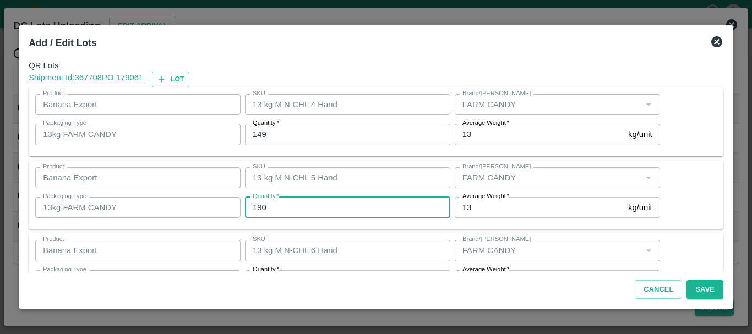
type input "190"
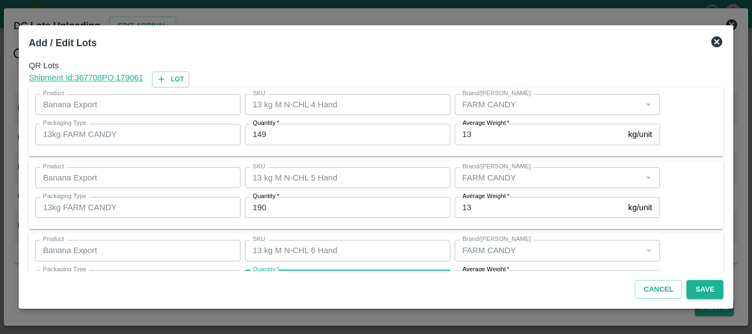
scroll to position [20, 0]
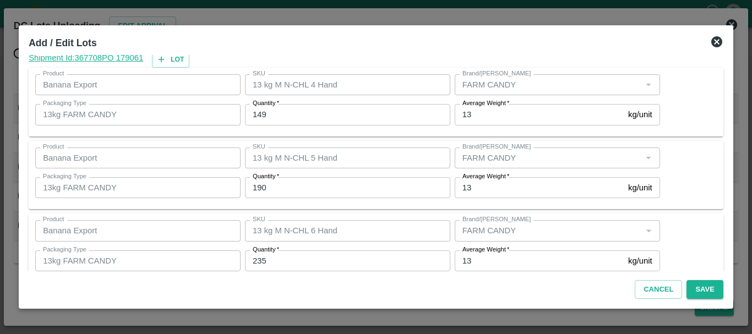
click at [317, 251] on input "235" at bounding box center [347, 260] width 205 height 21
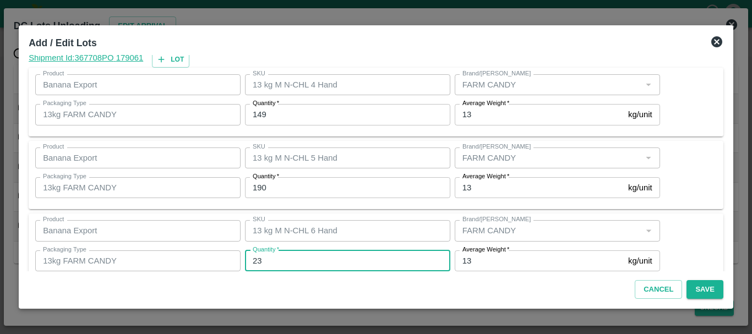
type input "2"
type input "100"
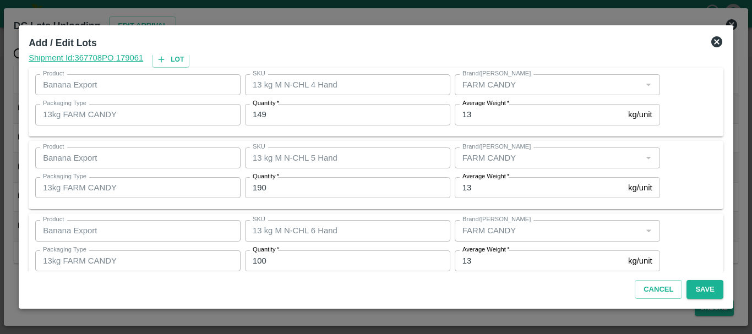
scroll to position [186, 0]
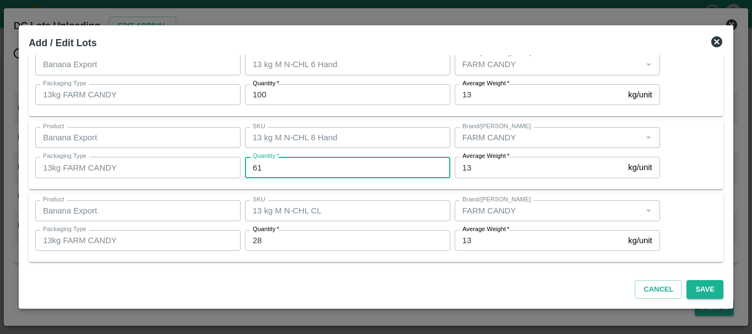
type input "61"
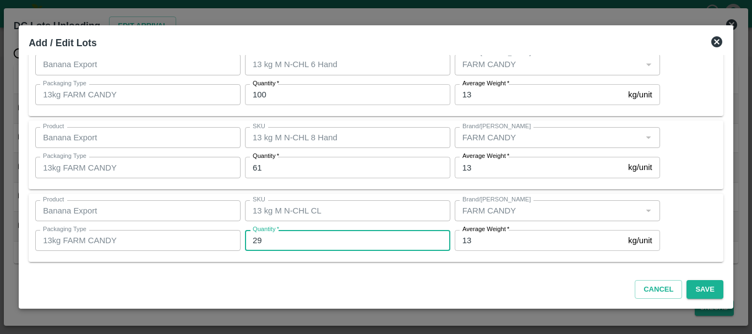
type input "29"
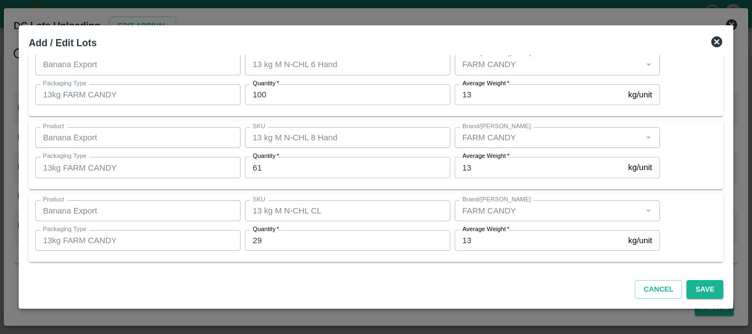
click at [393, 224] on div "SKU 13 kg M N-CHL CL SKU" at bounding box center [345, 211] width 210 height 30
click at [689, 287] on button "Save" at bounding box center [704, 289] width 36 height 19
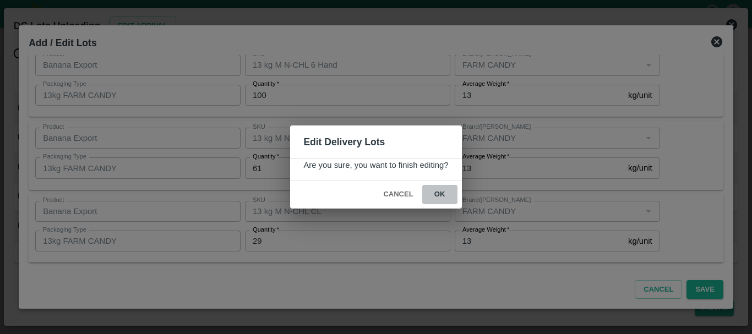
click at [443, 190] on button "ok" at bounding box center [439, 194] width 35 height 19
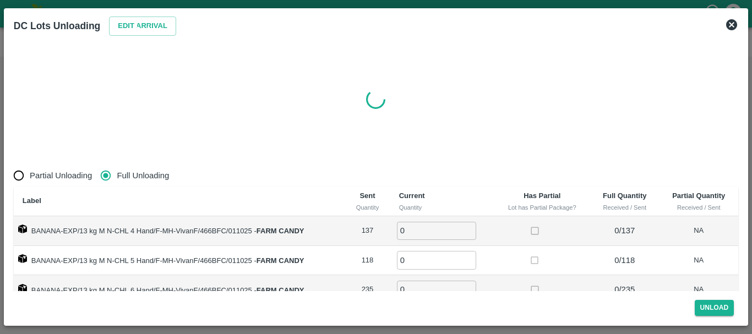
radio input "true"
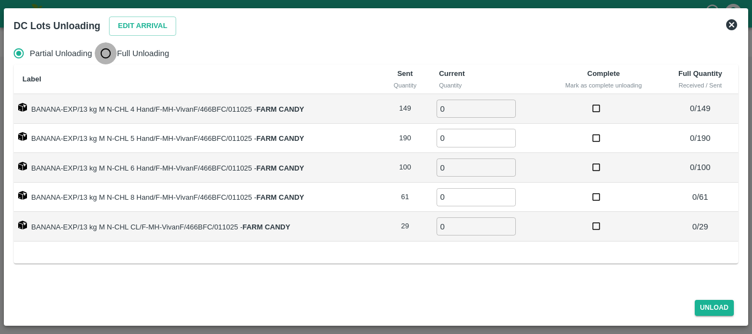
click at [115, 54] on input "Full Unloading" at bounding box center [106, 53] width 22 height 22
radio input "true"
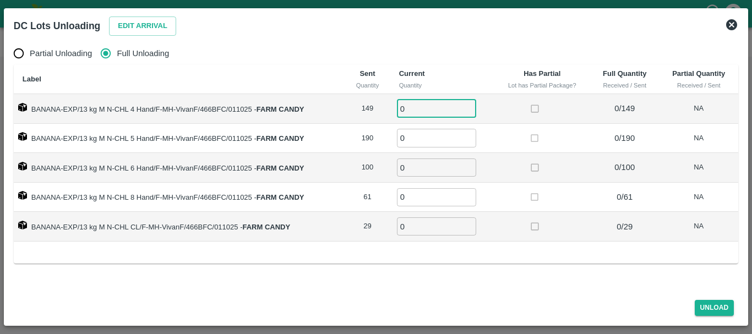
click at [426, 102] on input "0" at bounding box center [436, 109] width 79 height 18
type input "0149"
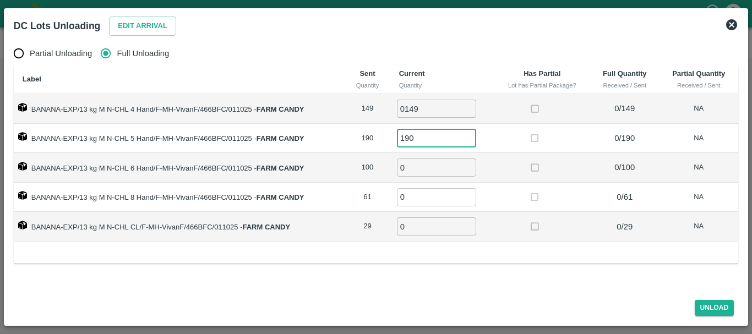
type input "190"
type input "100"
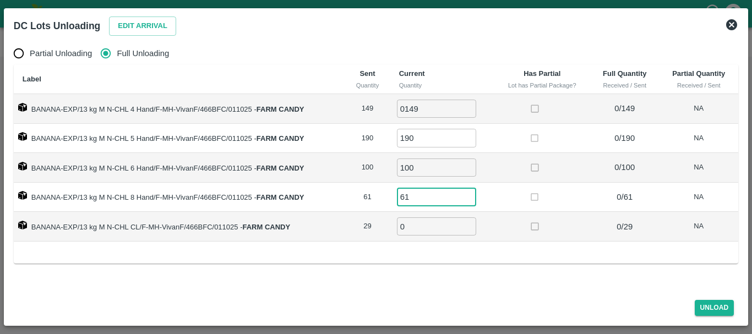
type input "61"
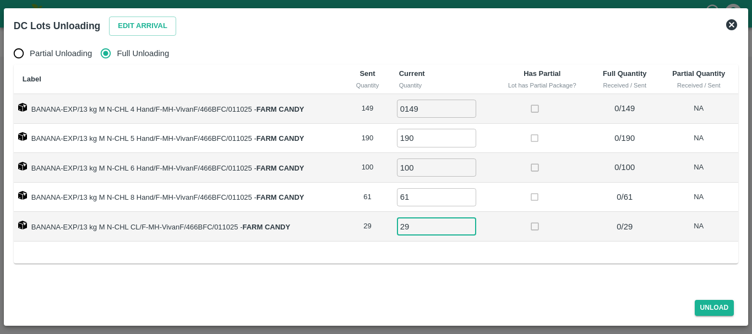
type input "29"
click at [585, 229] on td at bounding box center [542, 227] width 96 height 30
click at [725, 308] on button "Unload" at bounding box center [714, 308] width 40 height 16
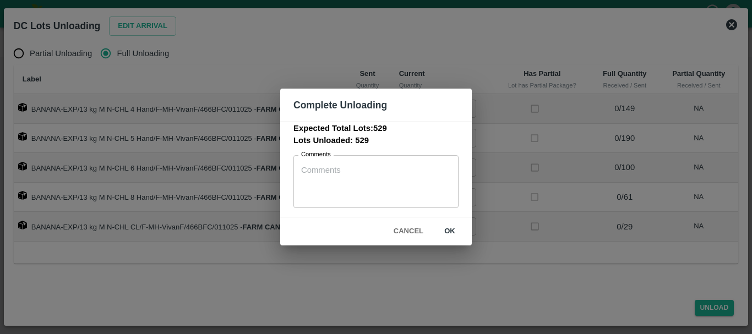
click at [456, 232] on button "ok" at bounding box center [449, 231] width 35 height 19
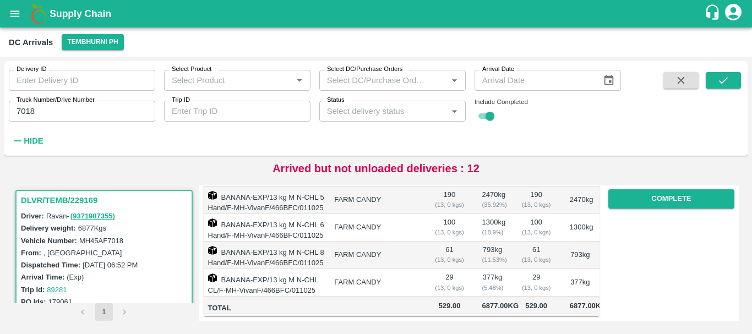
scroll to position [0, 0]
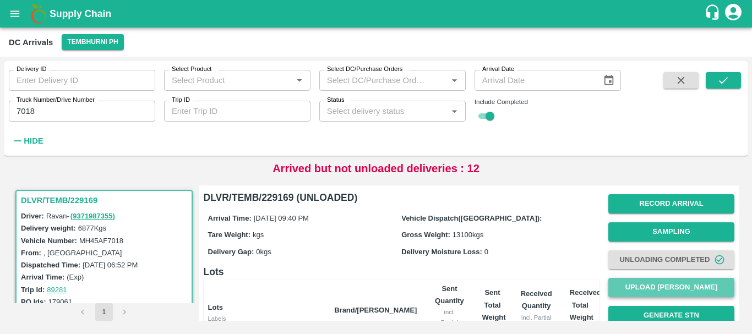
click at [621, 288] on button "Upload Tare Weight" at bounding box center [671, 287] width 126 height 19
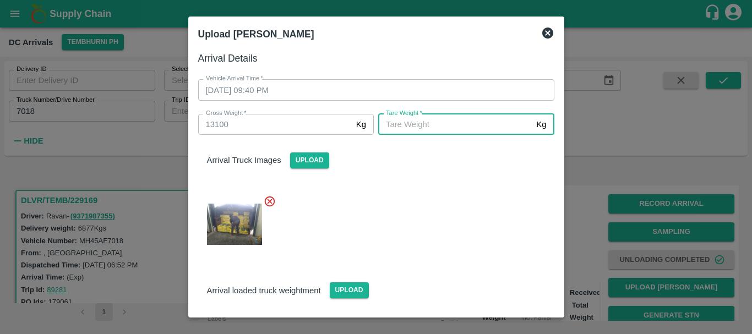
click at [399, 131] on input "Tare Weight   *" at bounding box center [455, 124] width 154 height 21
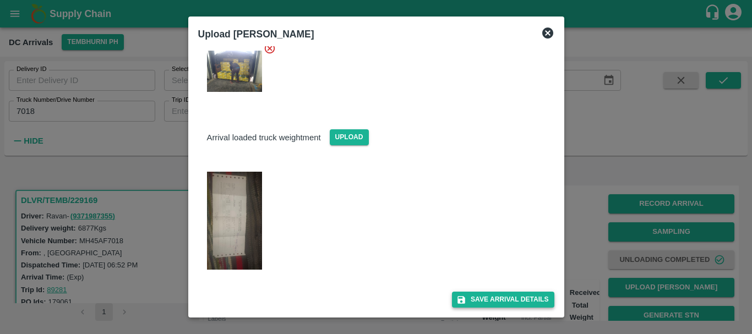
type input "5610"
click at [502, 304] on button "Save Arrival Details" at bounding box center [503, 300] width 102 height 16
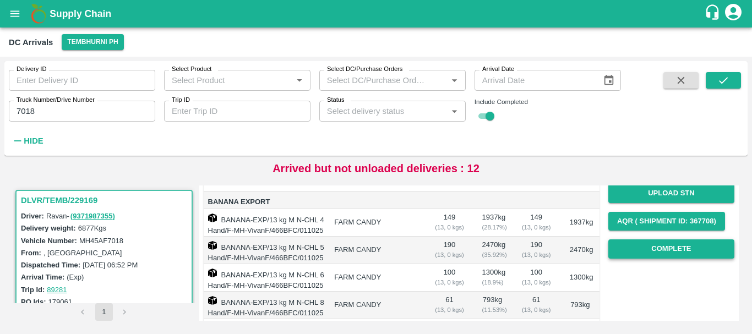
scroll to position [150, 0]
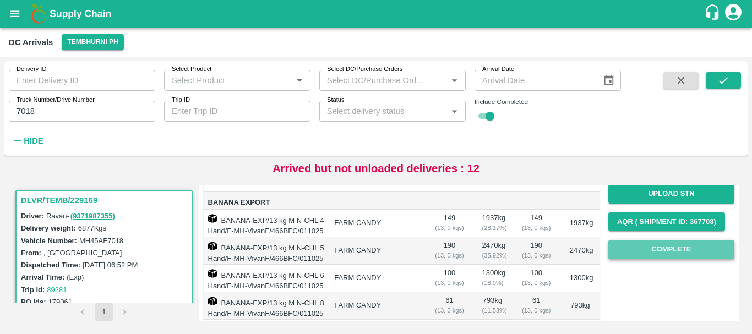
click at [648, 253] on button "Complete" at bounding box center [671, 249] width 126 height 19
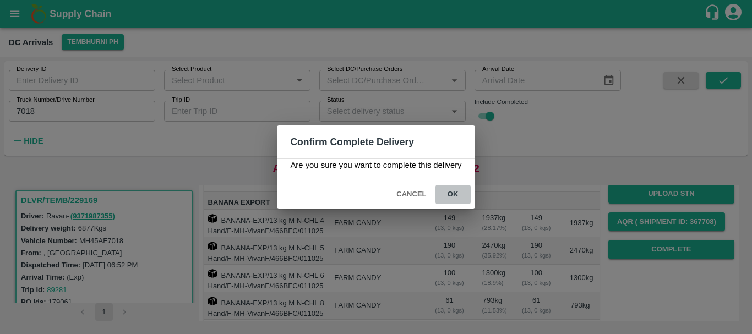
click at [456, 196] on button "ok" at bounding box center [452, 194] width 35 height 19
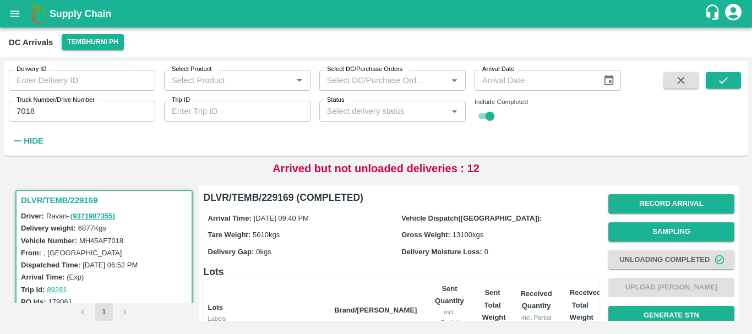
scroll to position [260, 0]
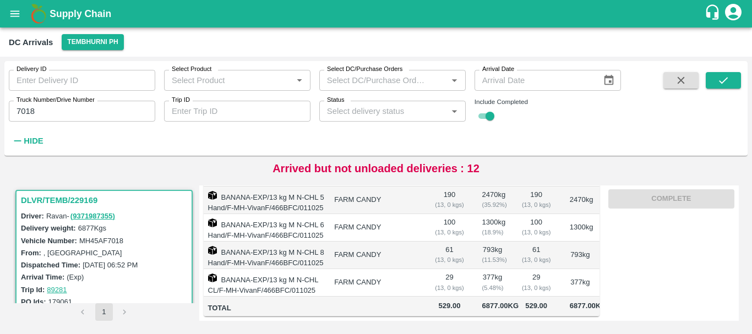
click at [88, 116] on input "7018" at bounding box center [82, 111] width 146 height 21
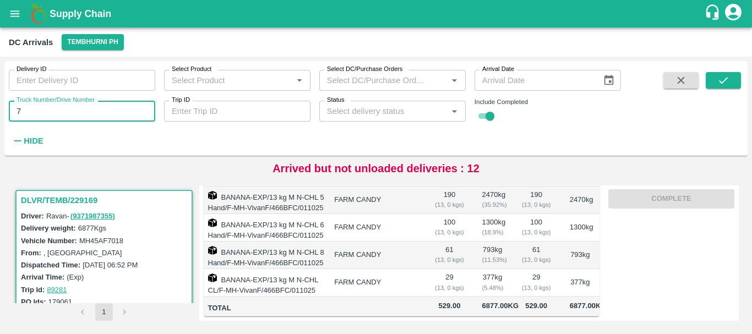
type input "7"
type input "6957"
click at [713, 79] on button "submit" at bounding box center [722, 80] width 35 height 17
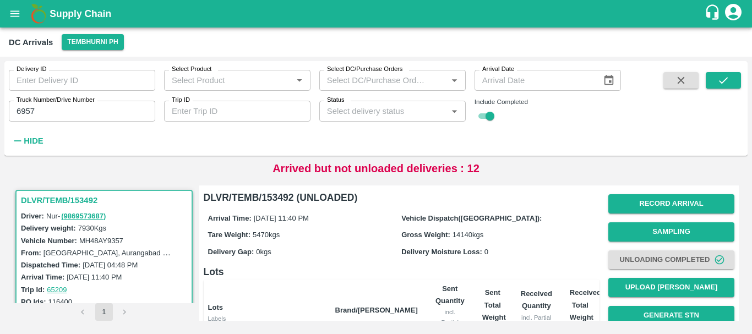
click at [477, 117] on input "checkbox" at bounding box center [490, 115] width 40 height 13
checkbox input "false"
click at [719, 81] on icon "submit" at bounding box center [723, 80] width 9 height 7
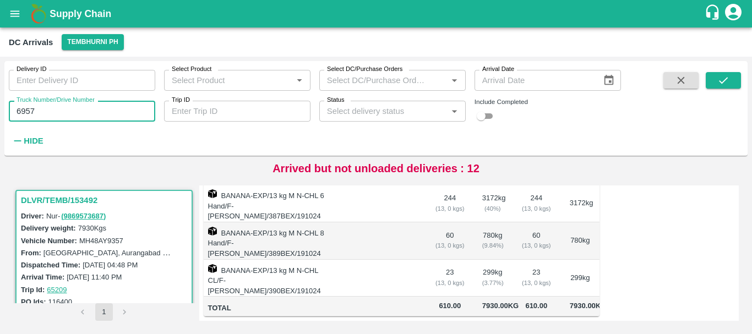
click at [106, 109] on input "6957" at bounding box center [82, 111] width 146 height 21
type input "6"
type input "5"
type input "6951"
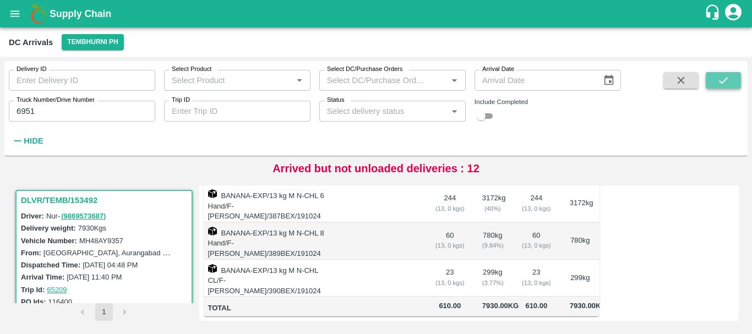
click at [725, 75] on icon "submit" at bounding box center [723, 80] width 12 height 12
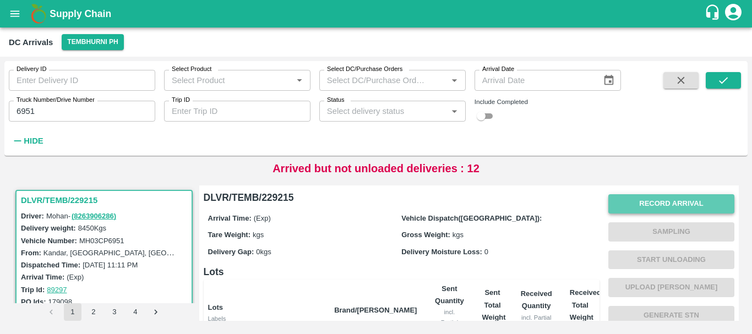
click at [651, 196] on button "Record Arrival" at bounding box center [671, 203] width 126 height 19
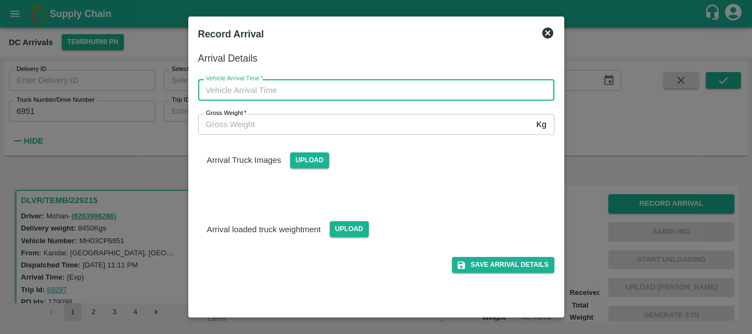
type input "DD/MM/YYYY hh:mm aa"
click at [431, 88] on input "DD/MM/YYYY hh:mm aa" at bounding box center [372, 89] width 348 height 21
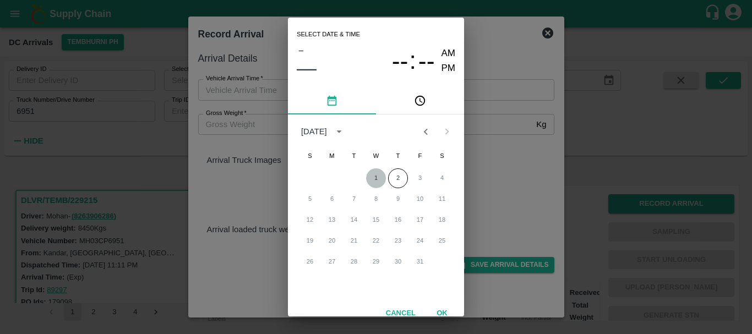
click at [375, 176] on button "1" at bounding box center [376, 178] width 20 height 20
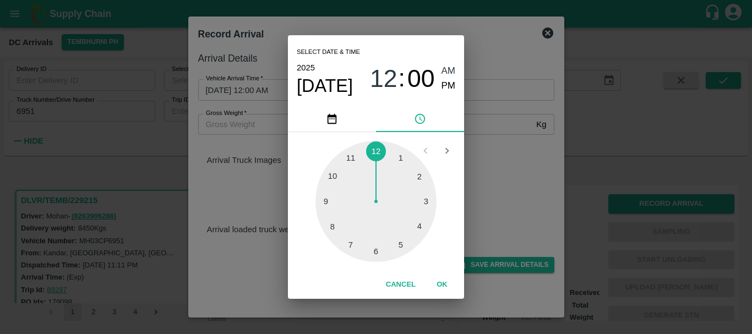
click at [349, 160] on div at bounding box center [375, 201] width 121 height 121
click at [337, 225] on div at bounding box center [375, 201] width 121 height 121
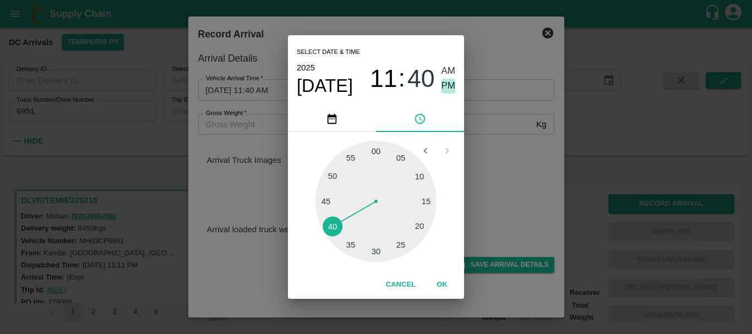
click at [443, 85] on span "PM" at bounding box center [448, 86] width 14 height 15
type input "01/10/2025 11:40 PM"
click at [549, 171] on div "Select date & time 2025 Oct 1 11 : 40 AM PM 05 10 15 20 25 30 35 40 45 50 55 00…" at bounding box center [376, 167] width 752 height 334
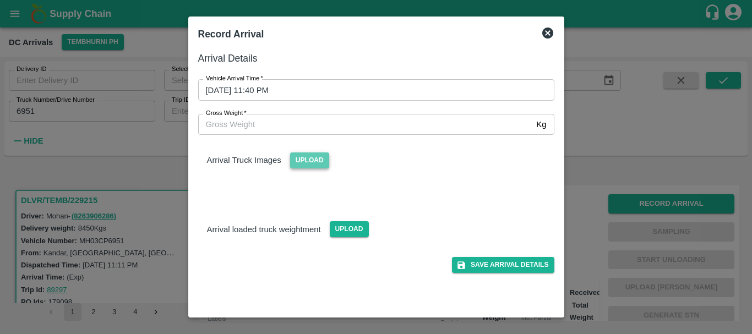
click at [304, 155] on span "Upload" at bounding box center [309, 160] width 39 height 16
click at [0, 0] on input "Upload" at bounding box center [0, 0] width 0 height 0
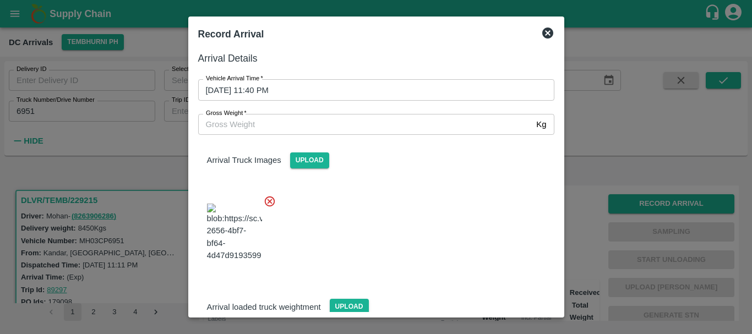
scroll to position [83, 0]
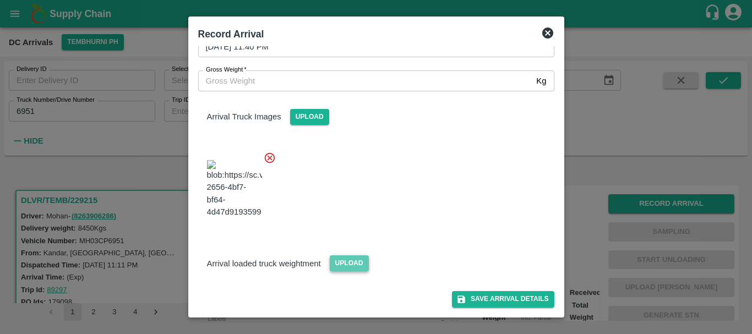
click at [351, 263] on span "Upload" at bounding box center [349, 263] width 39 height 16
click at [0, 0] on input "Upload" at bounding box center [0, 0] width 0 height 0
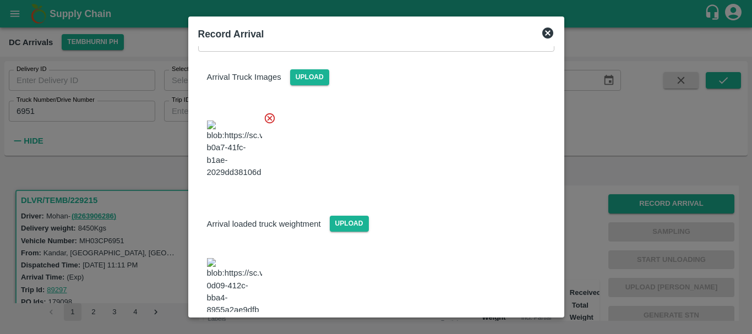
scroll to position [152, 0]
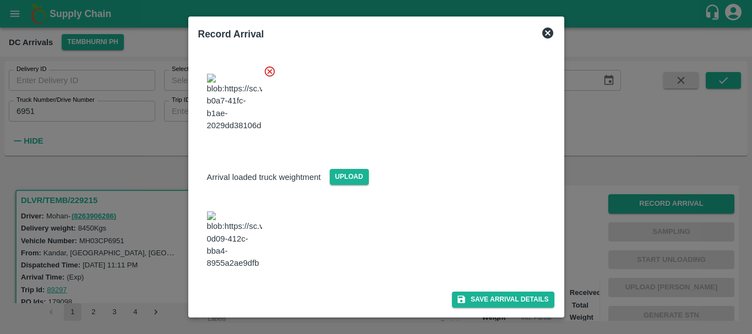
click at [242, 235] on img at bounding box center [234, 240] width 55 height 58
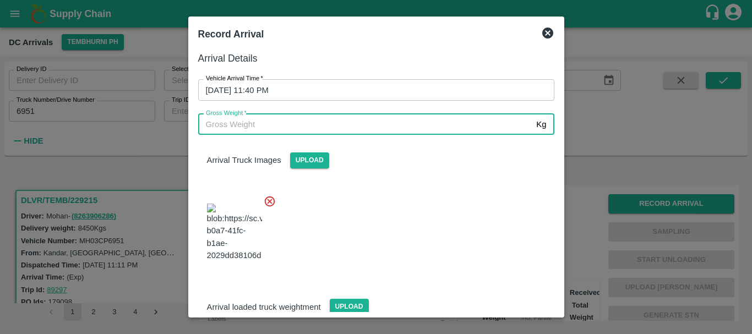
click at [304, 128] on input "Gross Weight   *" at bounding box center [365, 124] width 334 height 21
type input "14720"
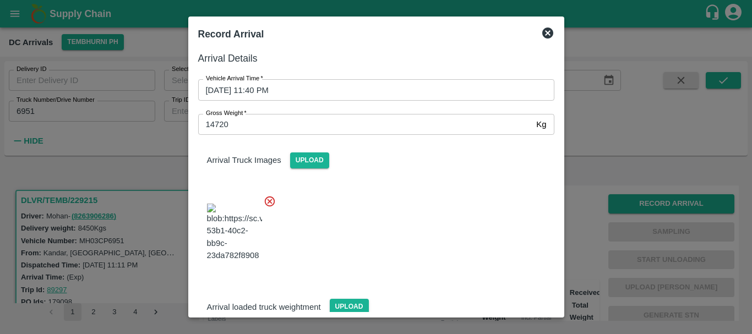
click at [428, 214] on div at bounding box center [371, 229] width 365 height 86
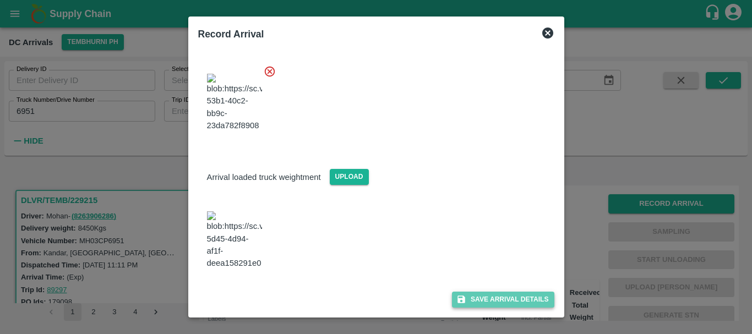
click at [481, 300] on button "Save Arrival Details" at bounding box center [503, 300] width 102 height 16
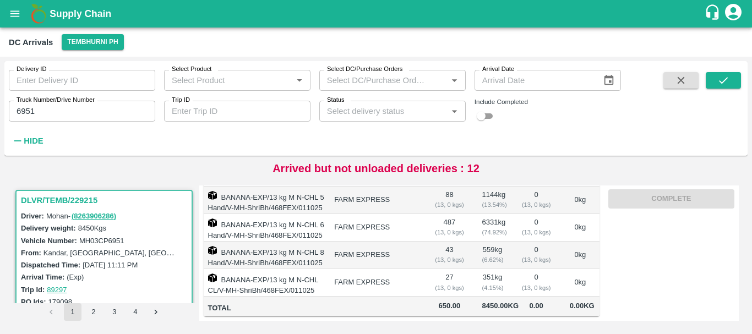
scroll to position [0, 0]
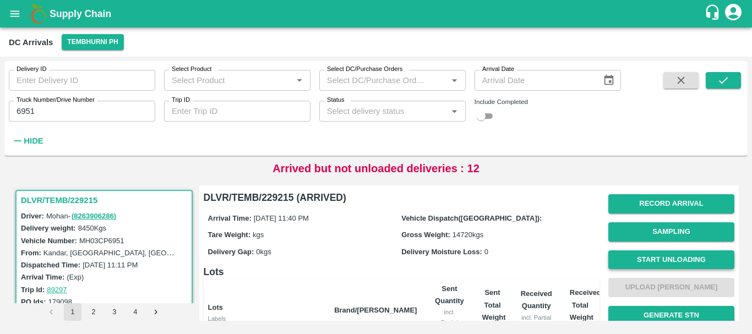
click at [659, 254] on button "Start Unloading" at bounding box center [671, 259] width 126 height 19
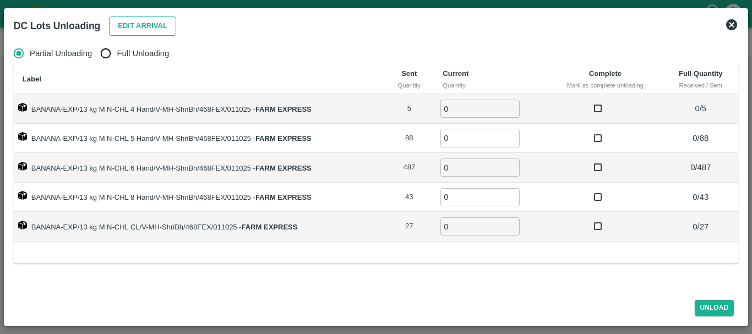
click at [154, 27] on button "Edit Arrival" at bounding box center [142, 26] width 67 height 19
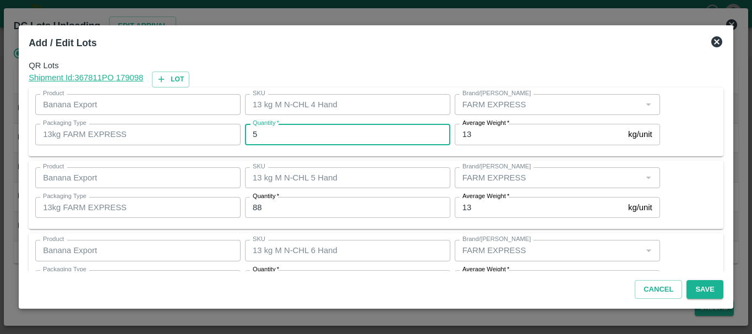
click at [292, 133] on input "5" at bounding box center [347, 134] width 205 height 21
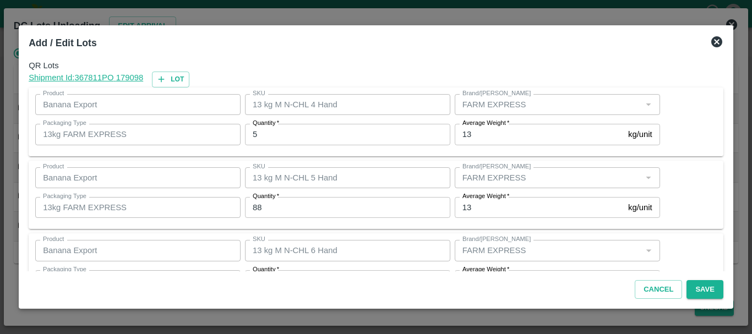
click at [292, 133] on input "5" at bounding box center [347, 134] width 205 height 21
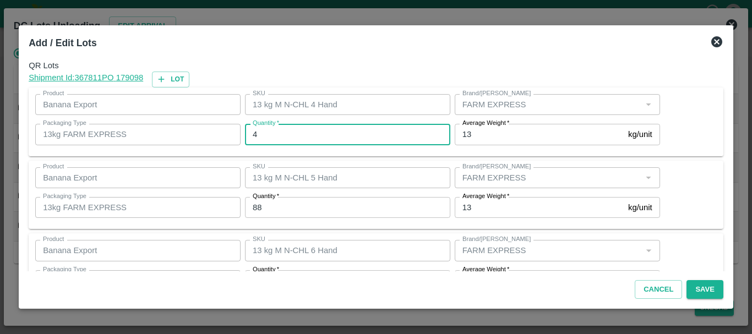
type input "4"
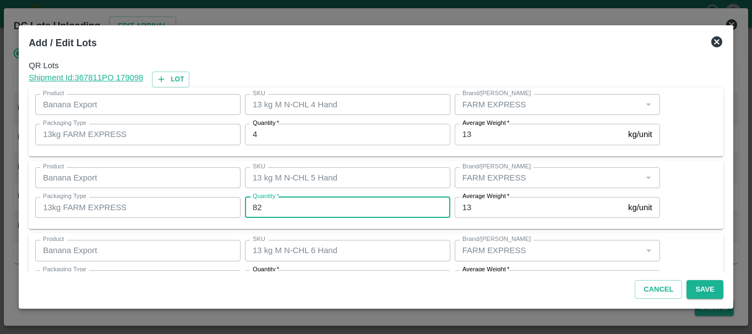
type input "82"
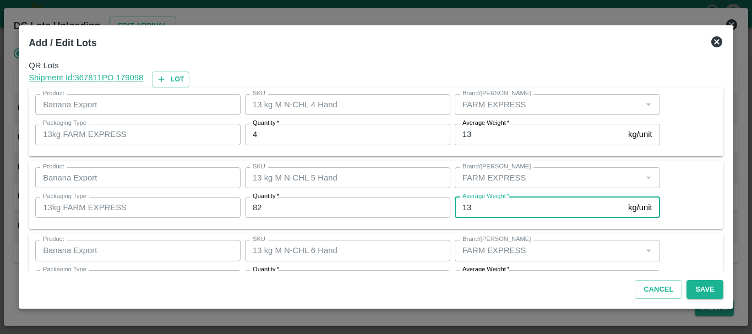
scroll to position [20, 0]
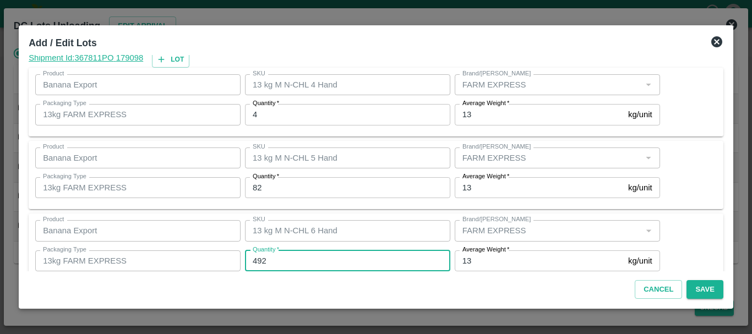
type input "492"
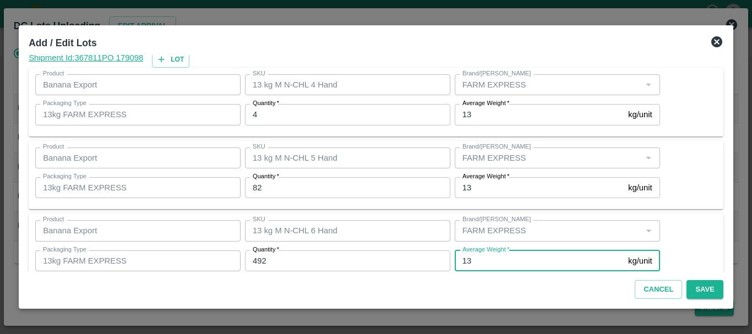
scroll to position [186, 0]
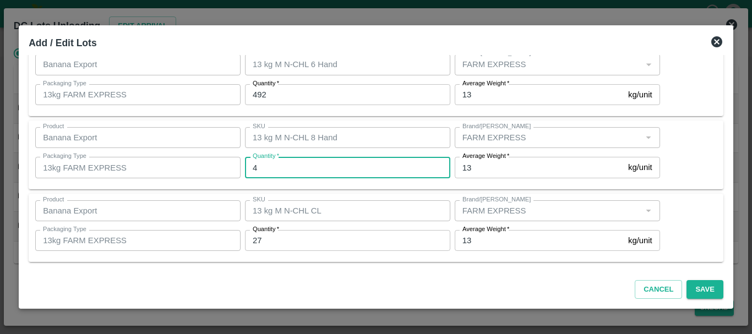
type input "43"
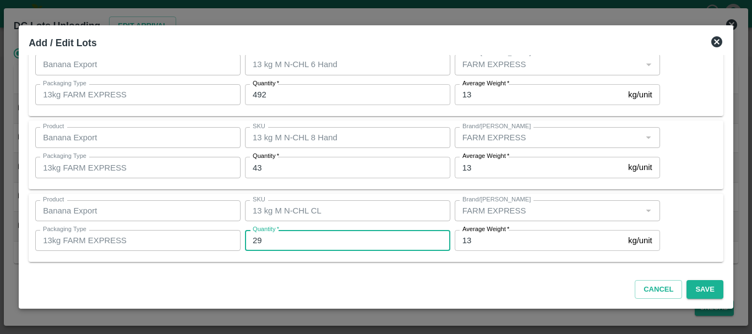
type input "29"
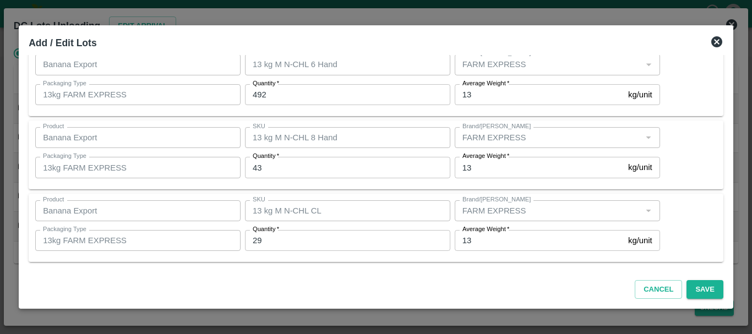
click at [352, 198] on div "SKU 13 kg M N-CHL CL SKU" at bounding box center [345, 211] width 210 height 30
click at [501, 273] on div "Cancel Save" at bounding box center [375, 287] width 703 height 32
click at [693, 293] on button "Save" at bounding box center [704, 289] width 36 height 19
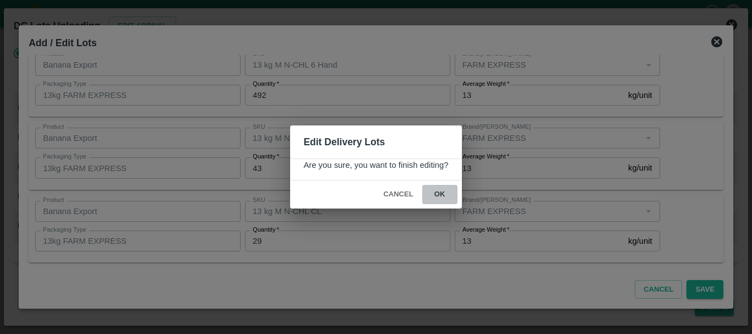
click at [440, 193] on button "ok" at bounding box center [439, 194] width 35 height 19
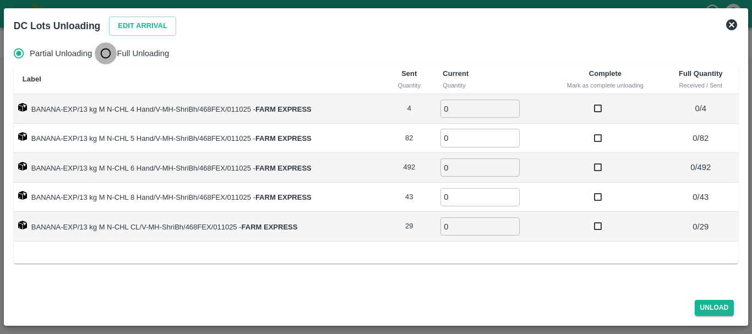
click at [105, 45] on input "Full Unloading" at bounding box center [106, 53] width 22 height 22
radio input "true"
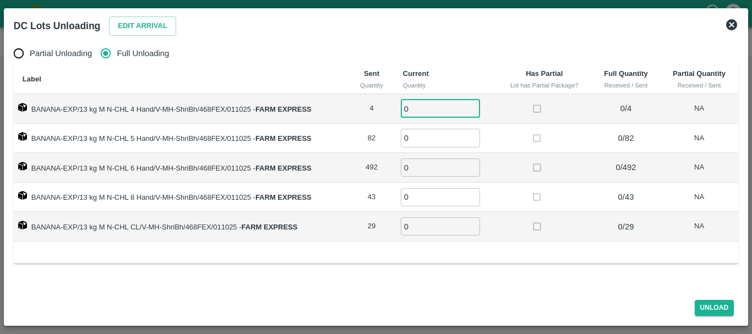
click at [428, 112] on input "0" at bounding box center [440, 109] width 79 height 18
type input "04"
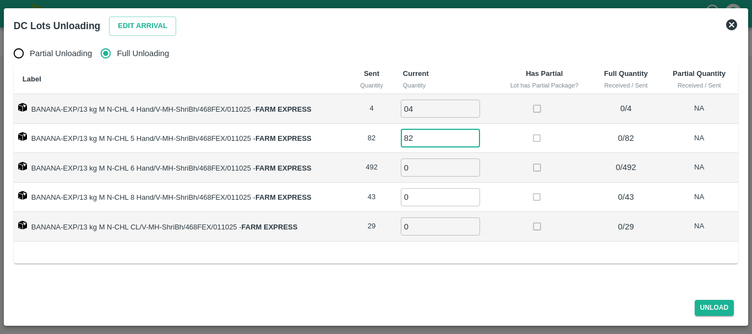
type input "82"
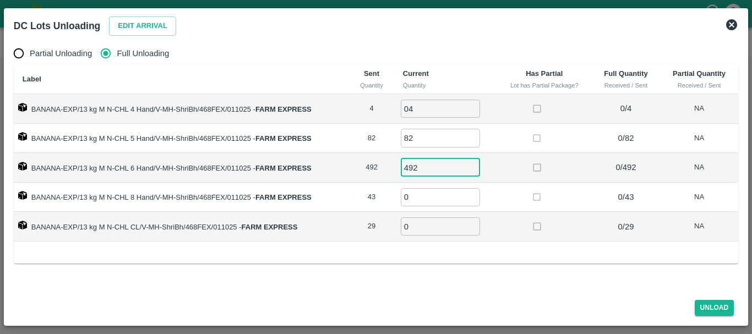
type input "492"
type input "43"
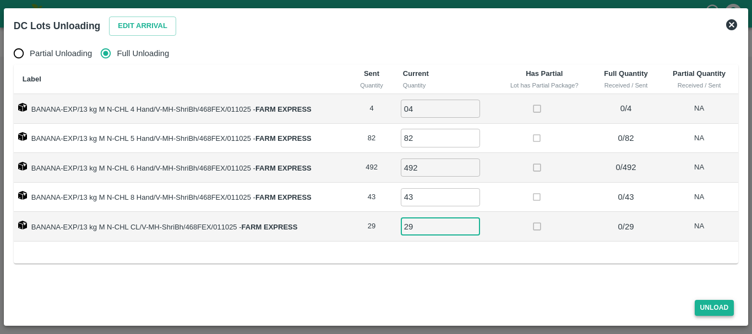
type input "29"
click at [701, 306] on button "Unload" at bounding box center [714, 308] width 40 height 16
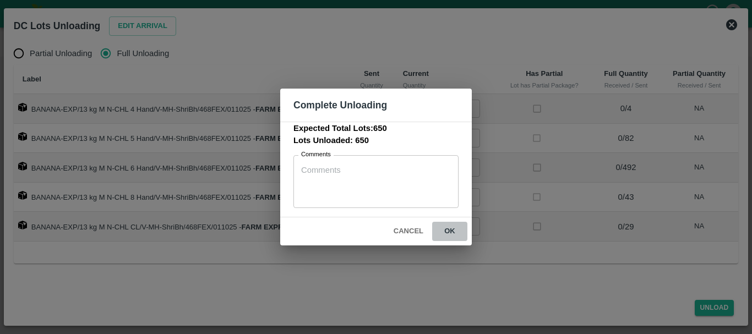
click at [451, 233] on button "ok" at bounding box center [449, 231] width 35 height 19
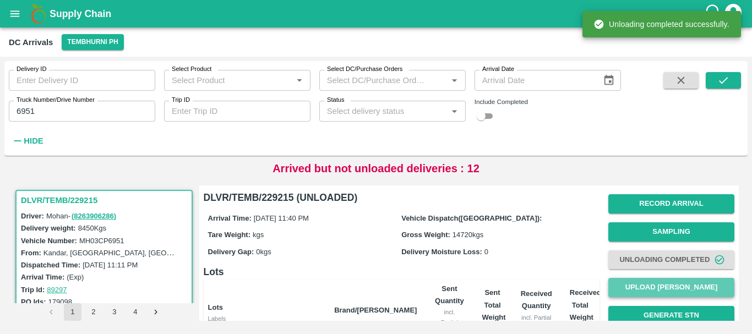
click at [636, 292] on button "Upload Tare Weight" at bounding box center [671, 287] width 126 height 19
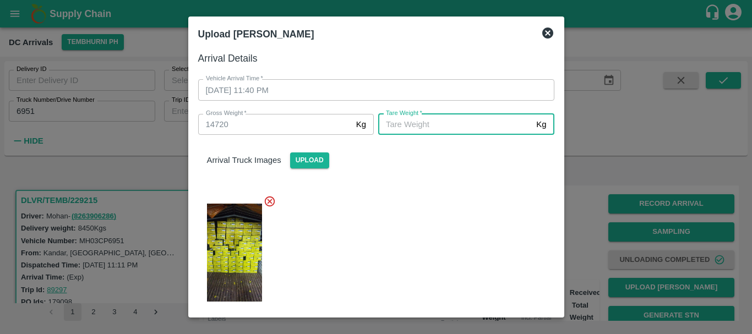
click at [422, 114] on input "Tare Weight   *" at bounding box center [455, 124] width 154 height 21
type input "5630"
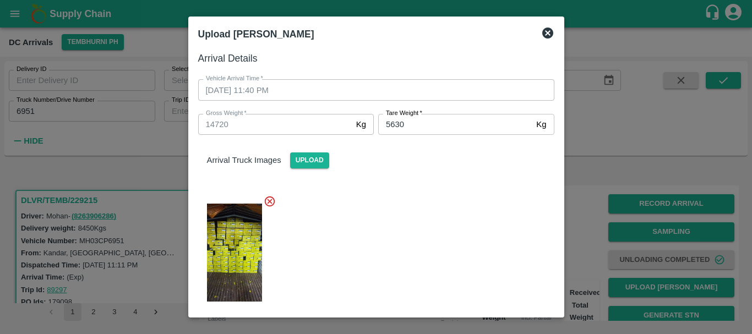
click at [423, 212] on div at bounding box center [371, 249] width 365 height 127
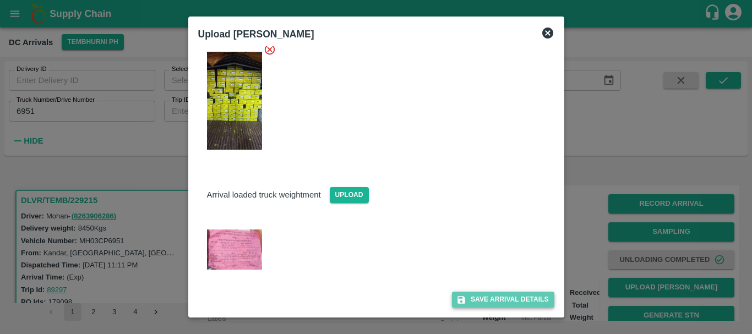
click at [473, 298] on button "Save Arrival Details" at bounding box center [503, 300] width 102 height 16
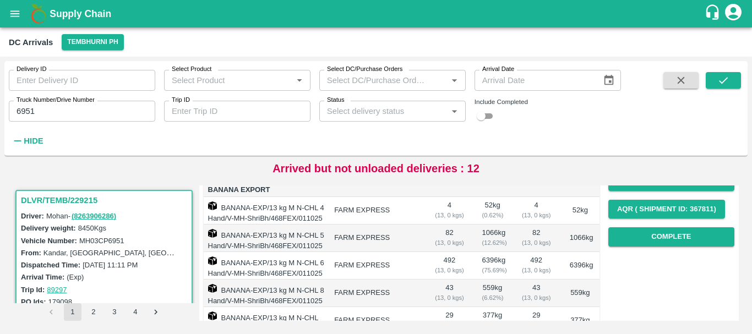
scroll to position [158, 0]
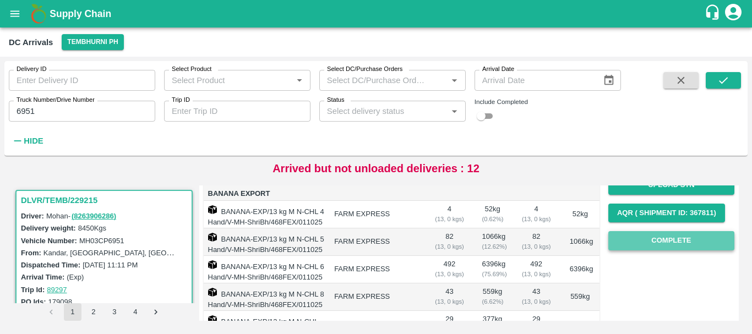
click at [639, 242] on button "Complete" at bounding box center [671, 240] width 126 height 19
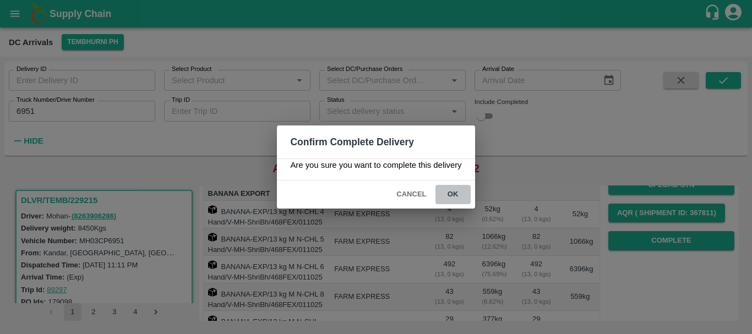
click at [459, 200] on button "ok" at bounding box center [452, 194] width 35 height 19
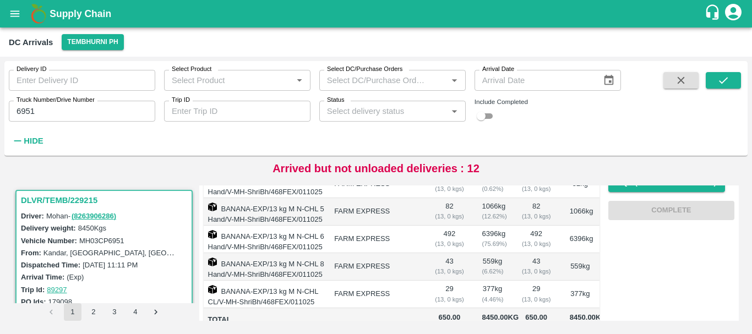
scroll to position [0, 0]
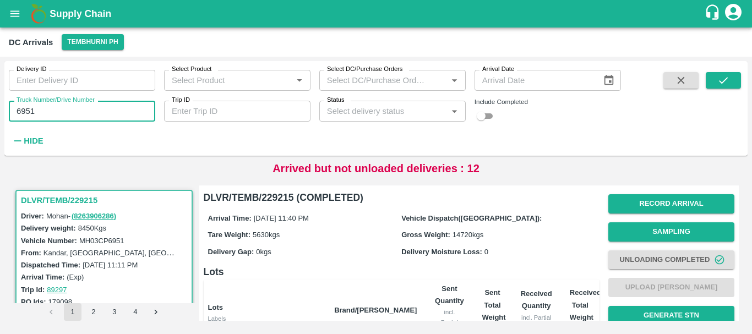
click at [52, 109] on input "6951" at bounding box center [82, 111] width 146 height 21
type input "6"
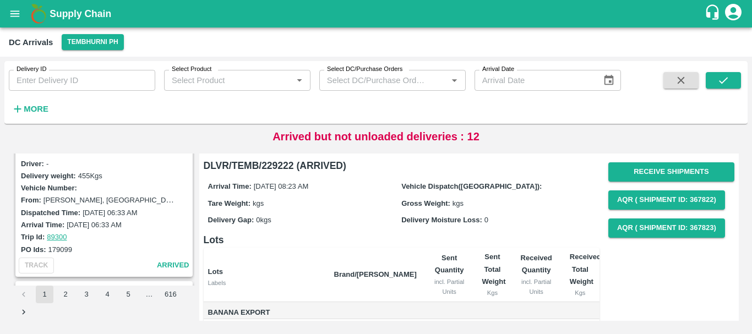
scroll to position [418, 0]
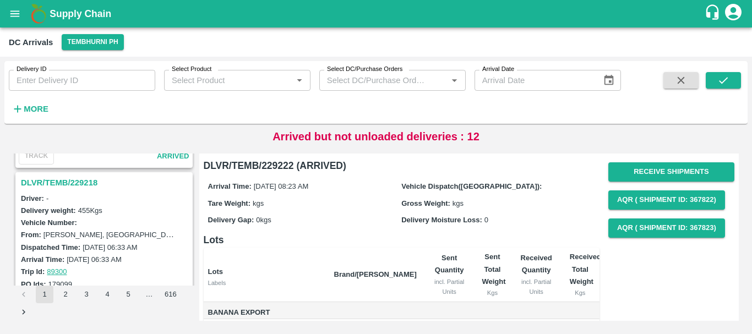
click at [84, 179] on h3 "DLVR/TEMB/229218" at bounding box center [105, 183] width 169 height 14
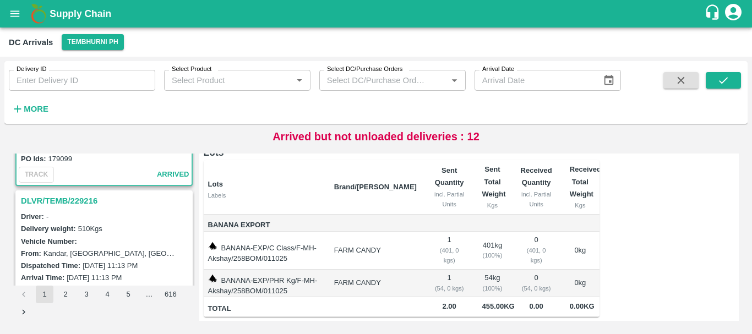
scroll to position [544, 0]
click at [89, 205] on h3 "DLVR/TEMB/229216" at bounding box center [105, 200] width 169 height 14
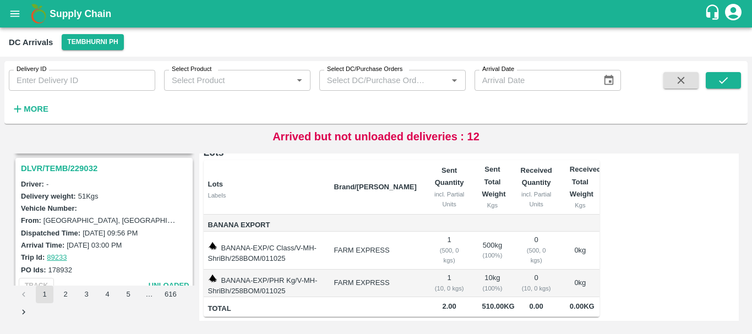
scroll to position [1570, 0]
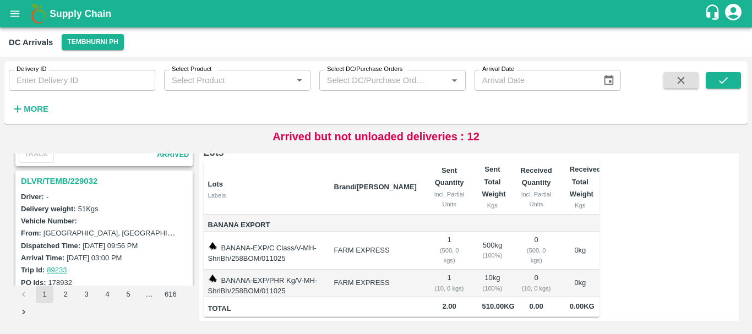
click at [77, 187] on h3 "DLVR/TEMB/229032" at bounding box center [105, 181] width 169 height 14
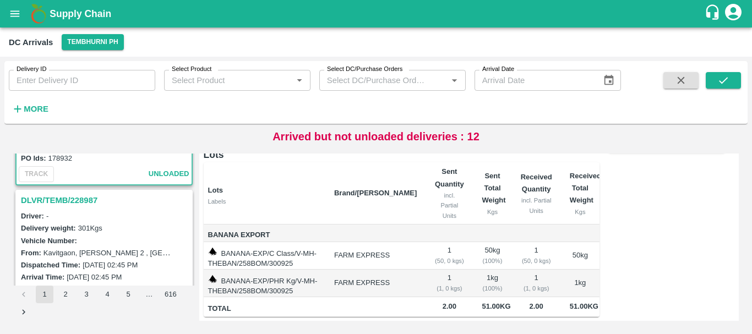
click at [80, 203] on h3 "DLVR/TEMB/228987" at bounding box center [105, 200] width 169 height 14
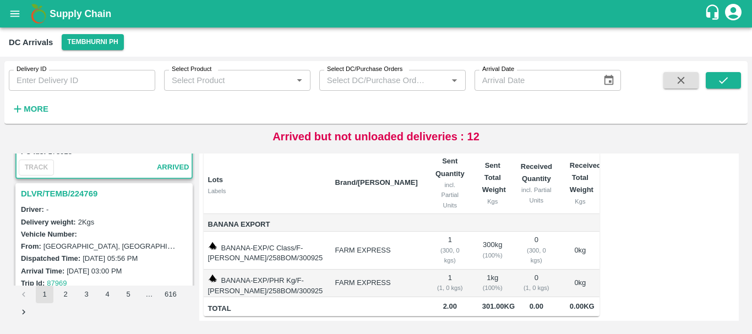
click at [83, 198] on h3 "DLVR/TEMB/224769" at bounding box center [105, 194] width 169 height 14
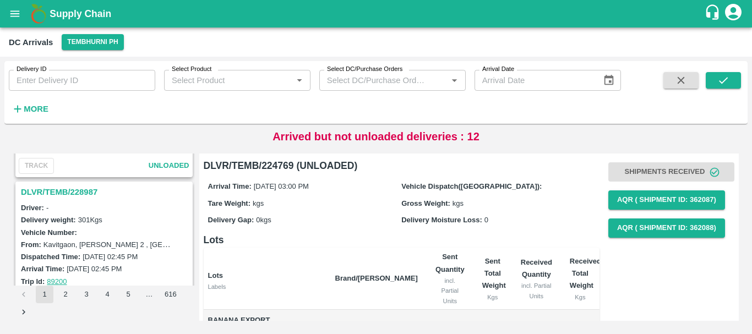
click at [84, 193] on h3 "DLVR/TEMB/228987" at bounding box center [105, 192] width 169 height 14
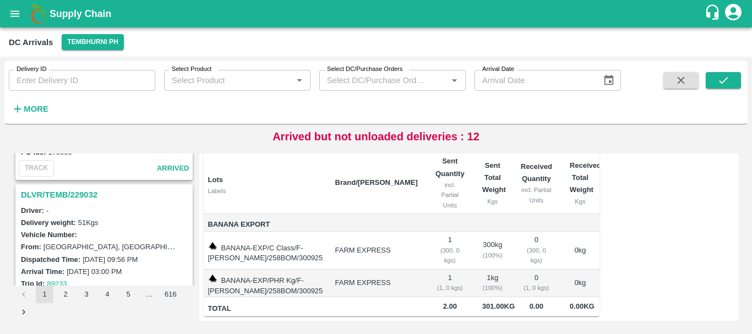
click at [89, 191] on h3 "DLVR/TEMB/229032" at bounding box center [105, 195] width 169 height 14
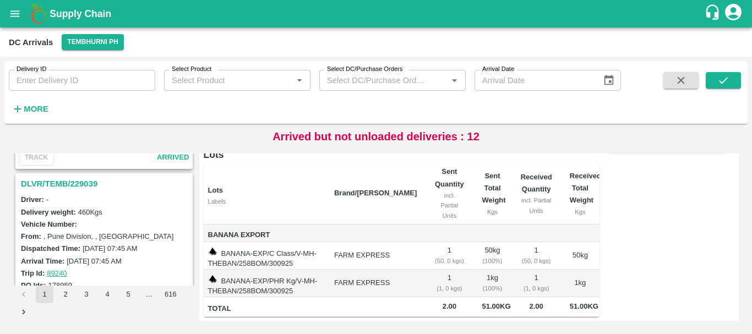
click at [83, 179] on h3 "DLVR/TEMB/229039" at bounding box center [105, 184] width 169 height 14
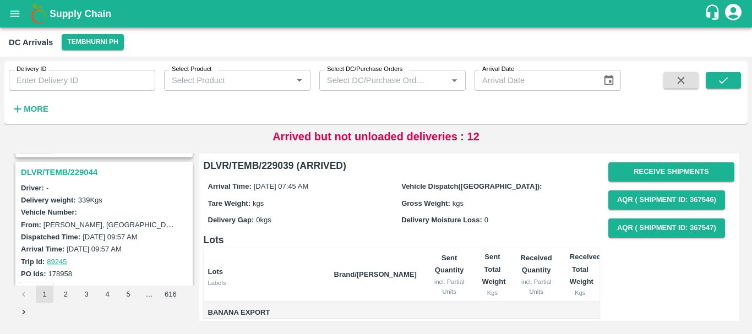
click at [83, 176] on h3 "DLVR/TEMB/229044" at bounding box center [105, 172] width 169 height 14
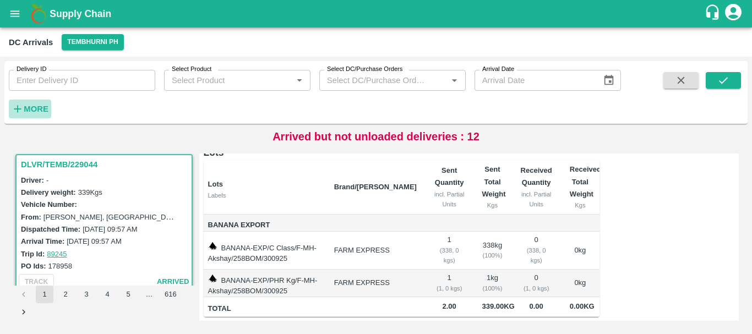
click at [46, 106] on strong "More" at bounding box center [36, 109] width 25 height 9
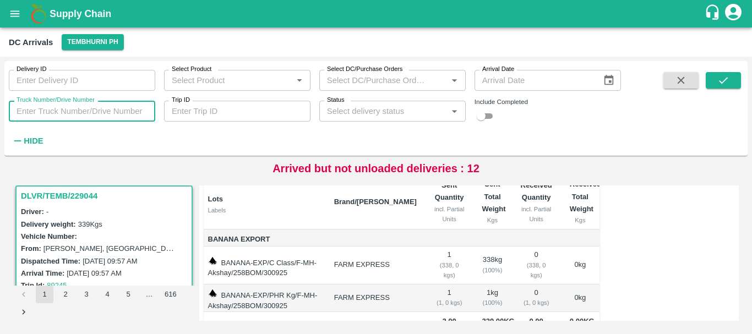
click at [73, 117] on input "Truck Number/Drive Number" at bounding box center [82, 111] width 146 height 21
type input "3780"
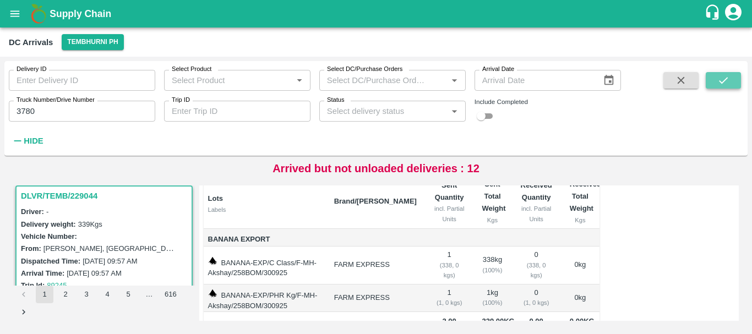
click at [711, 78] on button "submit" at bounding box center [722, 80] width 35 height 17
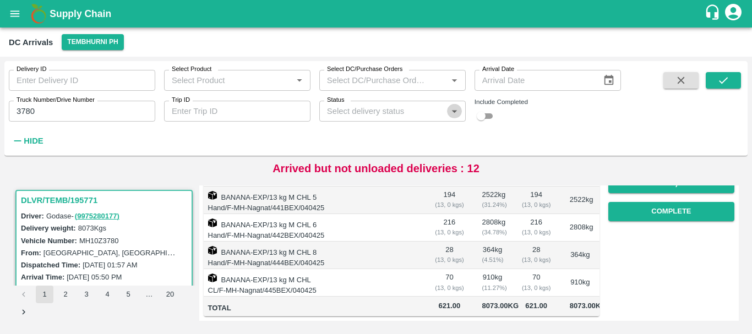
click at [453, 112] on icon "Open" at bounding box center [454, 111] width 12 height 12
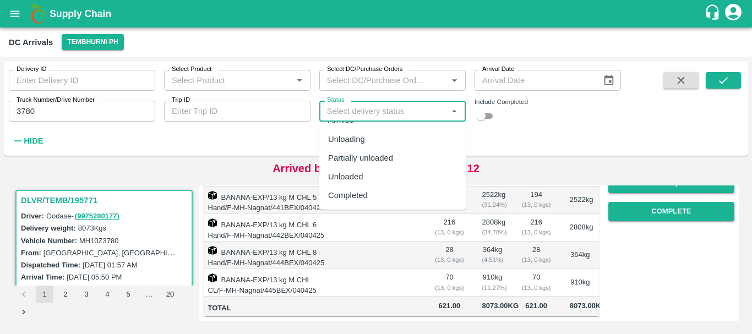
click at [353, 193] on div "Completed" at bounding box center [348, 195] width 40 height 12
type input "Completed"
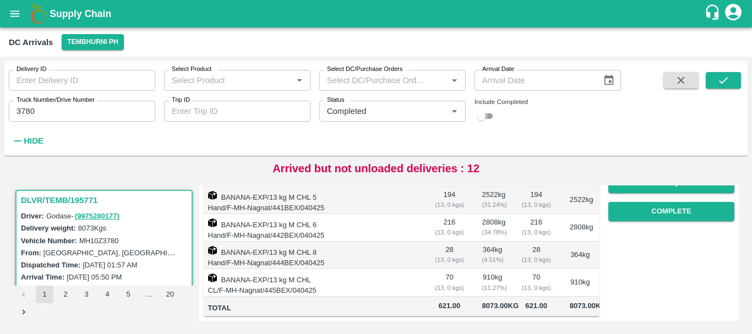
click at [489, 115] on input "checkbox" at bounding box center [481, 115] width 40 height 13
checkbox input "true"
click at [710, 81] on button "submit" at bounding box center [722, 80] width 35 height 17
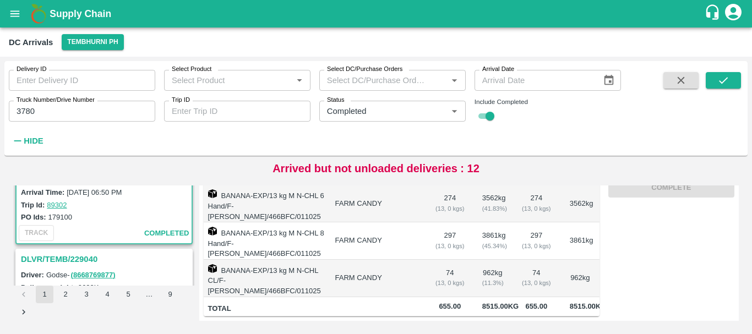
click at [78, 257] on h3 "DLVR/TEMB/229040" at bounding box center [105, 259] width 169 height 14
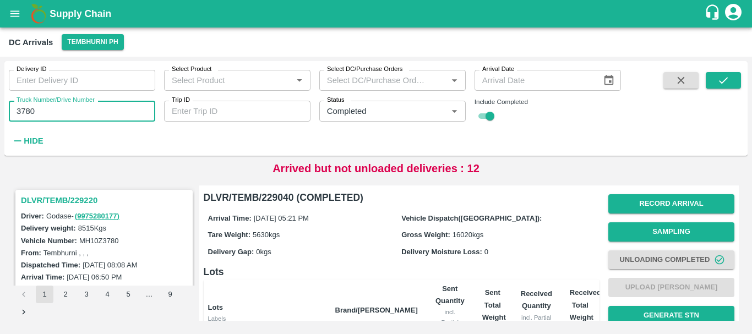
click at [106, 117] on input "3780" at bounding box center [82, 111] width 146 height 21
type input "3"
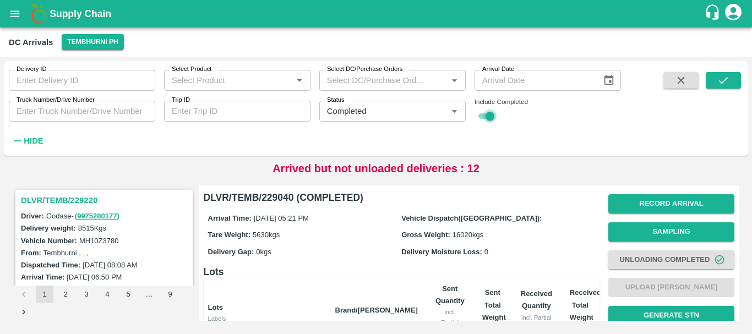
click at [486, 116] on input "checkbox" at bounding box center [490, 115] width 40 height 13
checkbox input "false"
click at [441, 114] on icon "Clear" at bounding box center [441, 111] width 10 height 10
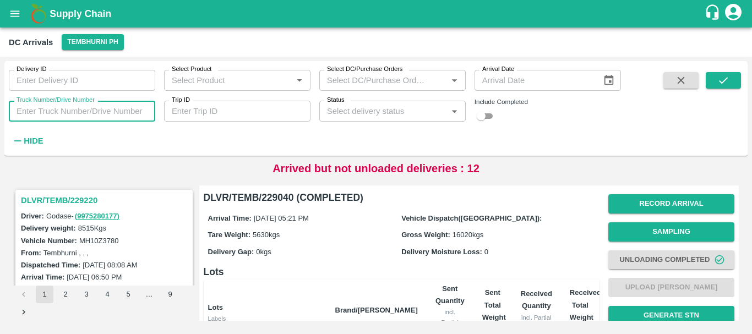
click at [113, 110] on input "Truck Number/Drive Number" at bounding box center [82, 111] width 146 height 21
type input "0096"
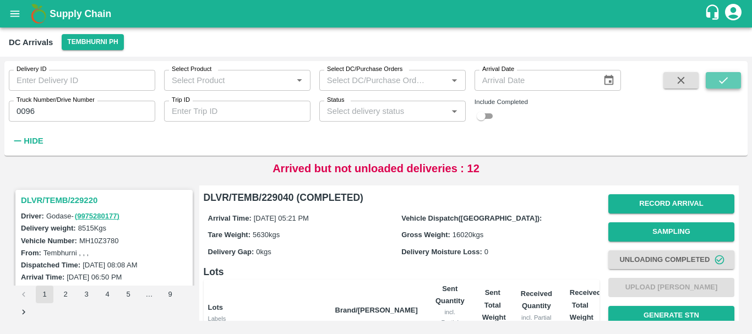
click at [732, 74] on button "submit" at bounding box center [722, 80] width 35 height 17
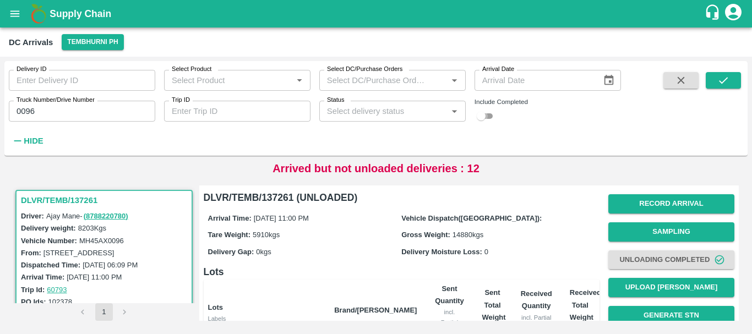
click at [489, 114] on input "checkbox" at bounding box center [481, 115] width 40 height 13
checkbox input "true"
click at [451, 108] on icon "Open" at bounding box center [454, 111] width 12 height 12
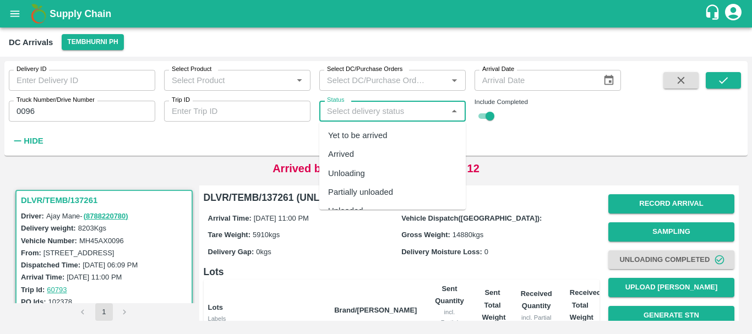
scroll to position [34, 0]
click at [360, 193] on div "Completed" at bounding box center [348, 195] width 40 height 12
type input "Completed"
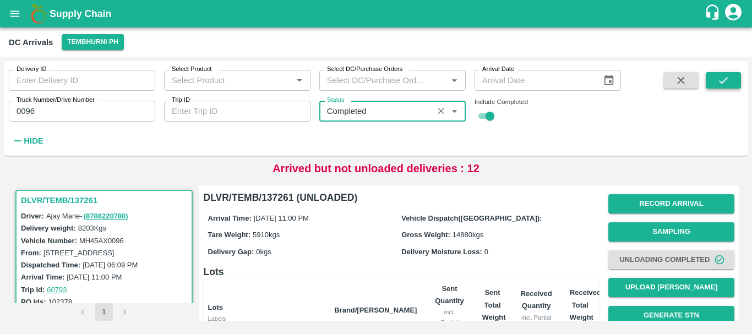
click at [717, 79] on icon "submit" at bounding box center [723, 80] width 12 height 12
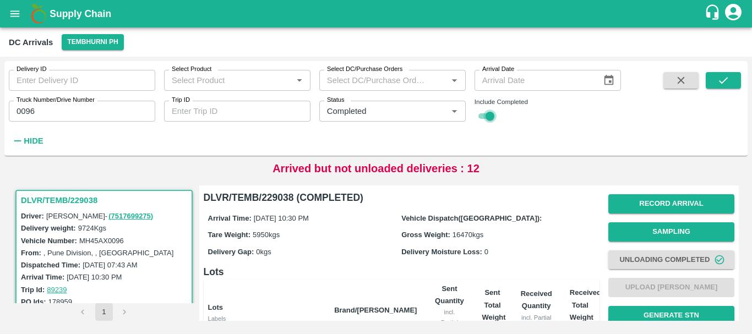
click at [485, 113] on input "checkbox" at bounding box center [490, 115] width 40 height 13
checkbox input "false"
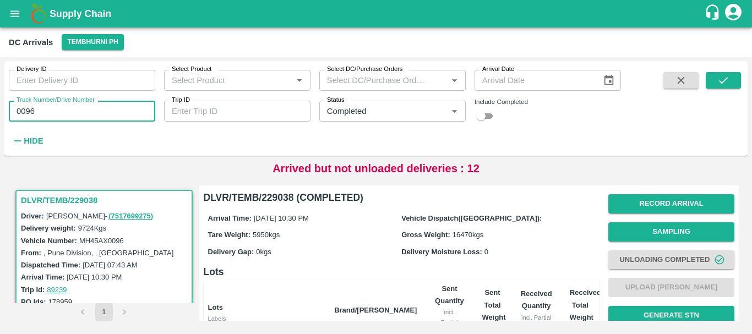
click at [86, 112] on input "0096" at bounding box center [82, 111] width 146 height 21
type input "0"
click at [439, 112] on icon "Clear" at bounding box center [441, 111] width 10 height 10
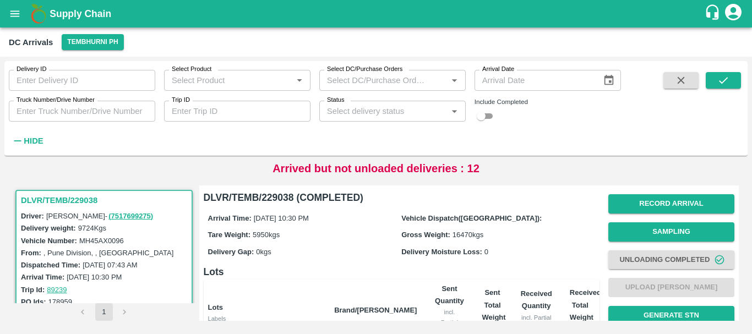
click at [310, 141] on div "Delivery ID Delivery ID Select Product Select Product   * Select DC/Purchase Or…" at bounding box center [310, 105] width 621 height 89
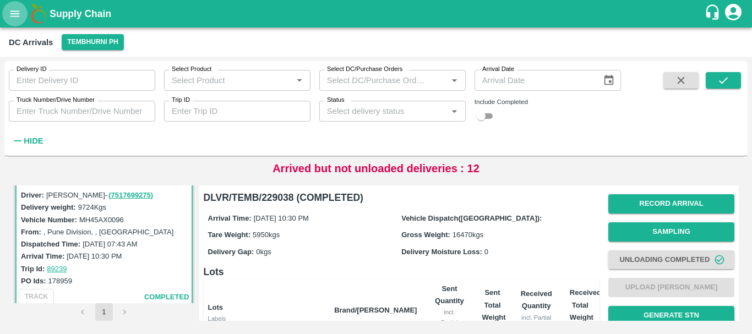
click at [17, 15] on icon "open drawer" at bounding box center [15, 14] width 12 height 12
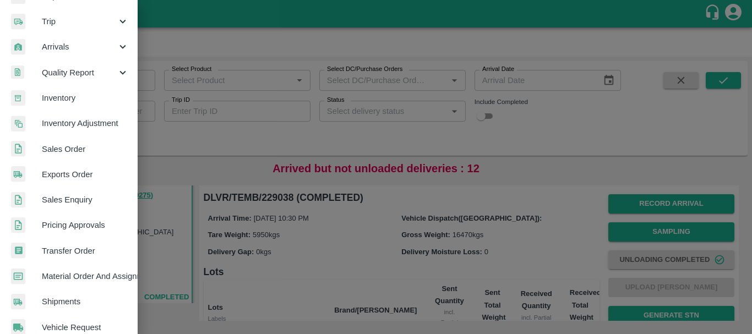
scroll to position [127, 0]
click at [237, 151] on div at bounding box center [376, 167] width 752 height 334
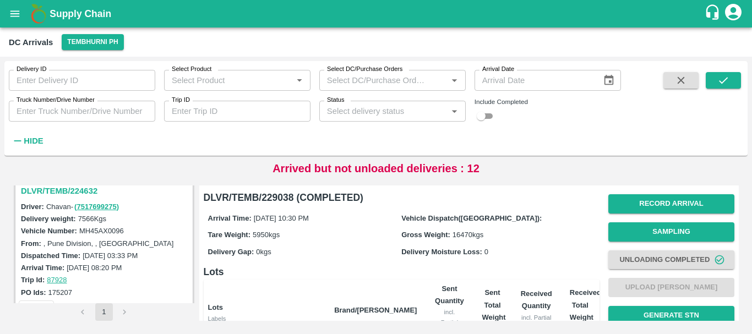
scroll to position [1037, 0]
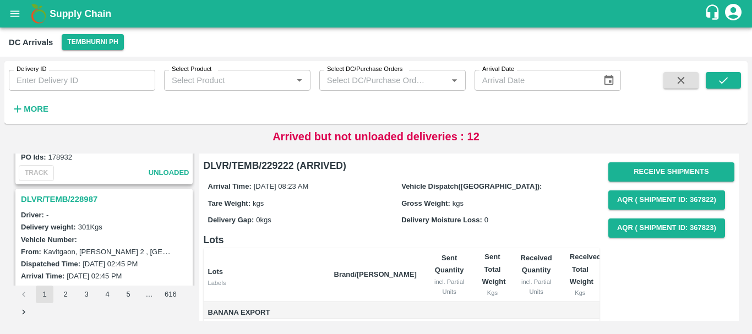
scroll to position [1693, 0]
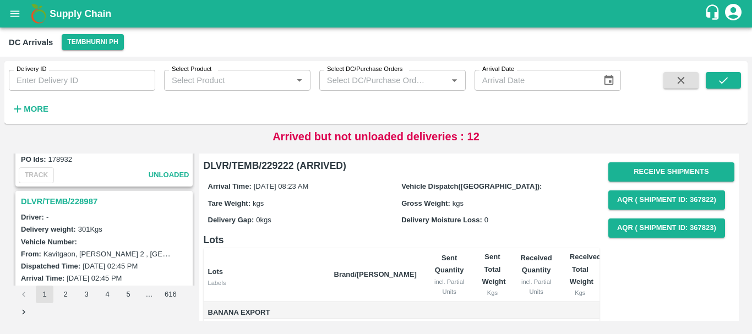
click at [84, 202] on h3 "DLVR/TEMB/228987" at bounding box center [105, 201] width 169 height 14
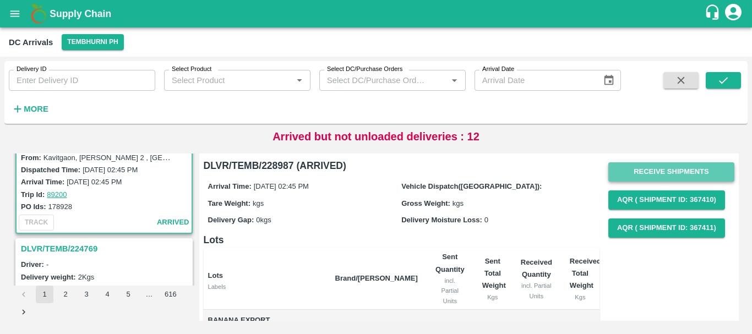
click at [626, 171] on button "Receive Shipments" at bounding box center [671, 171] width 126 height 19
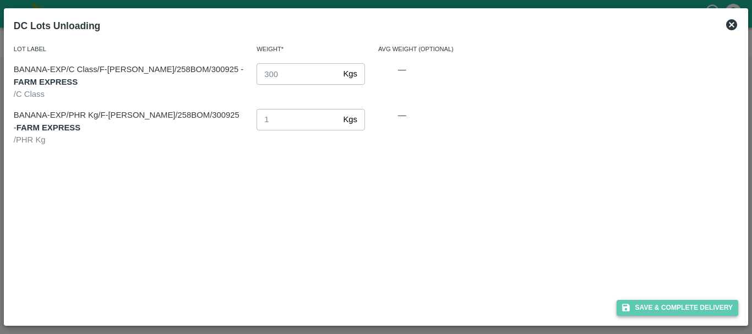
click at [648, 306] on button "Save & Complete Delivery" at bounding box center [677, 308] width 122 height 16
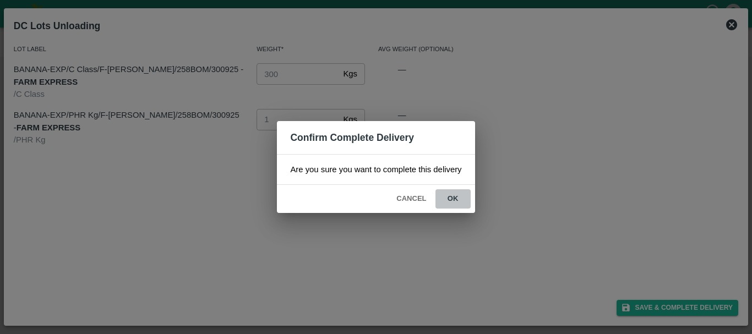
click at [457, 198] on button "ok" at bounding box center [452, 198] width 35 height 19
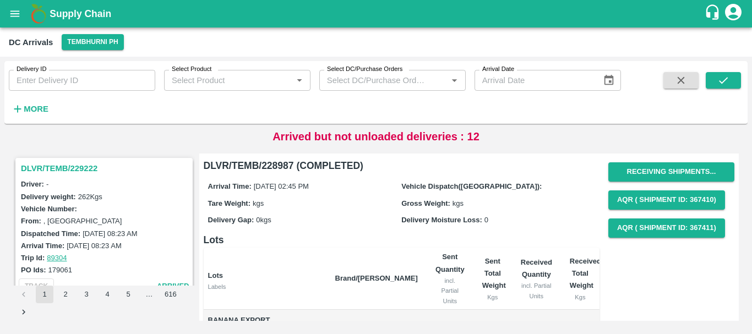
click at [90, 162] on h3 "DLVR/TEMB/229222" at bounding box center [105, 168] width 169 height 14
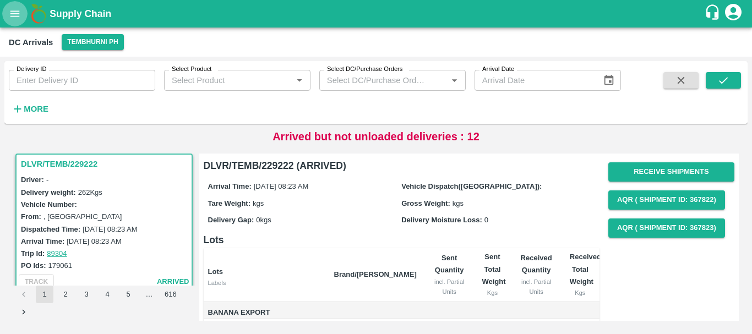
click at [16, 9] on icon "open drawer" at bounding box center [15, 14] width 12 height 12
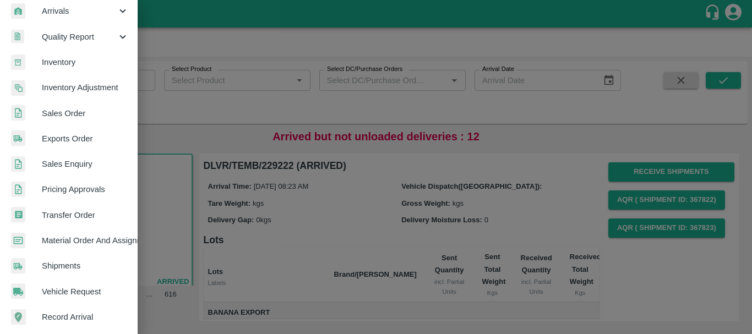
scroll to position [164, 0]
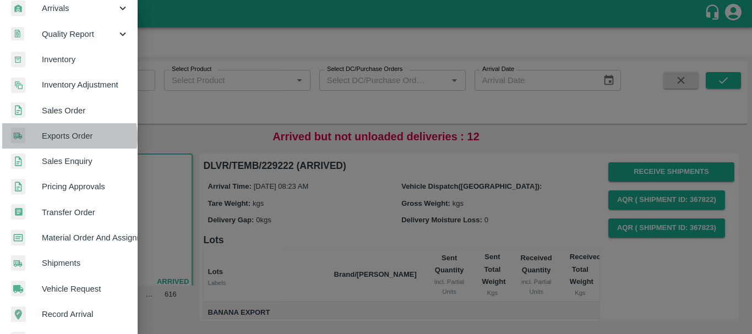
click at [57, 138] on span "Exports Order" at bounding box center [85, 136] width 87 height 12
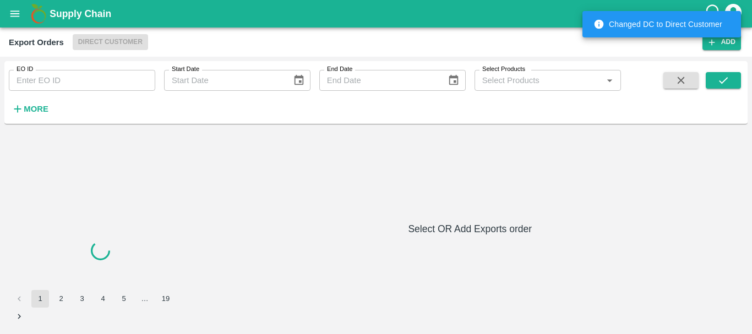
click at [60, 79] on input "EO ID" at bounding box center [82, 80] width 146 height 21
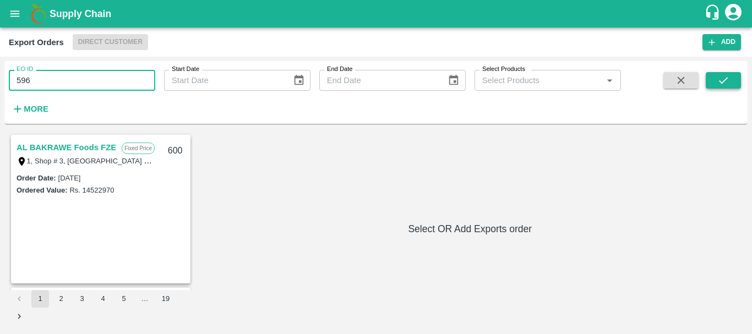
click at [728, 80] on icon "submit" at bounding box center [723, 80] width 12 height 12
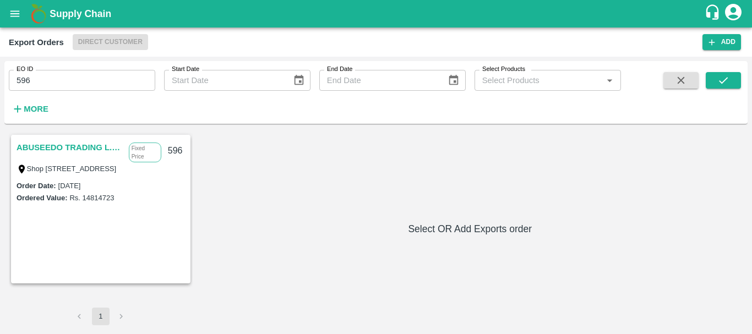
click at [80, 141] on link "ABUSEEDO TRADING L.L.C" at bounding box center [70, 147] width 107 height 14
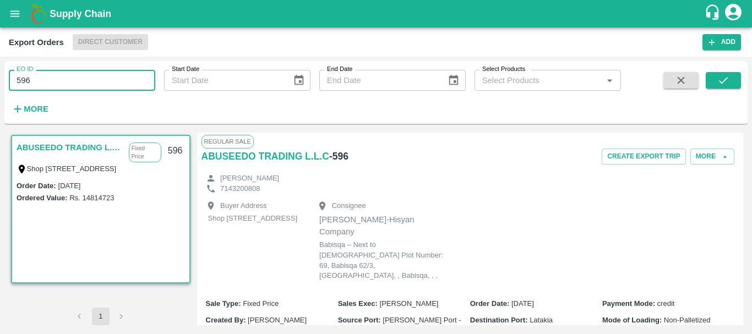
click at [53, 78] on input "596" at bounding box center [82, 80] width 146 height 21
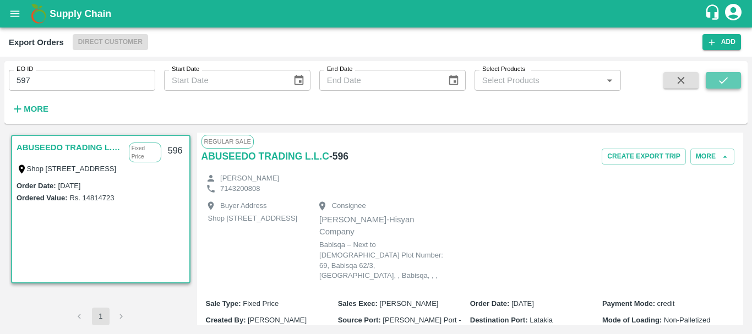
click at [733, 76] on button "submit" at bounding box center [722, 80] width 35 height 17
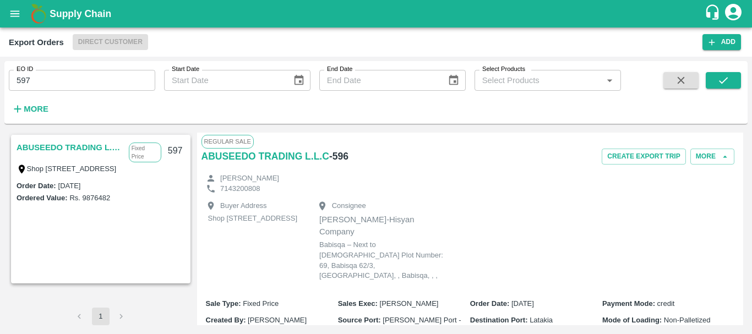
click at [95, 146] on link "ABUSEEDO TRADING L.L.C" at bounding box center [70, 147] width 107 height 14
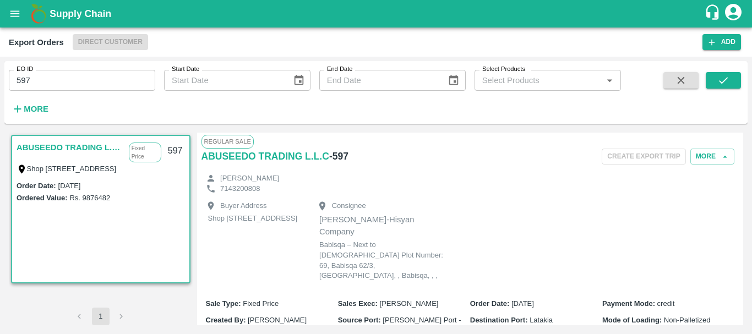
click at [71, 93] on div "EO ID 597 EO ID Start Date Start Date End Date End Date Select Products Select …" at bounding box center [310, 89] width 621 height 57
click at [59, 83] on input "597" at bounding box center [82, 80] width 146 height 21
click at [734, 80] on button "submit" at bounding box center [722, 80] width 35 height 17
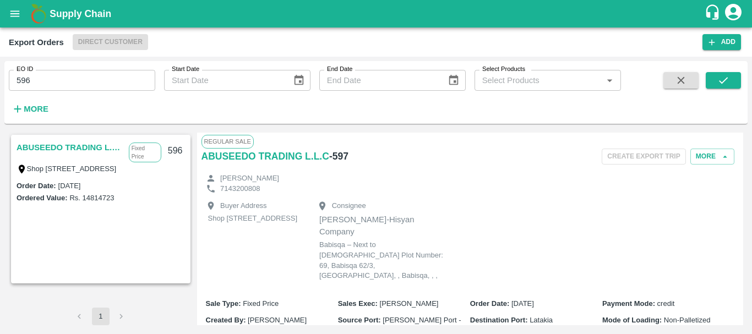
click at [81, 150] on link "ABUSEEDO TRADING L.L.C" at bounding box center [70, 147] width 107 height 14
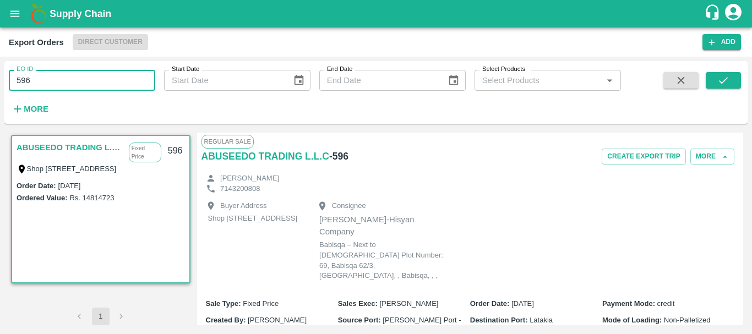
click at [74, 82] on input "596" at bounding box center [82, 80] width 146 height 21
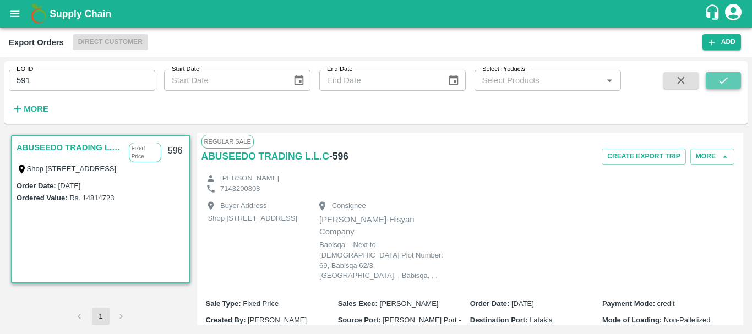
click at [721, 75] on icon "submit" at bounding box center [723, 80] width 12 height 12
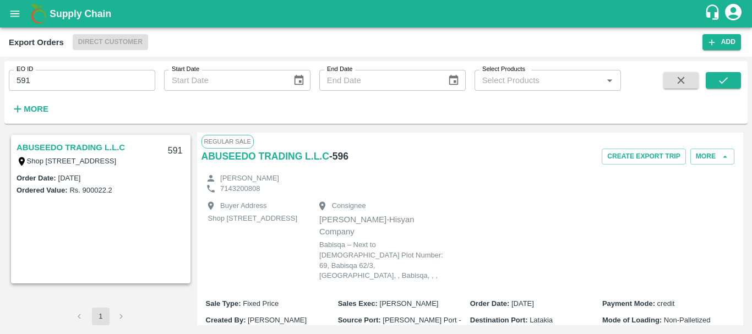
click at [90, 143] on link "ABUSEEDO TRADING L.L.C" at bounding box center [71, 147] width 108 height 14
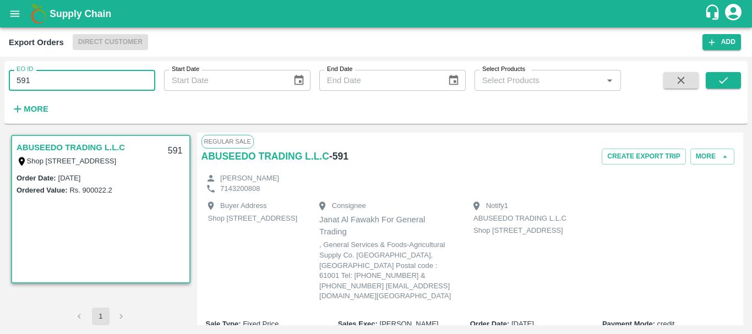
click at [70, 83] on input "591" at bounding box center [82, 80] width 146 height 21
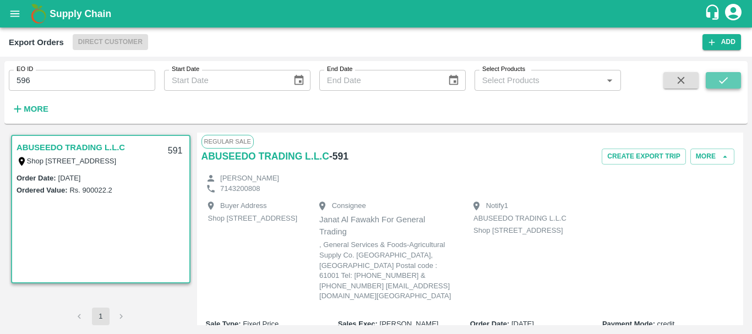
click at [725, 80] on icon "submit" at bounding box center [723, 80] width 12 height 12
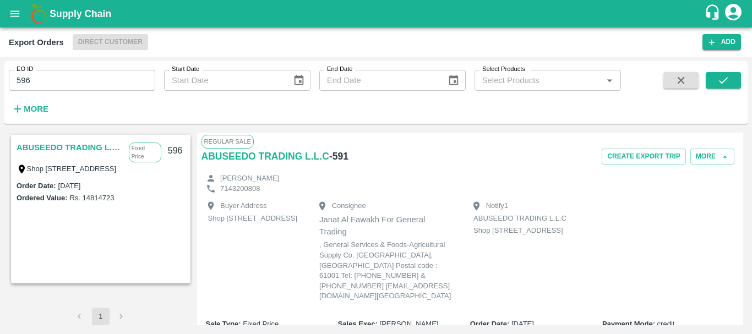
click at [87, 144] on link "ABUSEEDO TRADING L.L.C" at bounding box center [70, 147] width 107 height 14
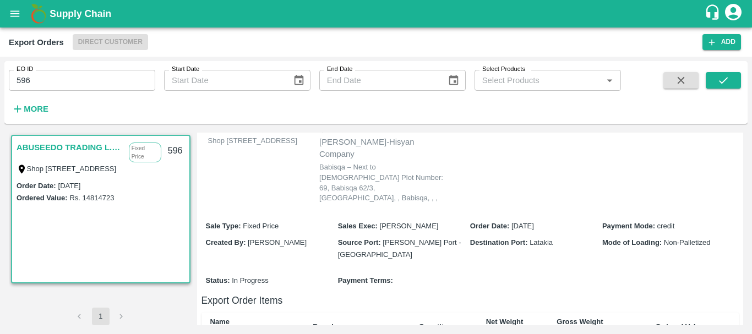
scroll to position [77, 0]
click at [534, 239] on span "Latakia" at bounding box center [540, 243] width 23 height 8
copy span "Latakia"
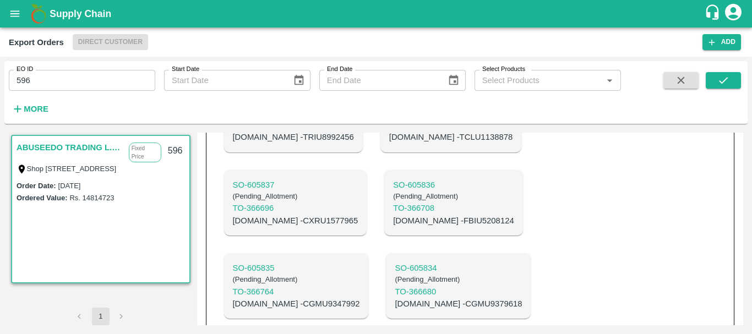
scroll to position [638, 0]
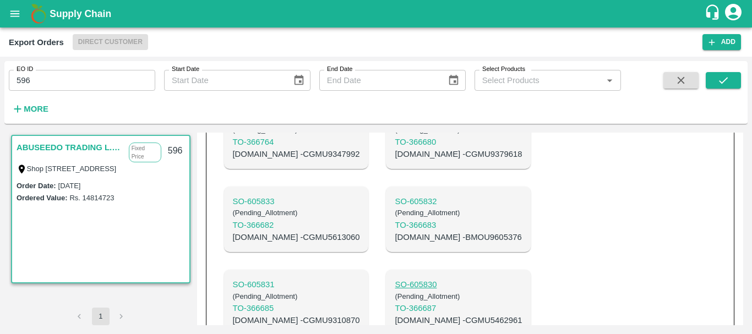
click at [395, 278] on p "SO- 605830" at bounding box center [458, 284] width 127 height 12
click at [360, 278] on p "SO- 605831" at bounding box center [296, 284] width 127 height 12
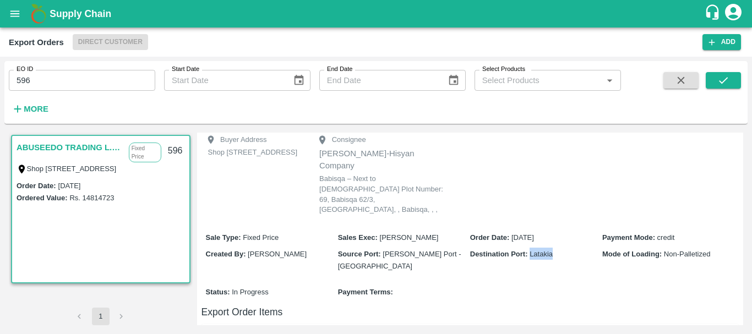
scroll to position [0, 0]
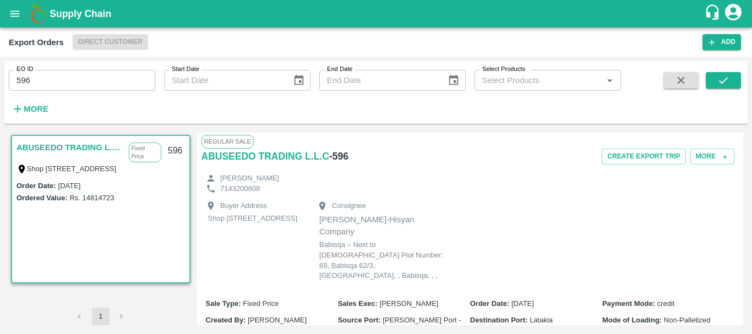
click at [376, 240] on p "Babisqa – Next to Babisqa Mosque Plot Number: 69, Babisqa 62/3, Syria, , Babisq…" at bounding box center [385, 260] width 132 height 41
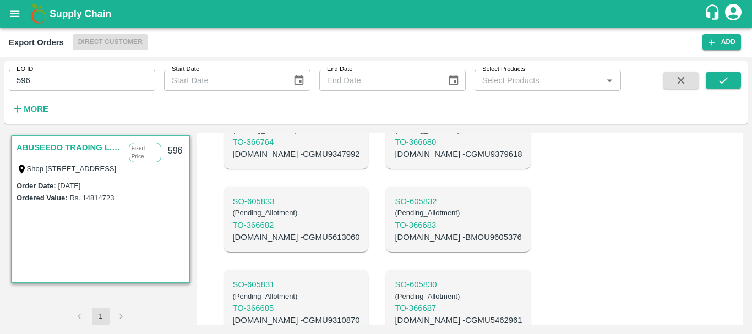
click at [395, 278] on p "SO- 605830" at bounding box center [458, 284] width 127 height 12
click at [395, 314] on p "C.No - CGMU5462961" at bounding box center [458, 320] width 127 height 12
copy p "CGMU5462961"
click at [360, 314] on p "C.No - CGMU9310870" at bounding box center [296, 320] width 127 height 12
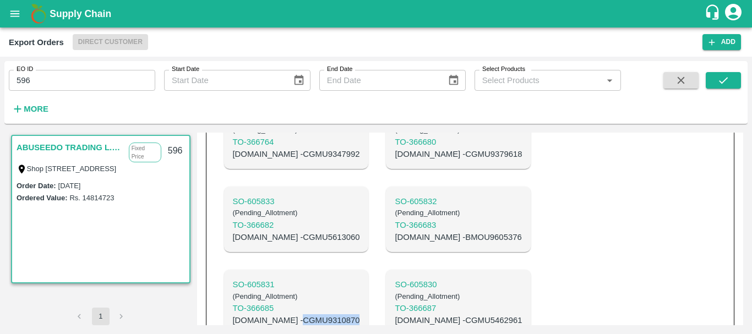
click at [360, 314] on p "C.No - CGMU9310870" at bounding box center [296, 320] width 127 height 12
copy p "CGMU9310870"
click at [395, 231] on p "C.No - BMOU9605376" at bounding box center [458, 237] width 127 height 12
copy p "BMOU9605376"
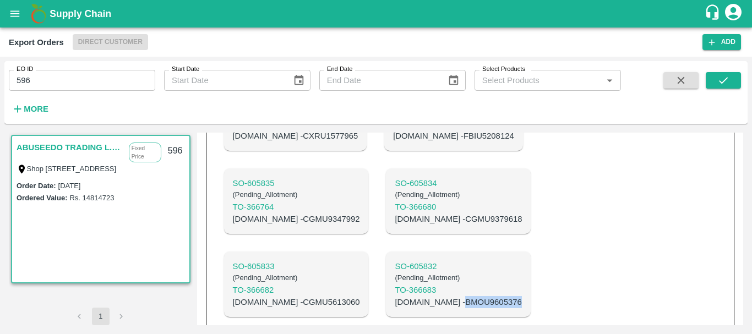
scroll to position [571, 0]
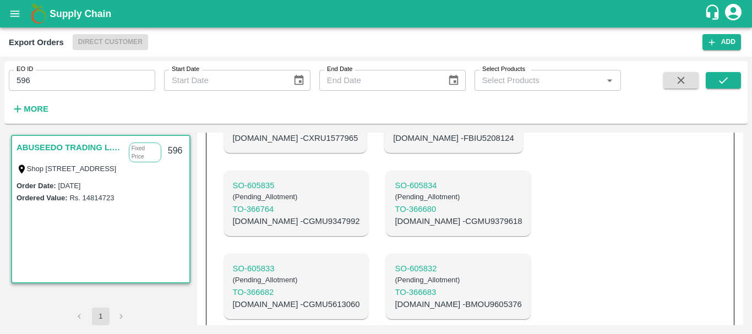
click at [360, 298] on p "C.No - CGMU5613060" at bounding box center [296, 304] width 127 height 12
copy p "CGMU5613060"
click at [395, 215] on p "C.No - CGMU9379618" at bounding box center [458, 221] width 127 height 12
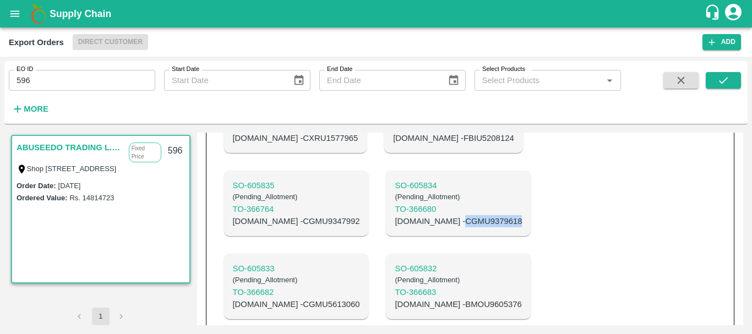
copy p "CGMU9379618"
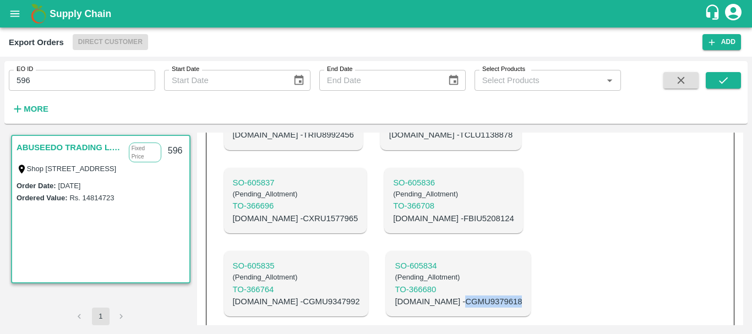
scroll to position [489, 0]
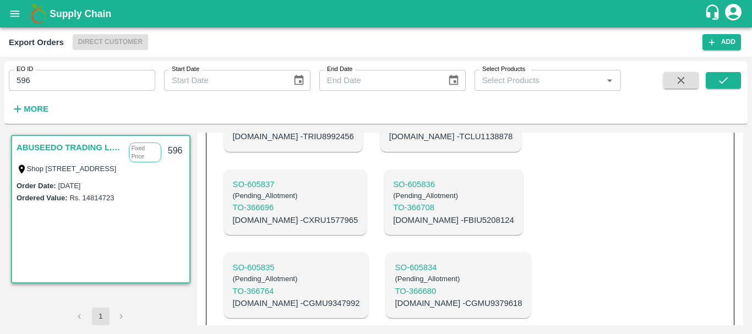
click at [360, 297] on p "C.No - CGMU9347992" at bounding box center [296, 303] width 127 height 12
copy p "CGMU9347992"
click at [393, 214] on p "C.No - FBIU5208124" at bounding box center [453, 220] width 121 height 12
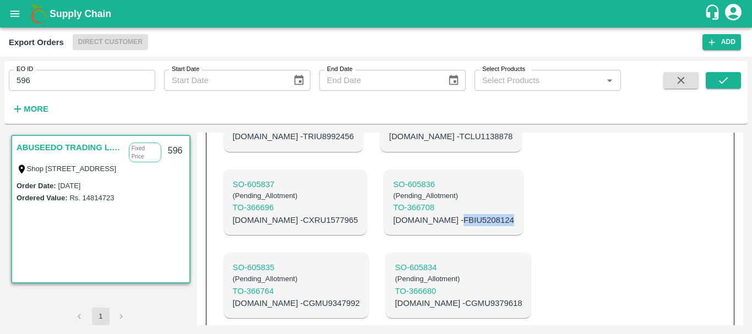
copy p "FBIU5208124"
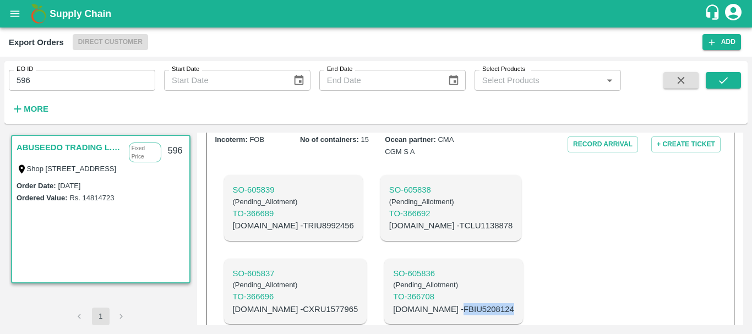
scroll to position [399, 0]
click at [358, 304] on p "C.No - CXRU1577965" at bounding box center [295, 310] width 125 height 12
copy p "CXRU1577965"
click at [389, 220] on p "C.No - TCLU1138878" at bounding box center [450, 226] width 123 height 12
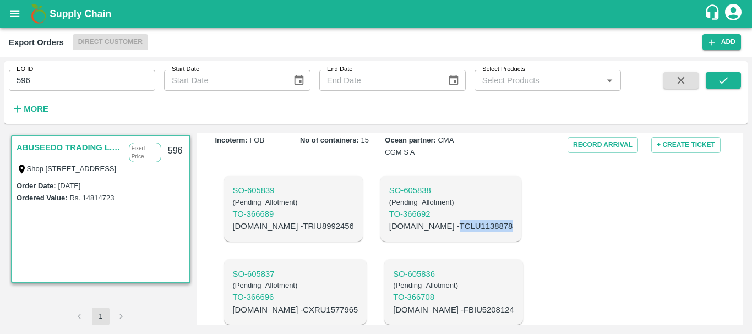
click at [389, 220] on p "C.No - TCLU1138878" at bounding box center [450, 226] width 123 height 12
copy p "TCLU1138878"
click at [282, 220] on p "C.No - TRIU8992456" at bounding box center [293, 226] width 121 height 12
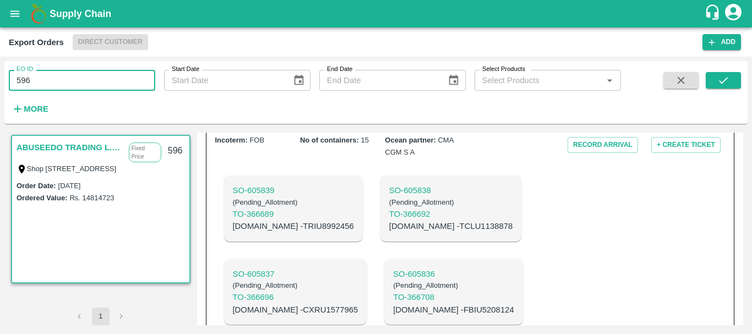
click at [65, 74] on input "596" at bounding box center [82, 80] width 146 height 21
type input "597"
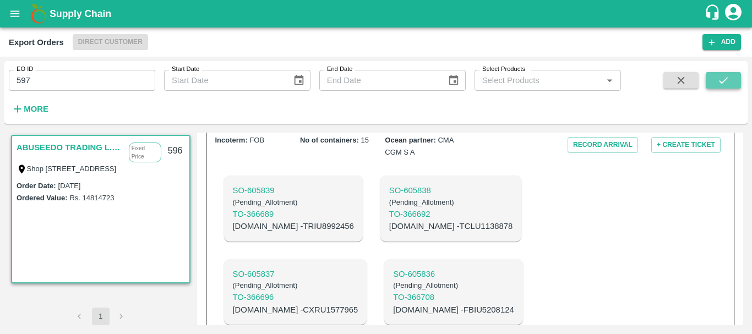
click at [733, 79] on button "submit" at bounding box center [722, 80] width 35 height 17
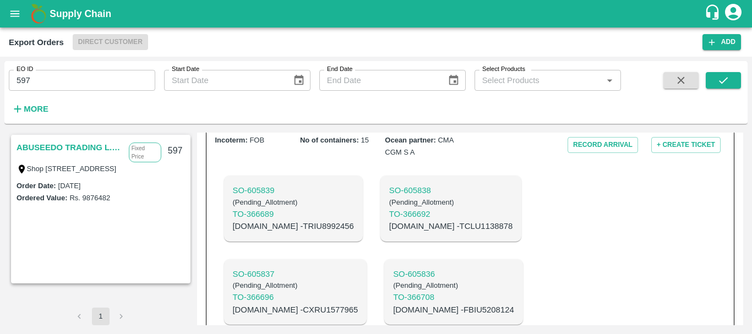
click at [90, 143] on link "ABUSEEDO TRADING L.L.C" at bounding box center [70, 147] width 107 height 14
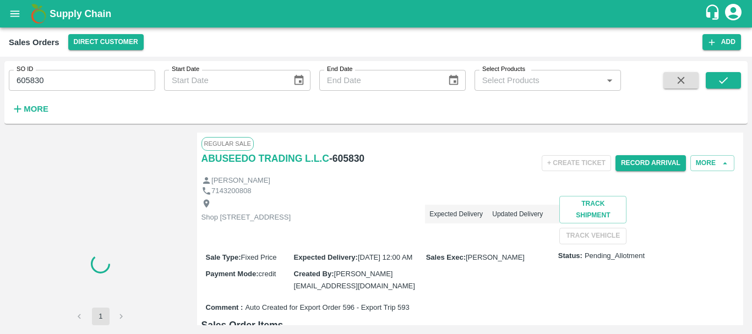
click at [37, 81] on input "605830" at bounding box center [82, 80] width 146 height 21
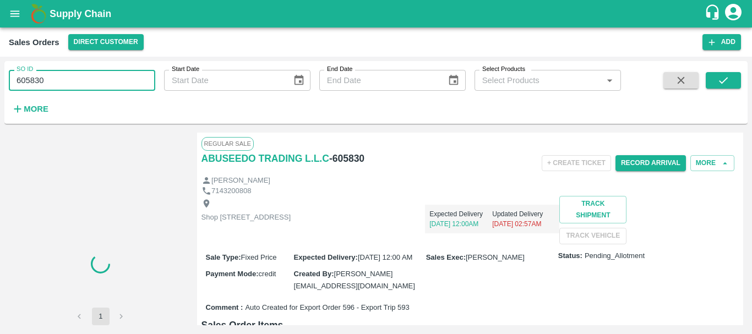
click at [37, 81] on input "605830" at bounding box center [82, 80] width 146 height 21
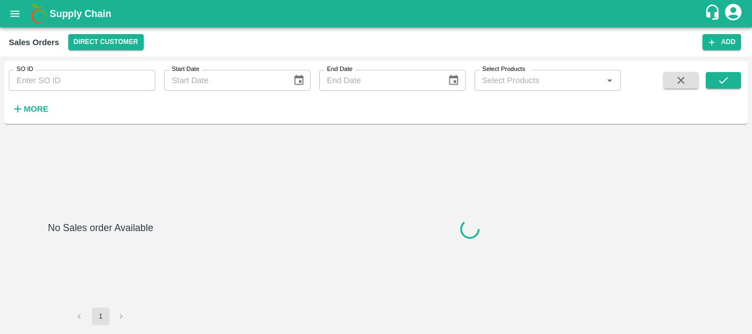
type input "605831"
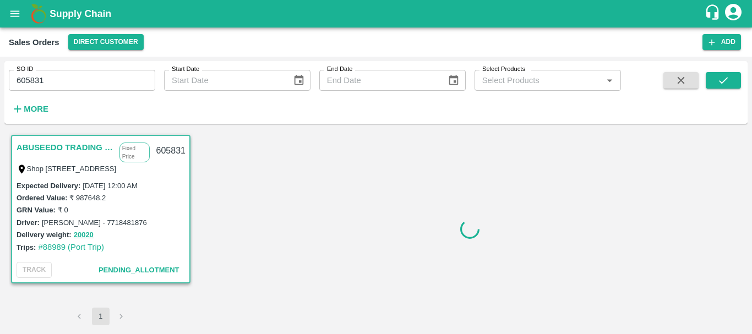
click at [27, 75] on input "605831" at bounding box center [82, 80] width 146 height 21
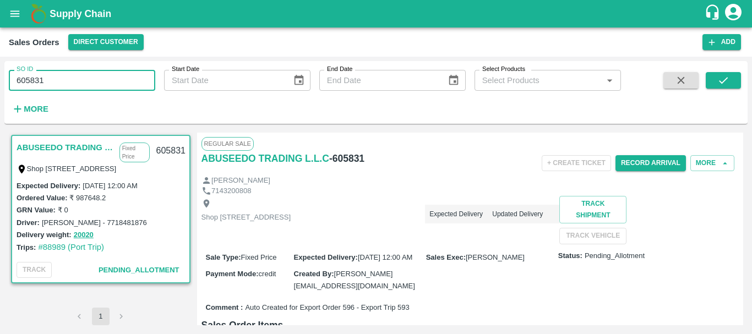
click at [27, 75] on input "605831" at bounding box center [82, 80] width 146 height 21
